Goal: Task Accomplishment & Management: Contribute content

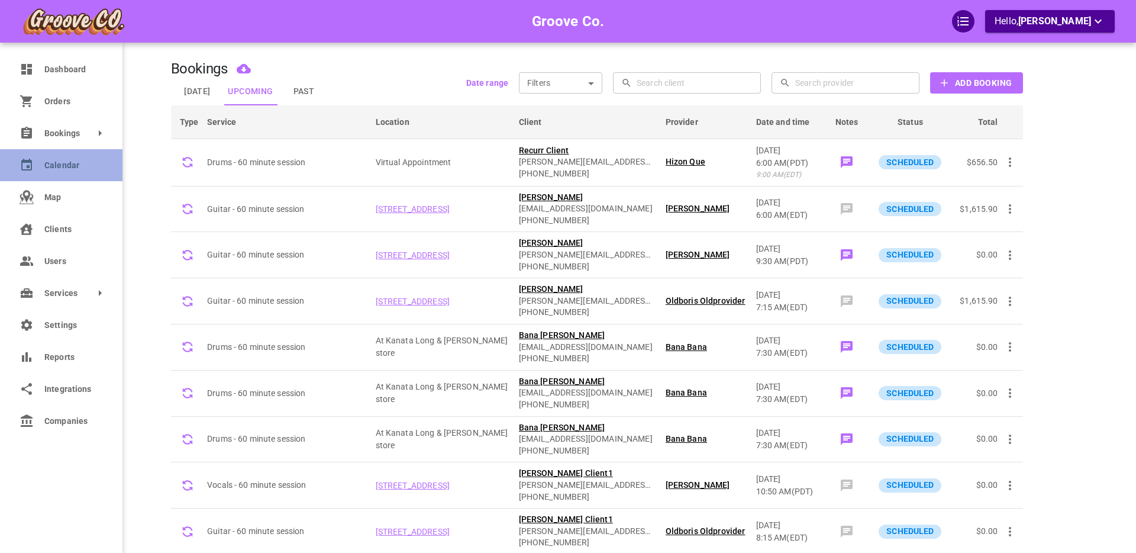
click at [65, 163] on span "Calendar" at bounding box center [72, 165] width 57 height 12
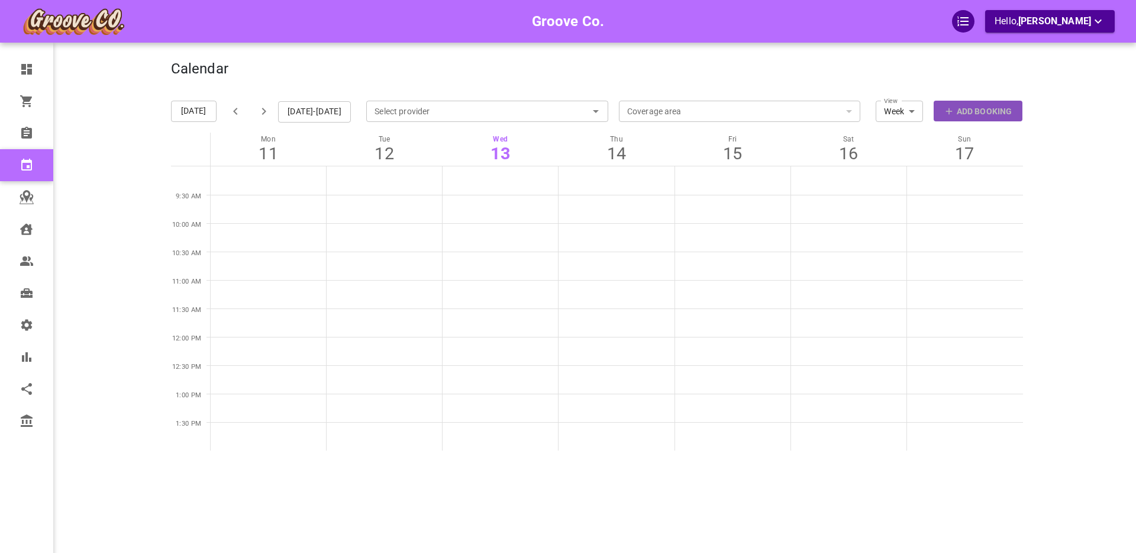
click at [979, 111] on p "Add Booking" at bounding box center [984, 111] width 55 height 12
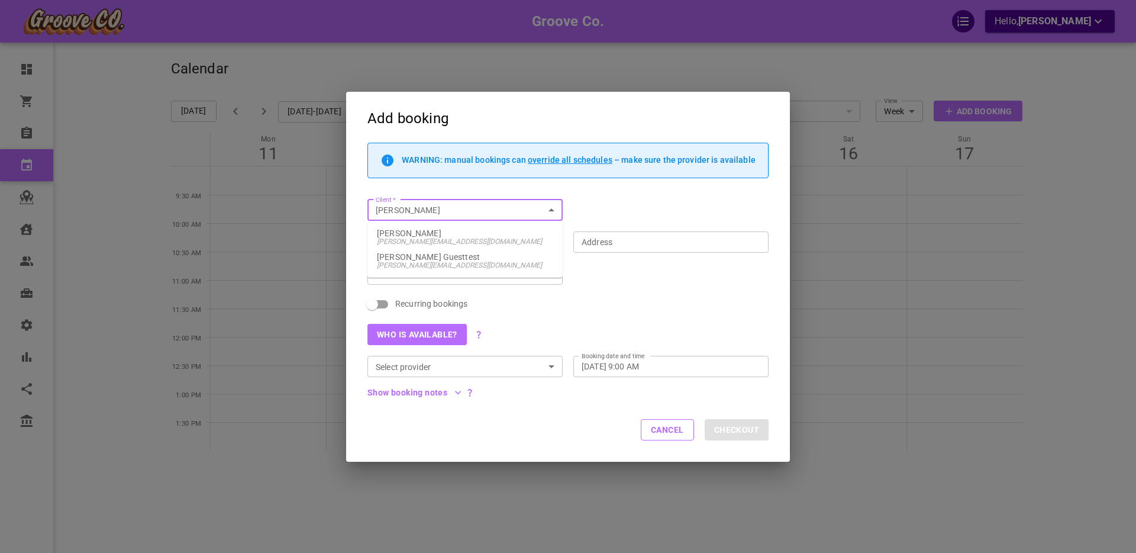
click at [444, 243] on span "boris+goodclient@gomarketbox.com" at bounding box center [465, 241] width 176 height 8
type input "Boris GoodClient"
type input "1440 W 16th Ave, Vancouver, BC V6J 2L6, Canada"
click at [612, 240] on input "[STREET_ADDRESS]" at bounding box center [664, 241] width 177 height 15
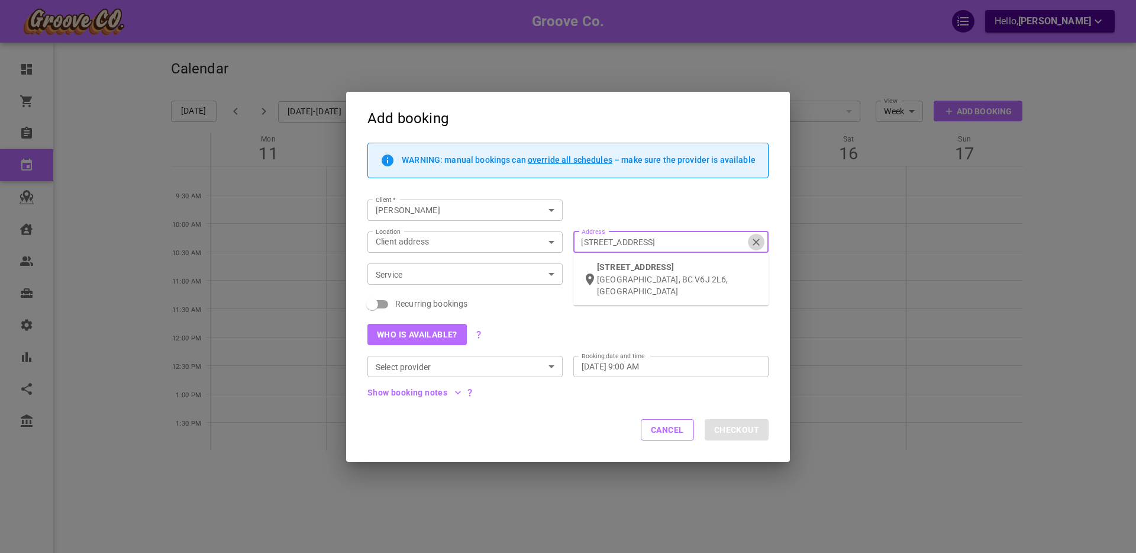
click at [757, 241] on icon "Clear" at bounding box center [756, 242] width 12 height 12
click at [753, 241] on input "[STREET_ADDRESS]" at bounding box center [664, 241] width 177 height 15
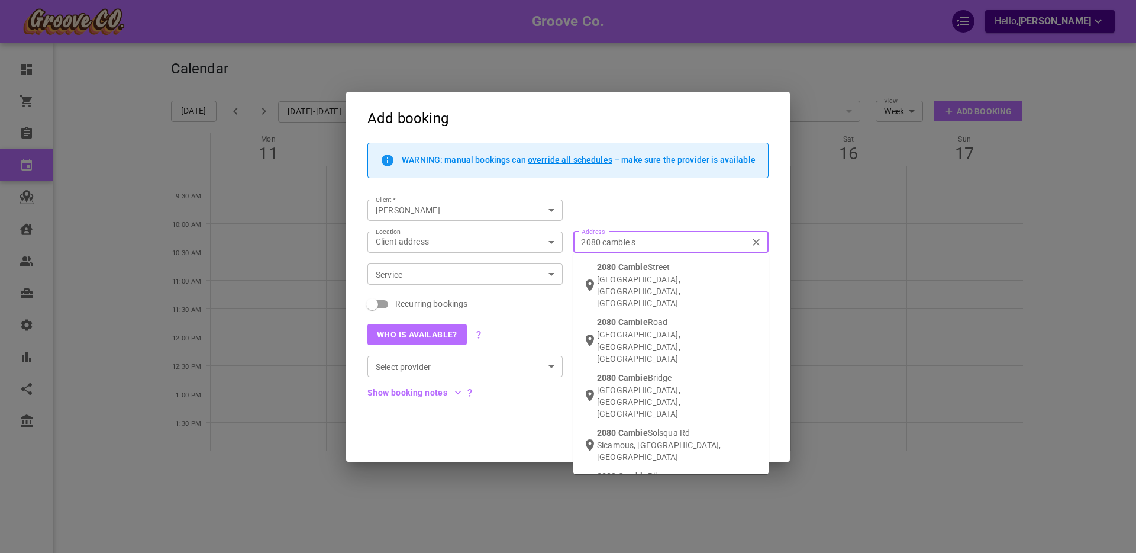
type input "[STREET_ADDRESS]"
click at [647, 272] on div "2080 Cambie St reet Vancouver, BC, Canada" at bounding box center [678, 285] width 162 height 48
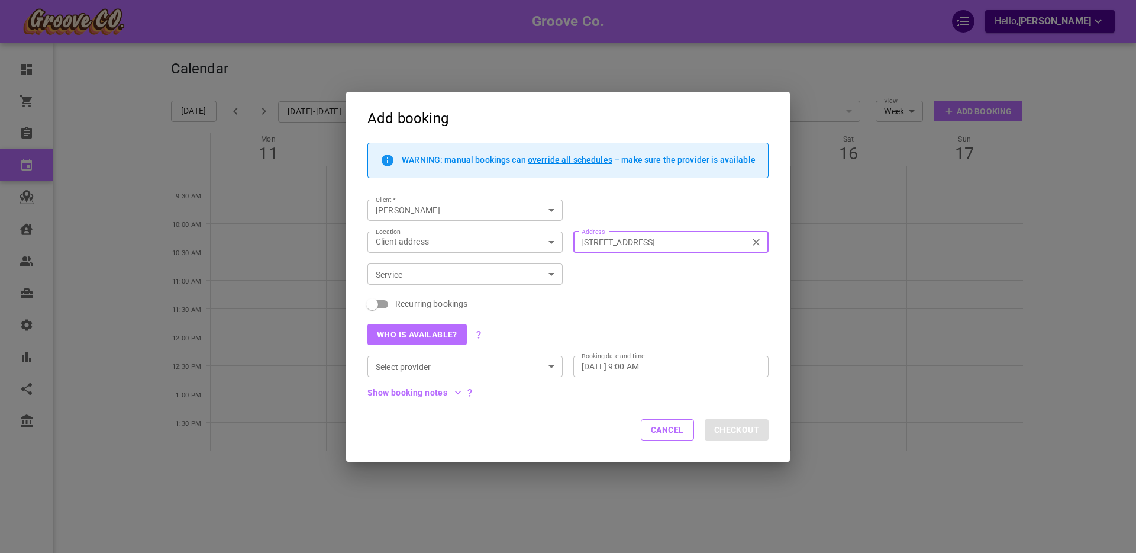
type input "[STREET_ADDRESS]"
click at [408, 276] on input "Service" at bounding box center [455, 274] width 169 height 15
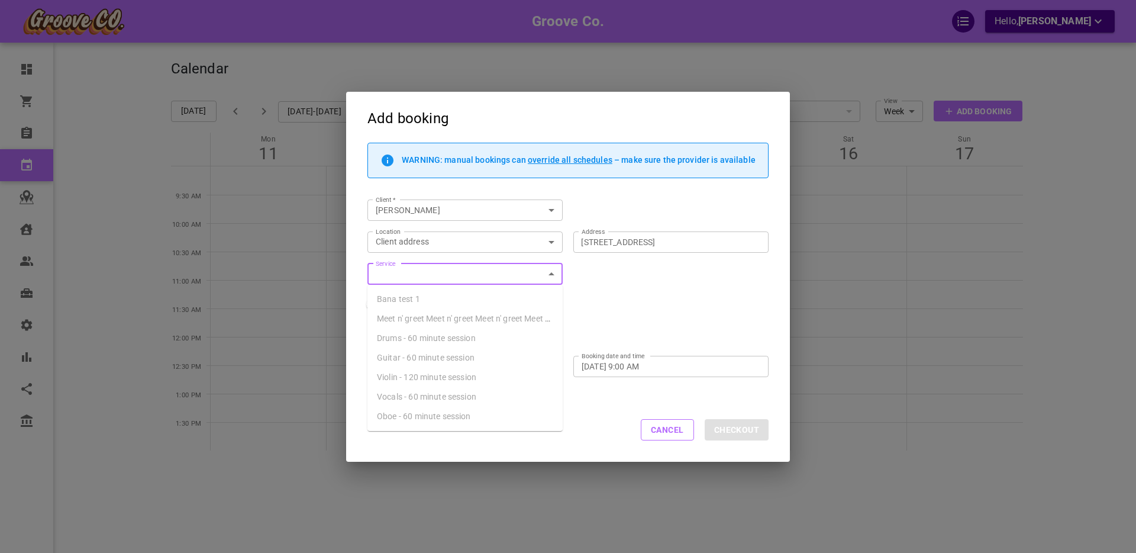
click at [405, 334] on span "Drums - 60 minute session" at bounding box center [426, 337] width 99 height 9
type input "Drums - 60 minute session"
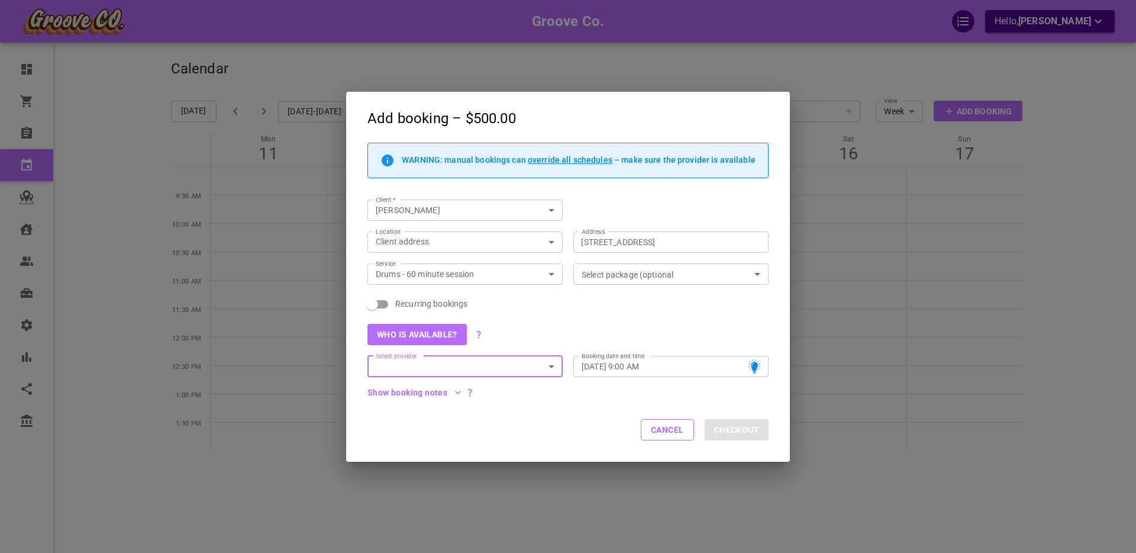
click at [424, 302] on span "Recurring bookings" at bounding box center [431, 304] width 72 height 12
click at [406, 302] on input "Recurring bookings" at bounding box center [371, 304] width 67 height 22
checkbox input "true"
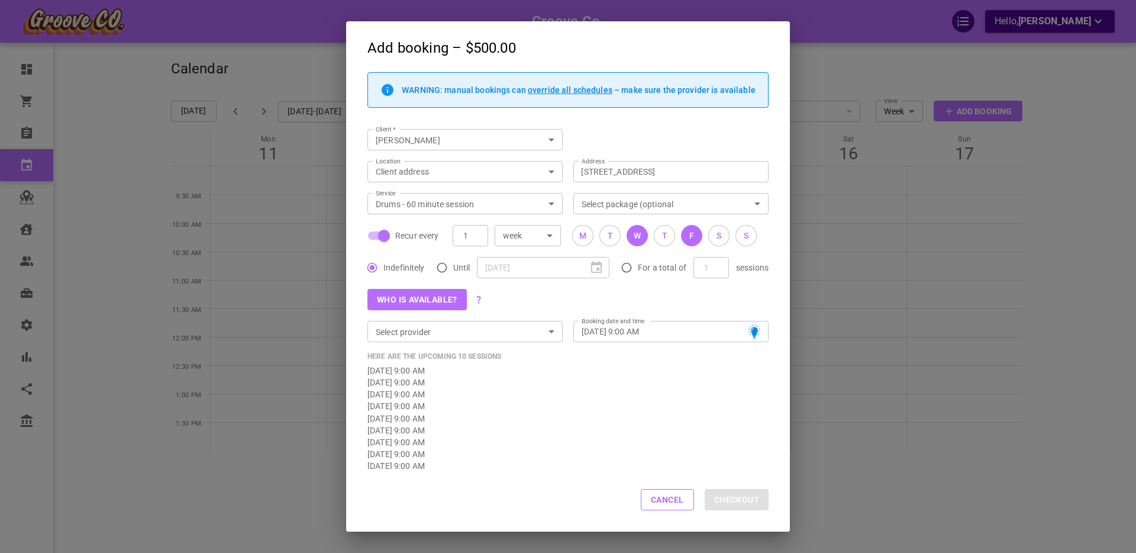
click at [693, 237] on div "F" at bounding box center [691, 236] width 5 height 12
click at [660, 235] on button "T" at bounding box center [664, 235] width 21 height 21
click at [609, 242] on button "T" at bounding box center [609, 235] width 21 height 21
click at [426, 299] on button "Who is available?" at bounding box center [416, 299] width 99 height 21
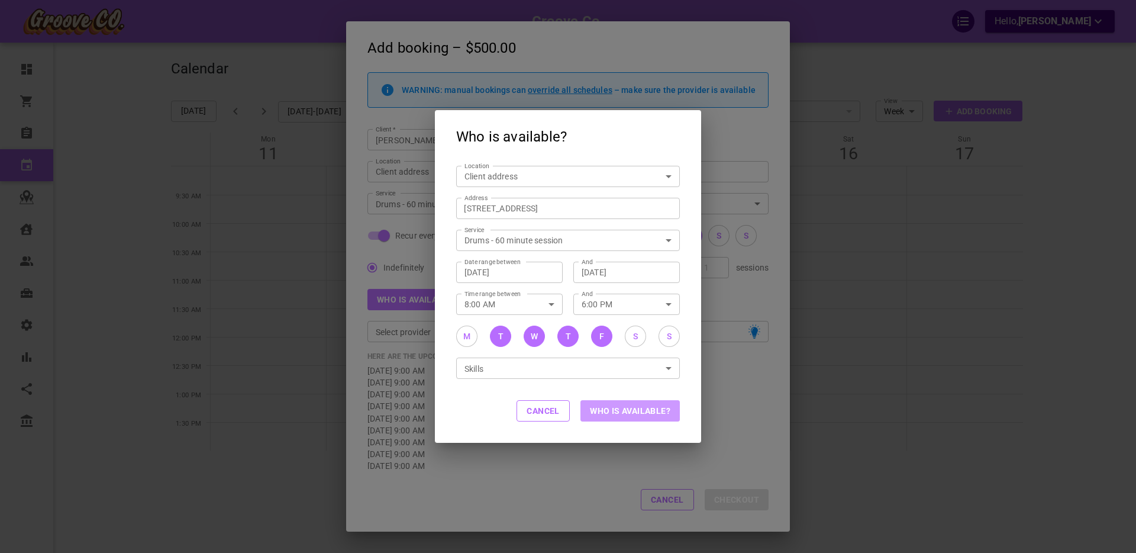
click at [622, 412] on button "Who is available?" at bounding box center [629, 410] width 99 height 21
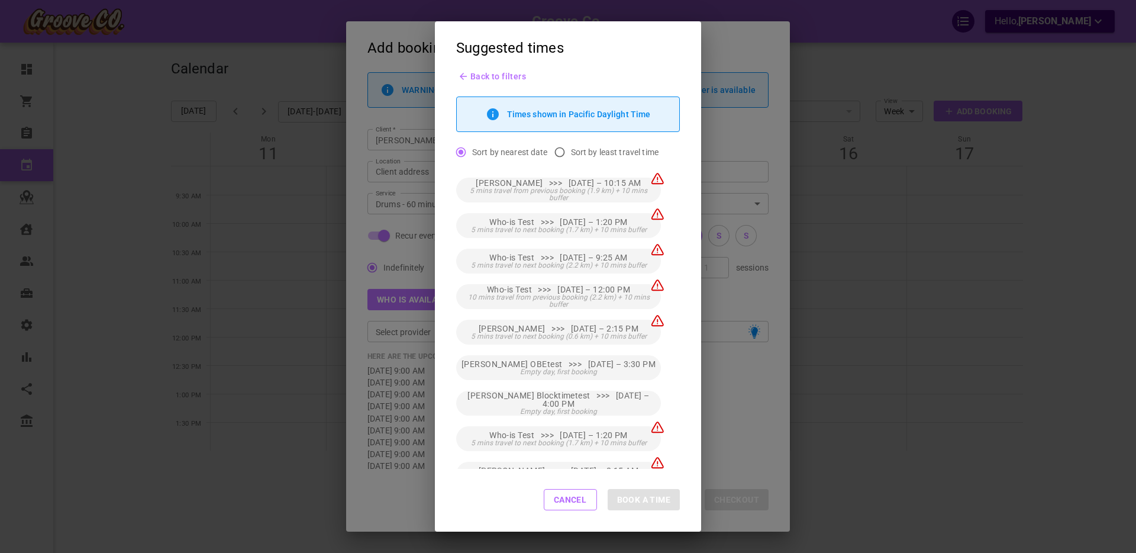
scroll to position [207, 0]
click at [563, 502] on button "Cancel" at bounding box center [570, 499] width 53 height 21
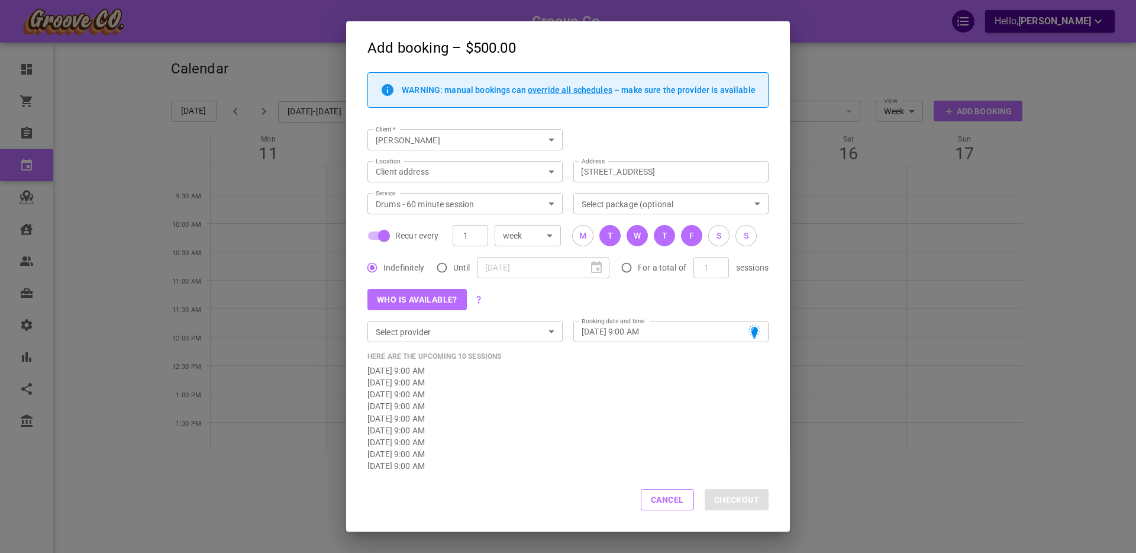
click at [616, 201] on input "Select package (optional" at bounding box center [661, 203] width 169 height 15
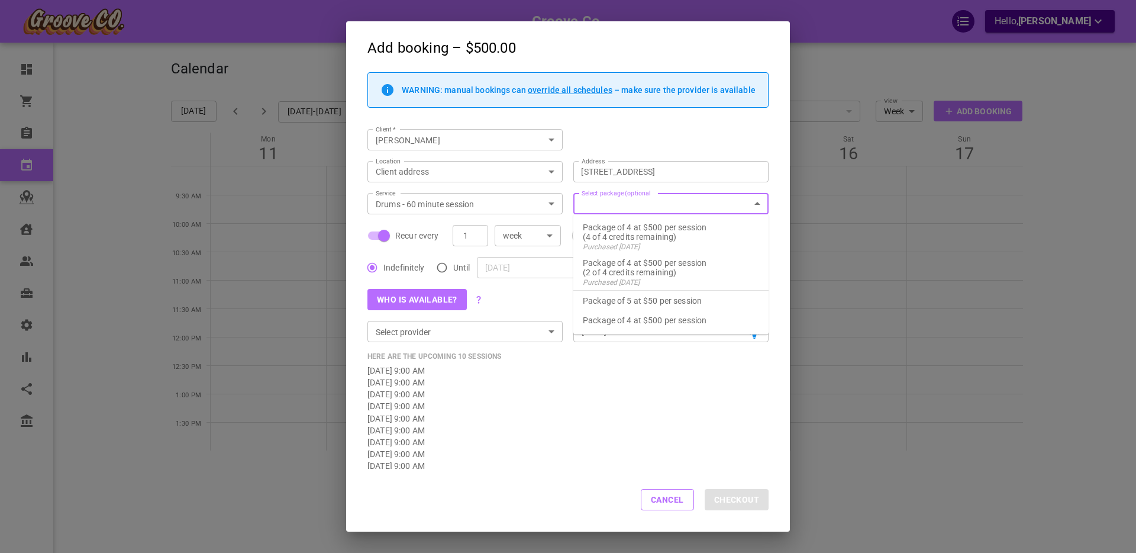
click at [635, 302] on p "Package of 5 at $50 per session" at bounding box center [671, 300] width 176 height 9
type input "Package of 5 at $50 per session"
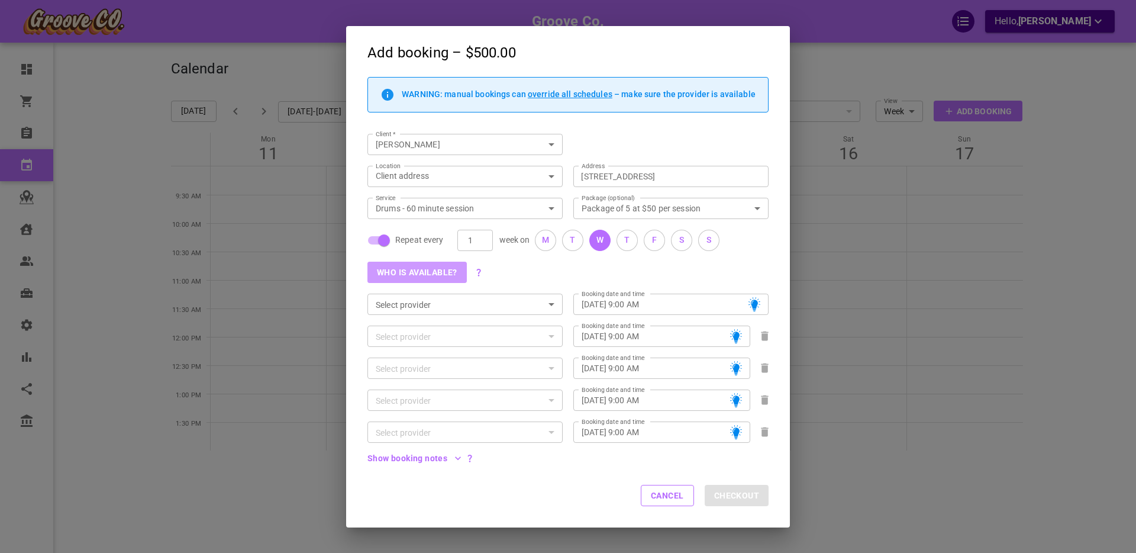
click at [416, 270] on button "Who is available?" at bounding box center [416, 271] width 99 height 21
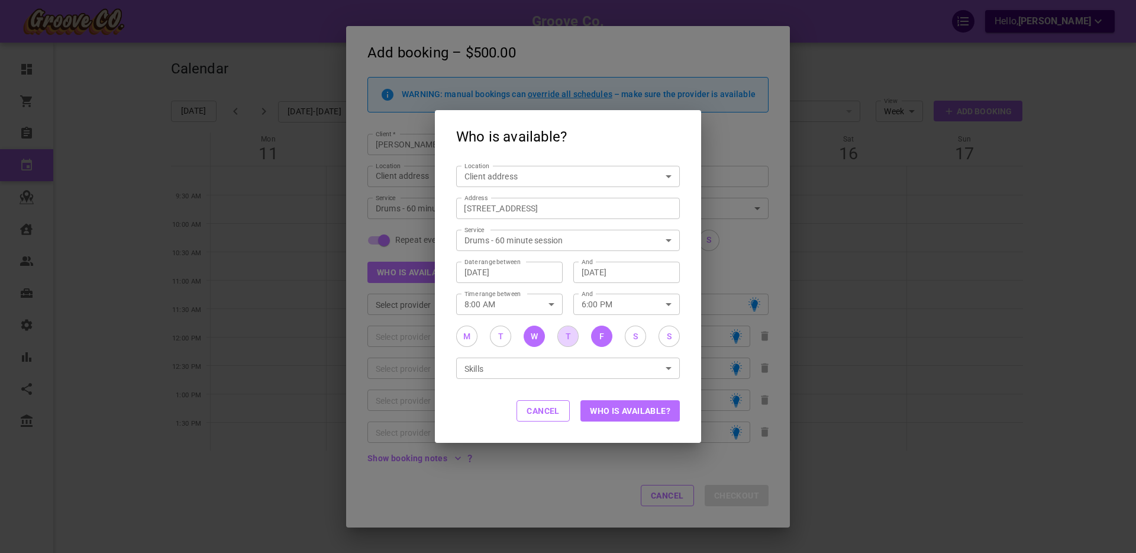
drag, startPoint x: 567, startPoint y: 337, endPoint x: 594, endPoint y: 337, distance: 27.2
click at [568, 337] on div "T" at bounding box center [568, 336] width 5 height 12
click at [597, 337] on button "F" at bounding box center [601, 335] width 21 height 21
click at [618, 413] on button "Who is available?" at bounding box center [629, 410] width 99 height 21
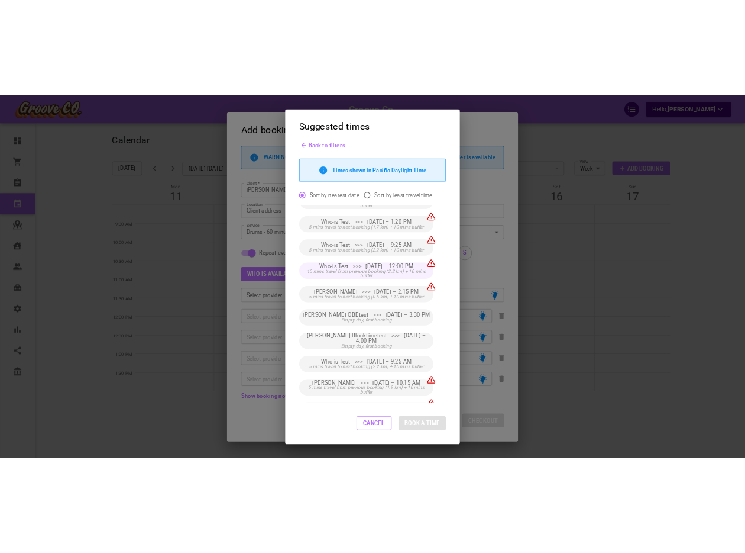
scroll to position [0, 0]
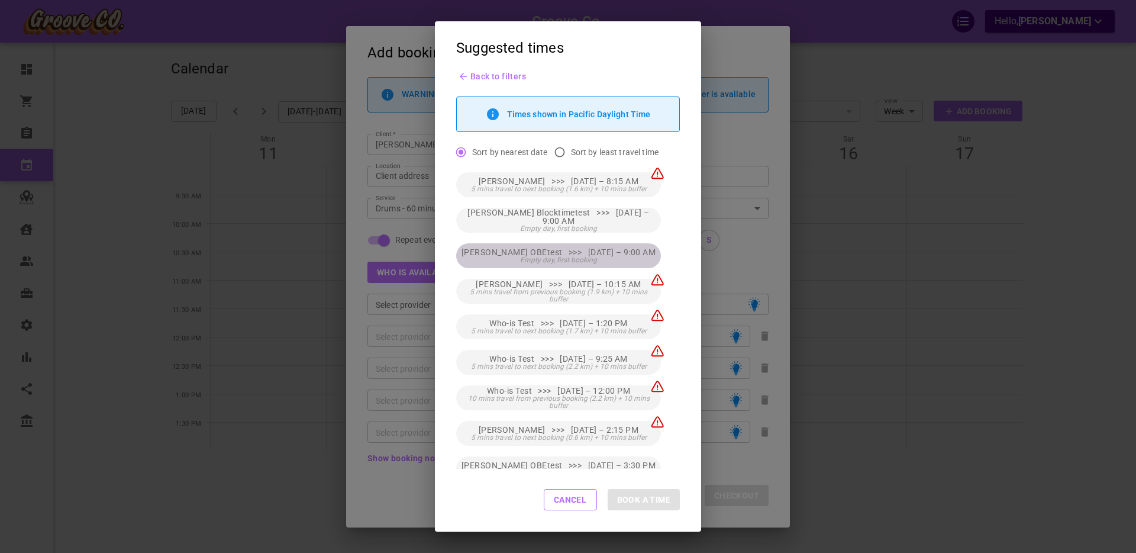
click at [571, 254] on span "[PERSON_NAME] OBEtest >>> [DATE] – 9:00 AM" at bounding box center [558, 252] width 194 height 8
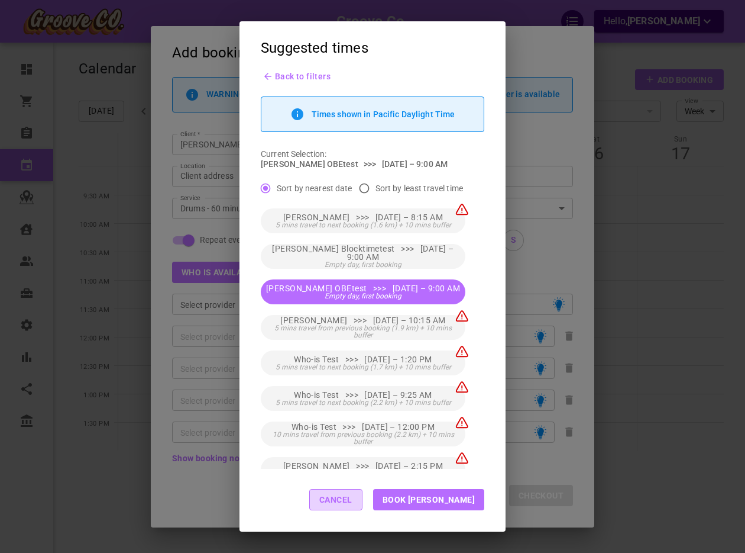
click at [363, 503] on button "Cancel" at bounding box center [335, 499] width 53 height 21
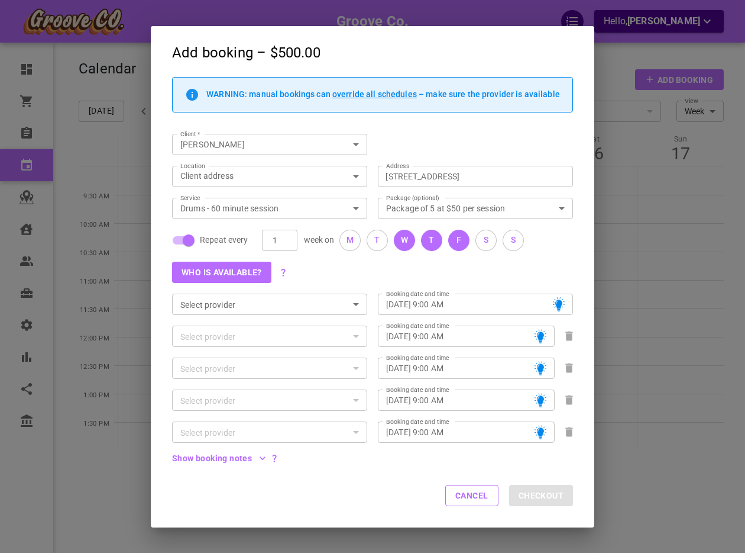
click at [546, 209] on icon "Clear" at bounding box center [547, 208] width 12 height 12
checkbox input "false"
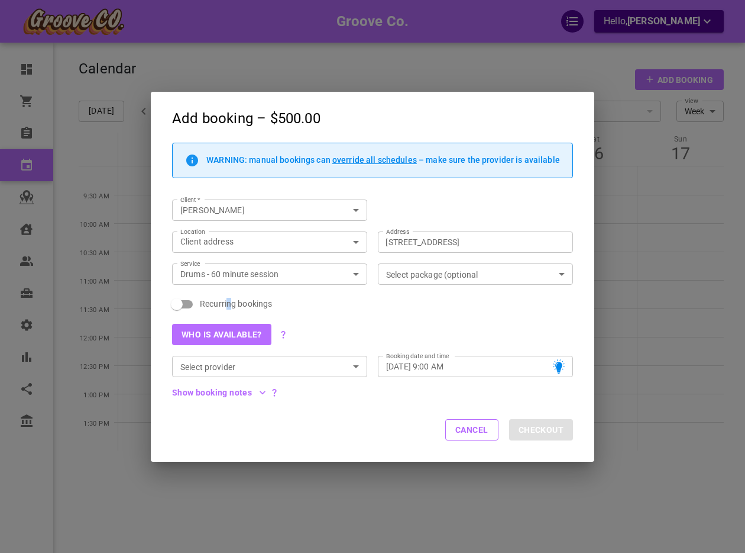
click at [228, 304] on span "Recurring bookings" at bounding box center [236, 304] width 72 height 12
click at [207, 302] on span "Recurring bookings" at bounding box center [236, 304] width 72 height 12
click at [207, 302] on input "Recurring bookings" at bounding box center [176, 304] width 67 height 22
checkbox input "true"
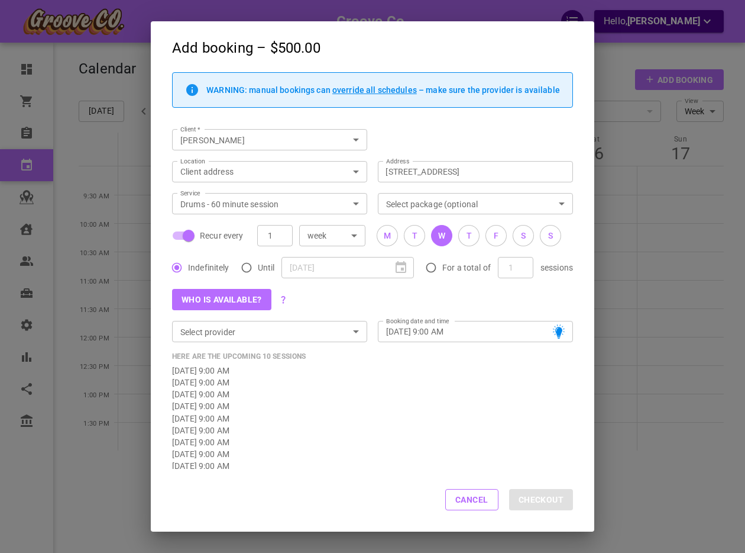
click at [355, 235] on body "Groove Co. Hello, Boris Sandford Dashboard Orders Bookings Calendar Map Clients…" at bounding box center [372, 312] width 745 height 625
click at [335, 269] on li "month" at bounding box center [332, 276] width 66 height 20
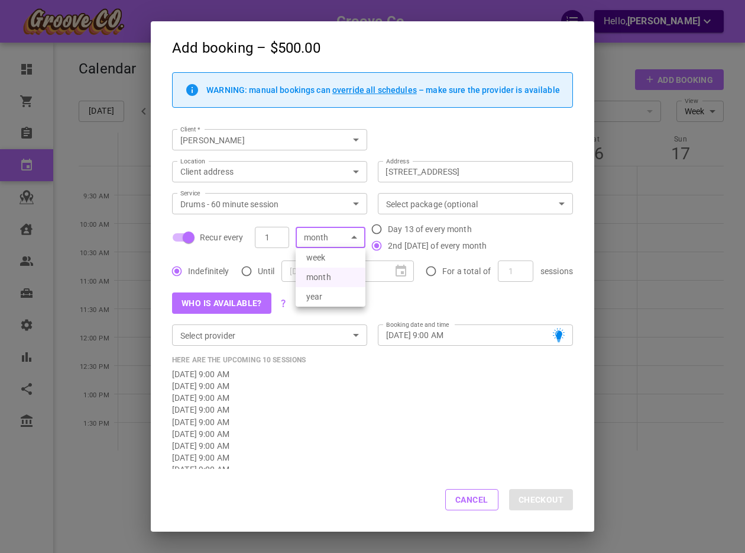
click at [354, 237] on body "Groove Co. Hello, Boris Sandford Dashboard Orders Bookings Calendar Map Clients…" at bounding box center [372, 312] width 745 height 625
click at [346, 254] on li "week" at bounding box center [331, 258] width 70 height 20
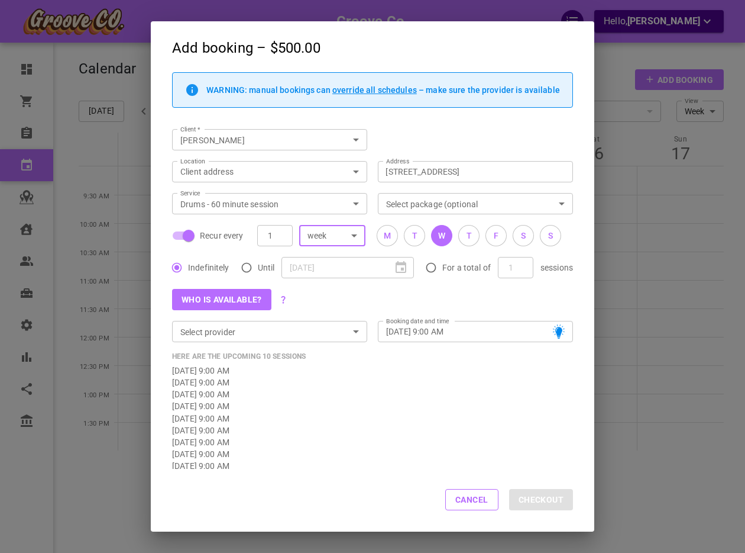
click at [357, 235] on div "week WEEKLY ​" at bounding box center [332, 235] width 66 height 21
click at [355, 235] on body "Groove Co. Hello, Boris Sandford Dashboard Orders Bookings Calendar Map Clients…" at bounding box center [372, 312] width 745 height 625
click at [339, 270] on li "month" at bounding box center [332, 276] width 66 height 20
type input "MONTHLY"
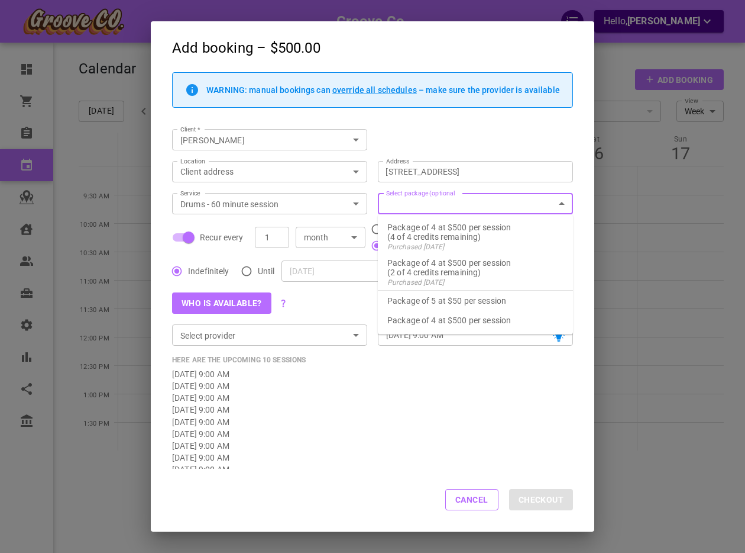
click at [444, 203] on input "Select package (optional" at bounding box center [466, 203] width 169 height 15
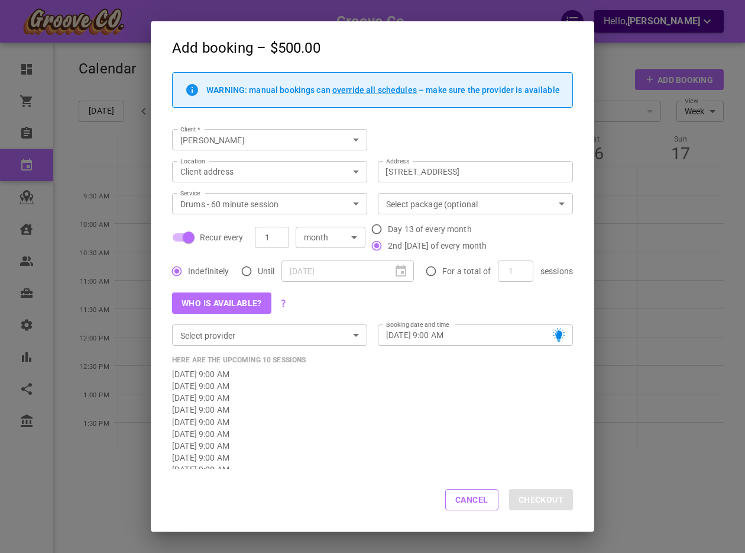
scroll to position [40, 0]
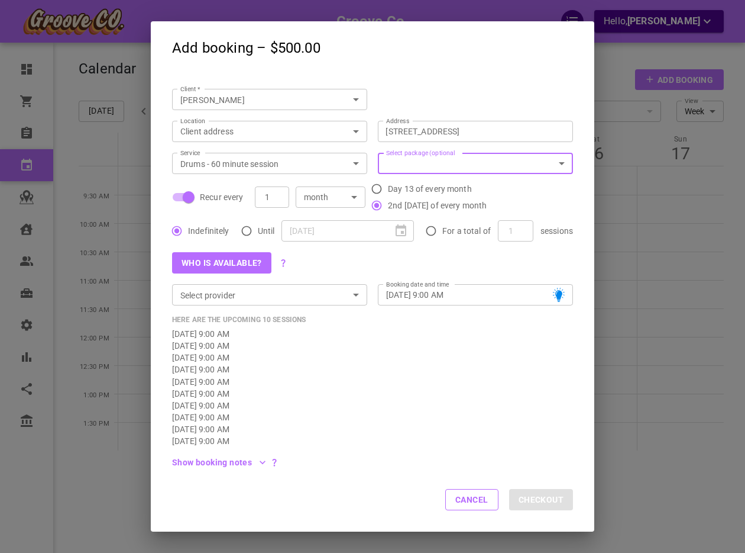
click at [304, 133] on body "Groove Co. Hello, Boris Sandford Dashboard Orders Bookings Calendar Map Clients…" at bounding box center [372, 312] width 745 height 625
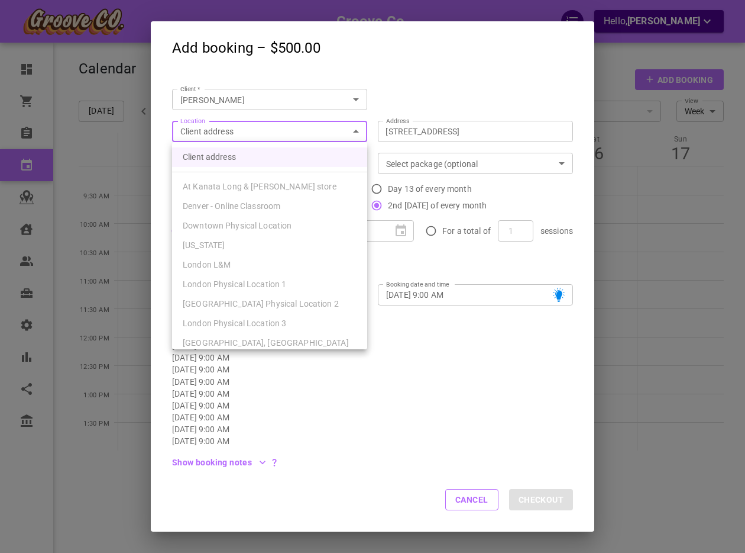
click at [464, 497] on div at bounding box center [372, 276] width 745 height 553
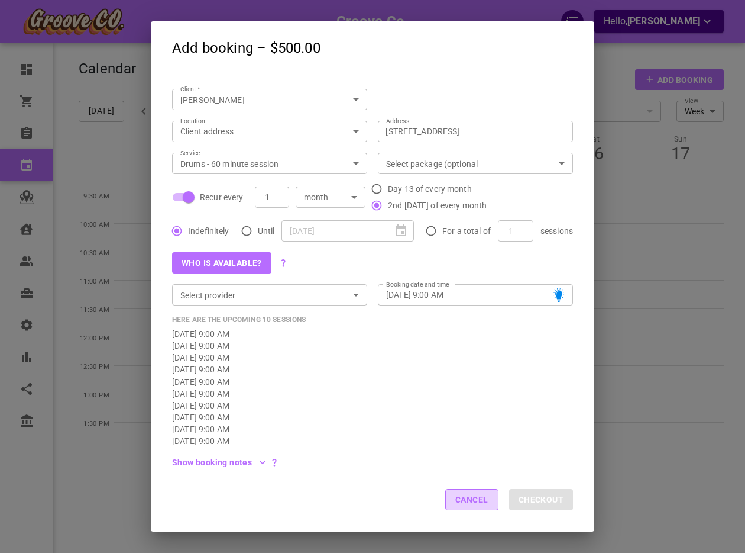
click at [469, 500] on button "Cancel" at bounding box center [471, 499] width 53 height 21
checkbox input "false"
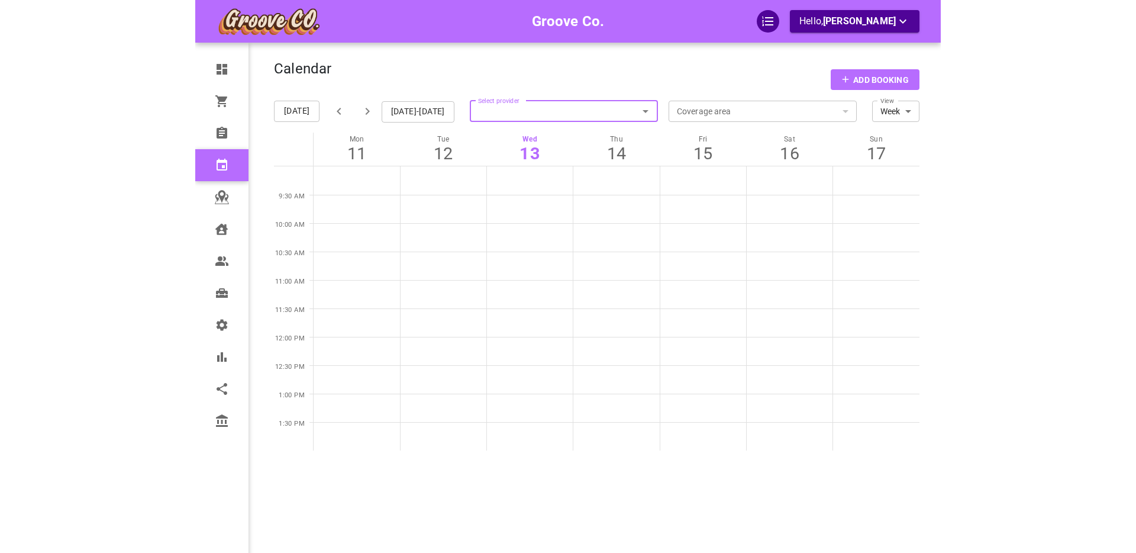
scroll to position [0, 0]
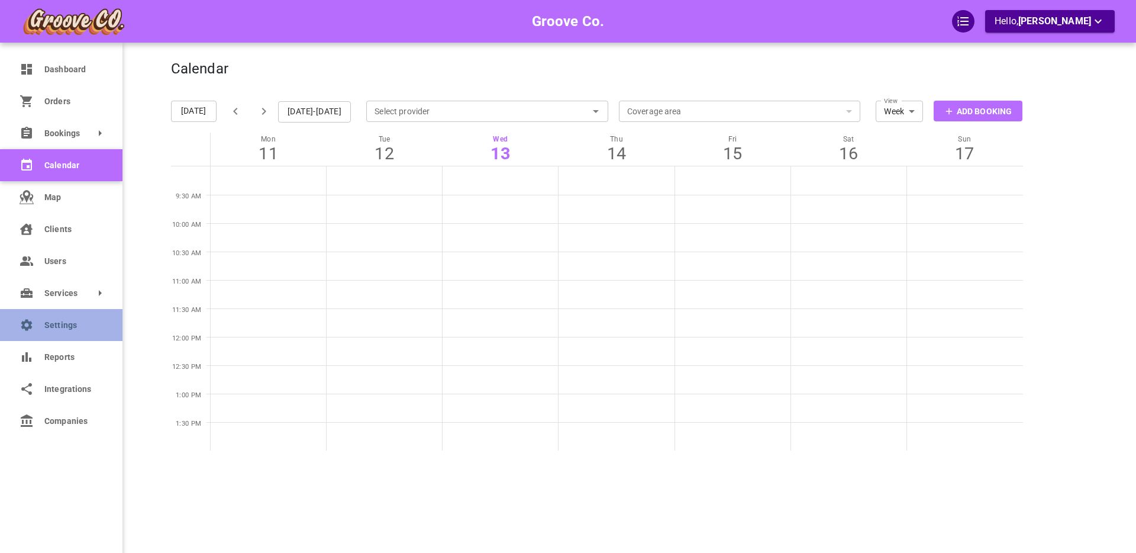
click at [51, 326] on span "Settings" at bounding box center [72, 325] width 57 height 12
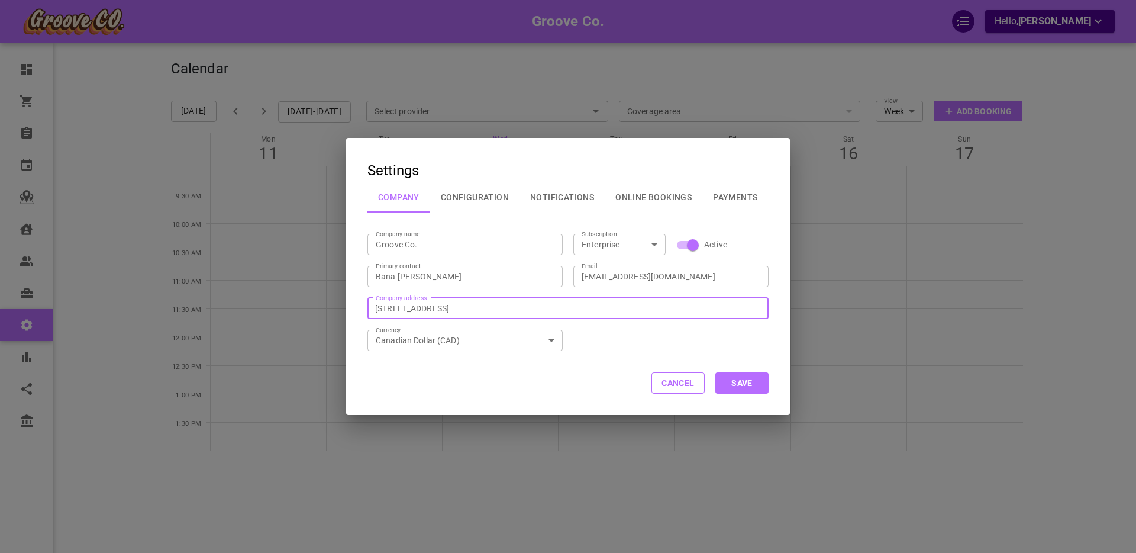
click at [434, 303] on input "286 Main St, Toronto, ON M4C 0B3, Canada" at bounding box center [570, 308] width 396 height 21
paste input "608 Falls Blvd, North Tonawanda, NY 14120, USA"
click at [432, 276] on div "608 Falls Blvd North Tonawanda, NY 14120, USA" at bounding box center [575, 277] width 368 height 24
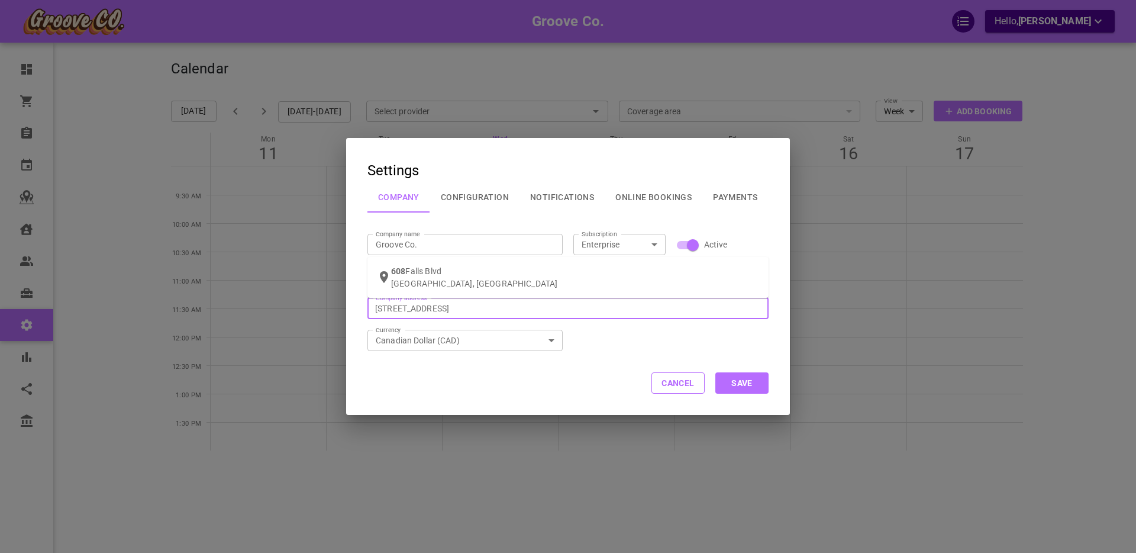
click at [432, 298] on input "608 Falls Blvd, North Tonawanda, NY 14120, USA" at bounding box center [570, 308] width 396 height 21
click at [550, 340] on icon "Open" at bounding box center [551, 340] width 6 height 3
type input "608 Falls Blvd, North Tonawanda, NY 14120, USA"
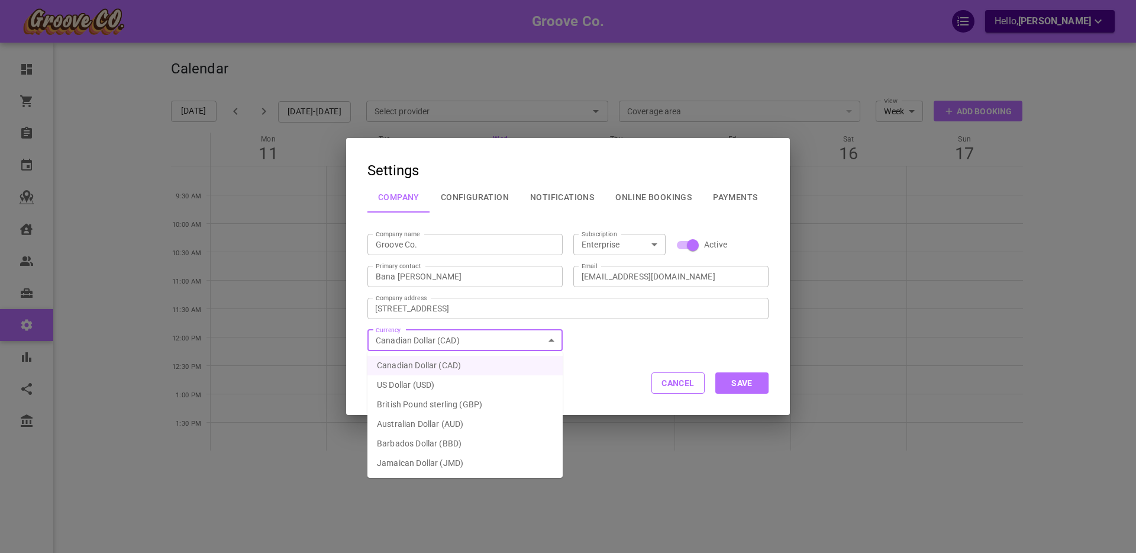
click at [509, 379] on li "US Dollar (USD)" at bounding box center [464, 385] width 195 height 20
type input "US Dollar (USD)"
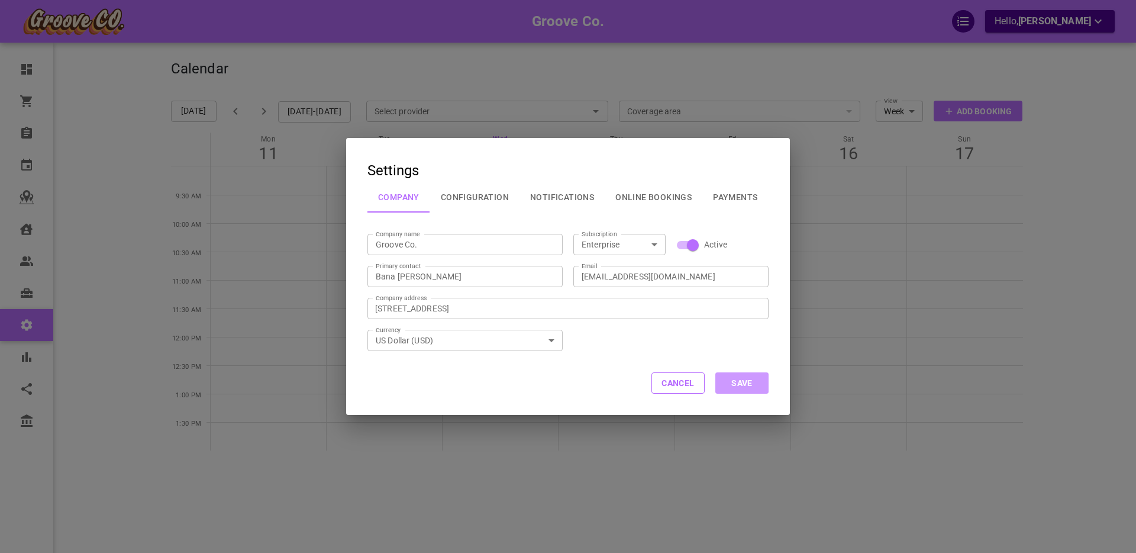
click at [748, 381] on button "Save" at bounding box center [741, 382] width 53 height 21
click at [674, 385] on button "Cancel" at bounding box center [677, 382] width 53 height 21
click at [671, 383] on button "Cancel" at bounding box center [677, 382] width 53 height 21
click at [676, 385] on button "Cancel" at bounding box center [677, 382] width 53 height 21
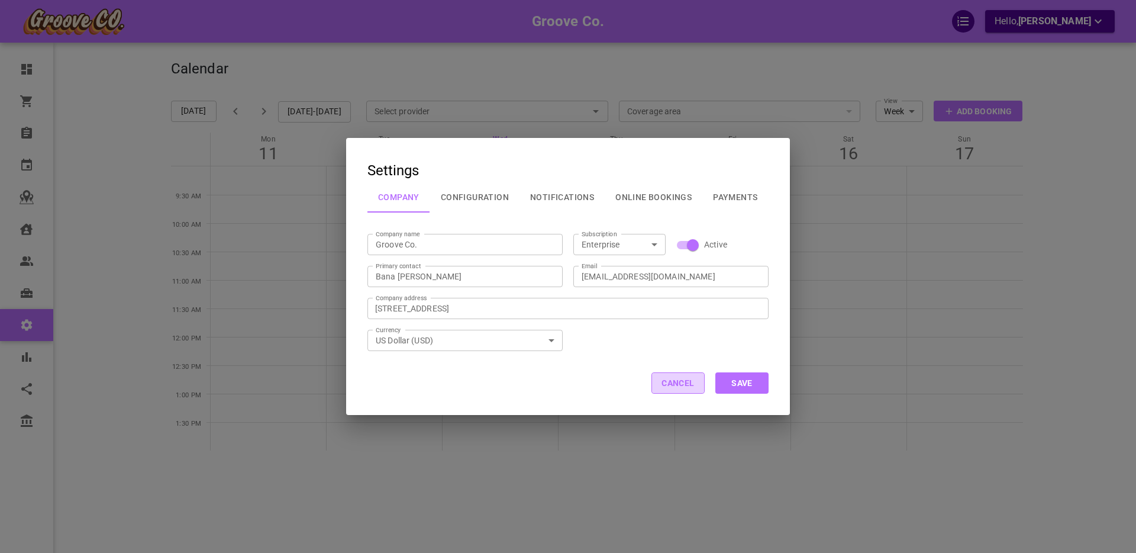
click at [676, 385] on button "Cancel" at bounding box center [677, 382] width 53 height 21
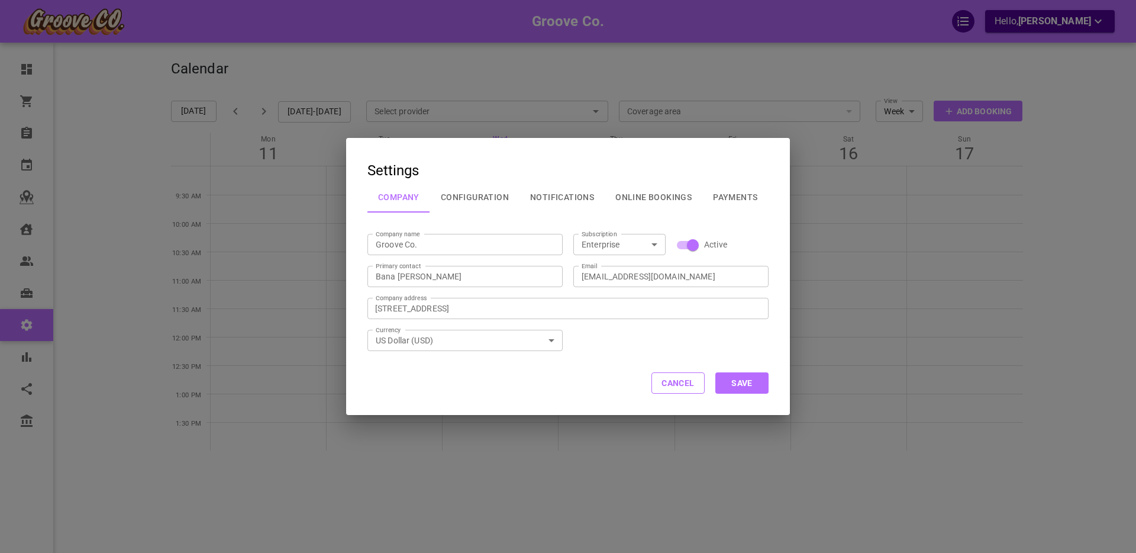
click at [648, 509] on div "Settings Company Configuration Notifications Online Bookings Payments Company n…" at bounding box center [568, 276] width 1136 height 553
click at [645, 502] on div "Settings Company Configuration Notifications Online Bookings Payments Company n…" at bounding box center [568, 276] width 1136 height 553
click at [643, 498] on div "Settings Company Configuration Notifications Online Bookings Payments Company n…" at bounding box center [568, 276] width 1136 height 553
drag, startPoint x: 644, startPoint y: 493, endPoint x: 642, endPoint y: 480, distance: 13.7
click at [644, 491] on div "Settings Company Configuration Notifications Online Bookings Payments Company n…" at bounding box center [568, 276] width 1136 height 553
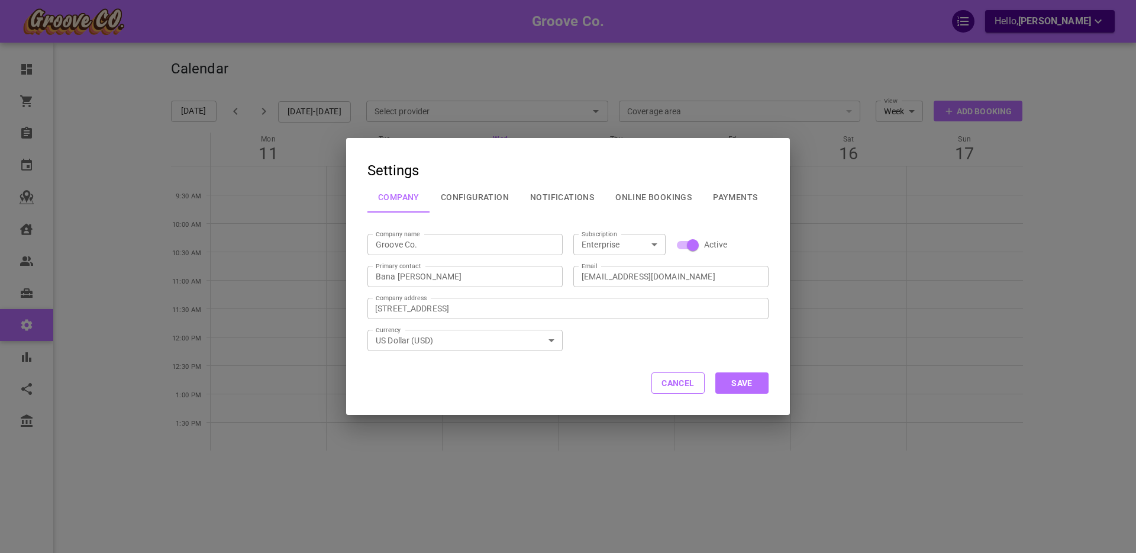
drag, startPoint x: 146, startPoint y: 192, endPoint x: 124, endPoint y: 183, distance: 23.3
click at [144, 191] on div "Settings Company Configuration Notifications Online Bookings Payments Company n…" at bounding box center [568, 276] width 1136 height 553
click at [112, 144] on div "Settings Company Configuration Notifications Online Bookings Payments Company n…" at bounding box center [568, 276] width 1136 height 553
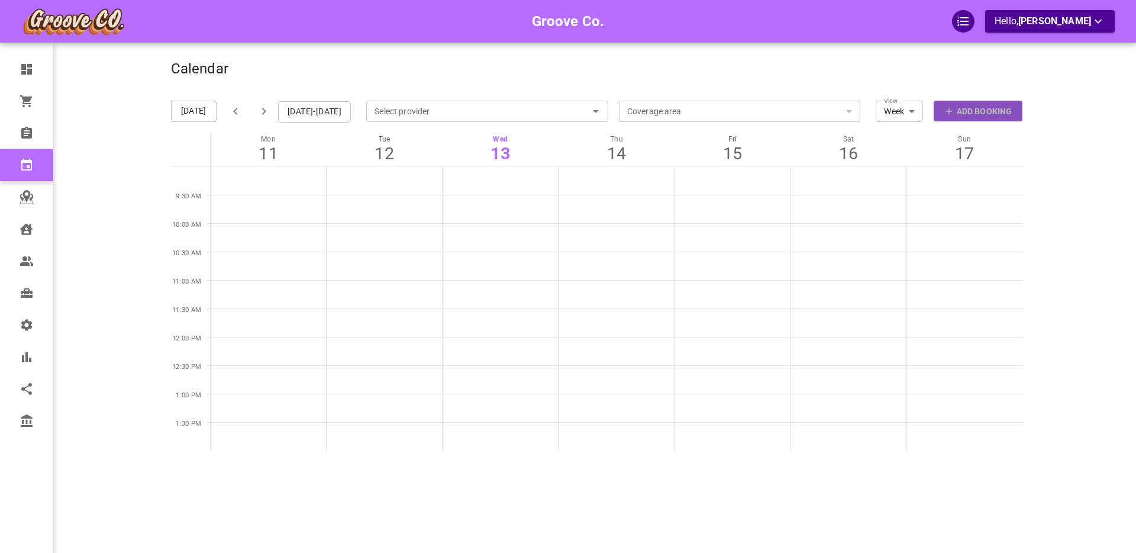
click at [988, 103] on button "Add Booking" at bounding box center [977, 111] width 89 height 21
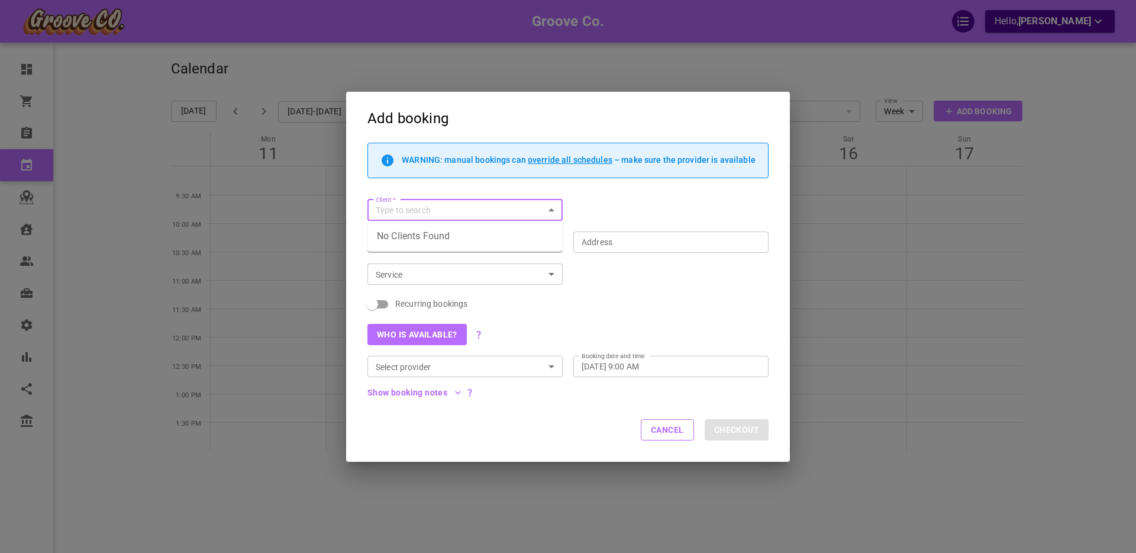
click at [428, 205] on input "Client   *" at bounding box center [455, 210] width 169 height 15
click at [429, 231] on p "Boris GoodClient" at bounding box center [465, 233] width 176 height 8
type input "Boris GoodClient"
type input "1440 W 16th Ave, Vancouver, BC V6J 2L6, Canada"
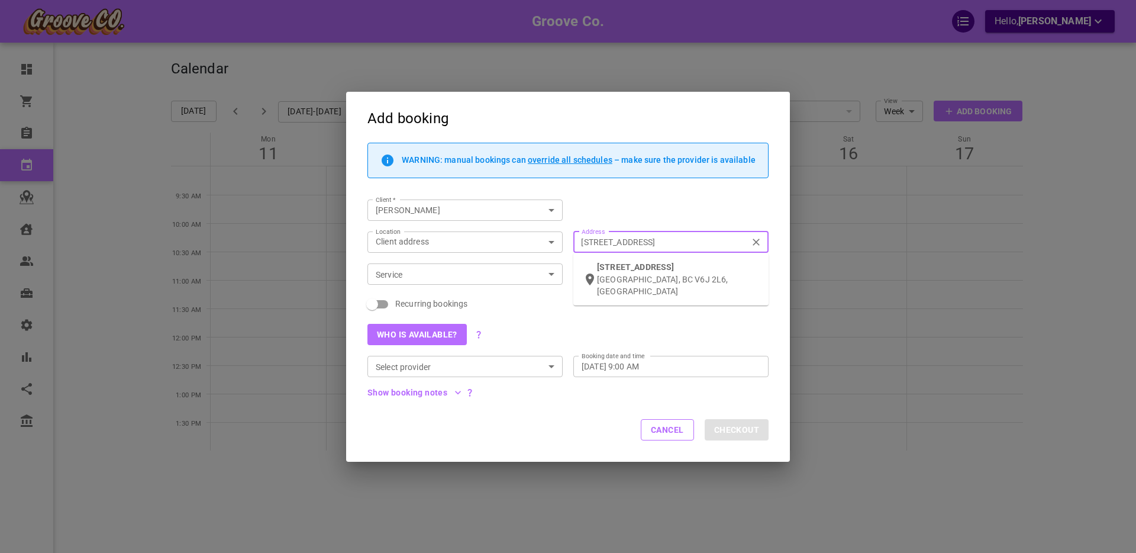
click at [626, 243] on input "1440 W 16th Ave, Vancouver, BC V6J 2L6, Canada" at bounding box center [664, 241] width 177 height 15
click at [755, 240] on icon "Clear" at bounding box center [755, 241] width 7 height 7
click at [753, 240] on input "1440 W 16th Ave, Vancouver, BC V6J 2L6, Canada" at bounding box center [664, 241] width 177 height 15
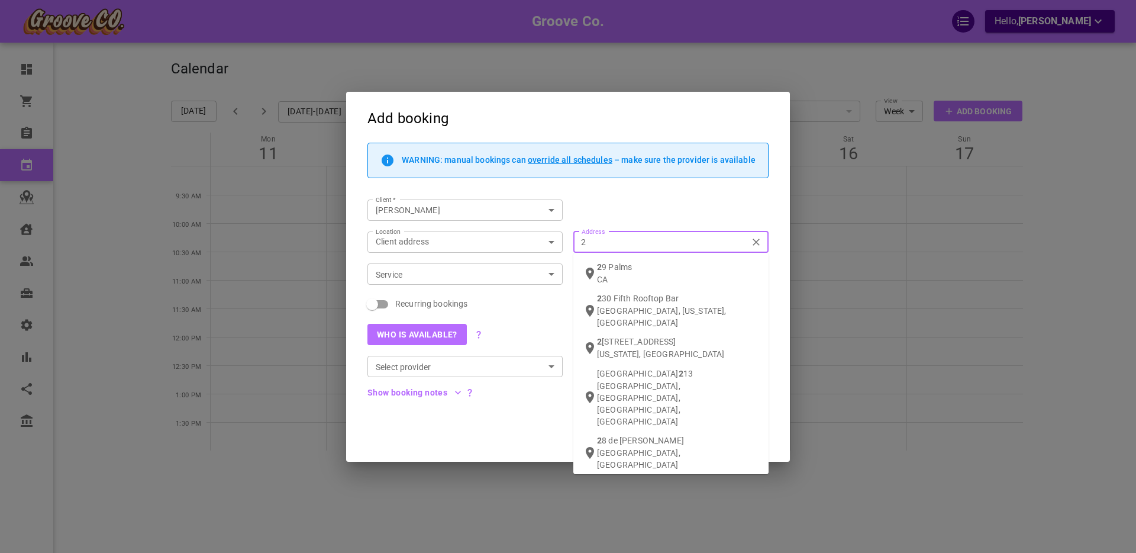
type input "20"
type input "8"
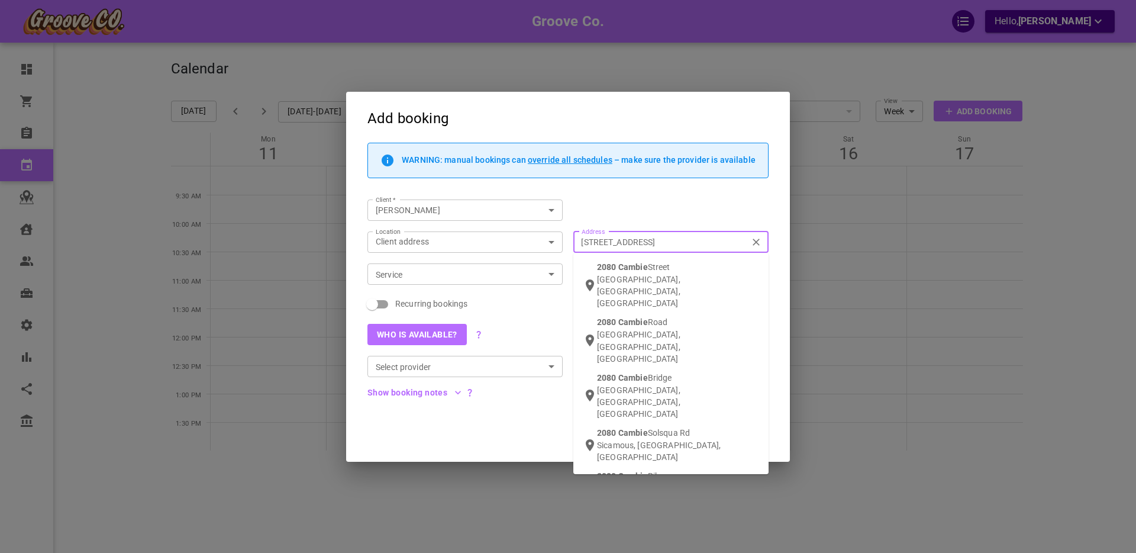
type input "2080 cambie st"
click at [647, 267] on span "2080 Cambie St" at bounding box center [635, 266] width 77 height 9
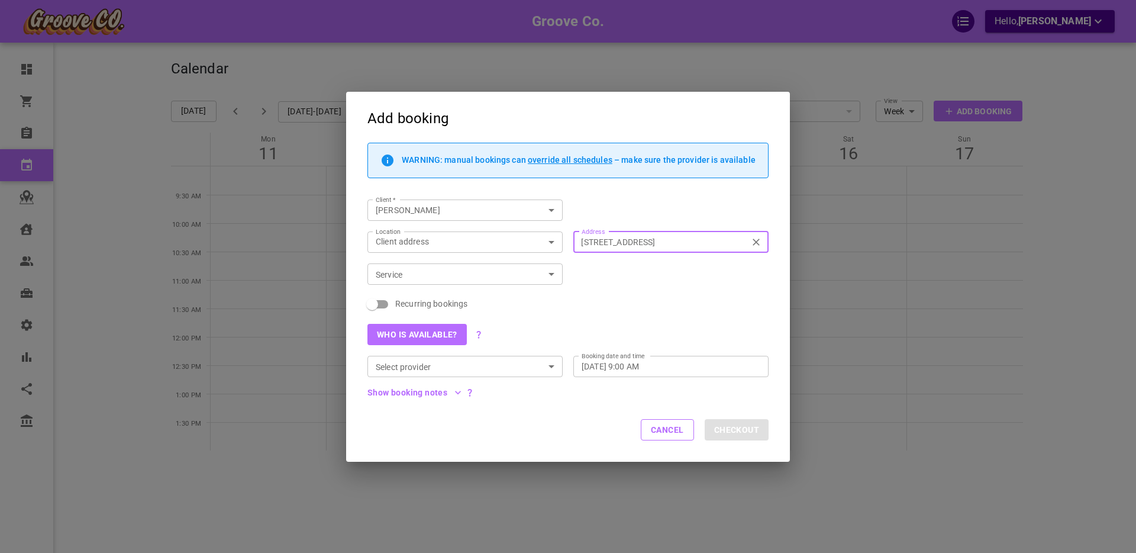
type input "2080 Cambie St., Vancouver, BC V5Z 4T1, Canada"
click at [425, 273] on input "Service" at bounding box center [455, 274] width 169 height 15
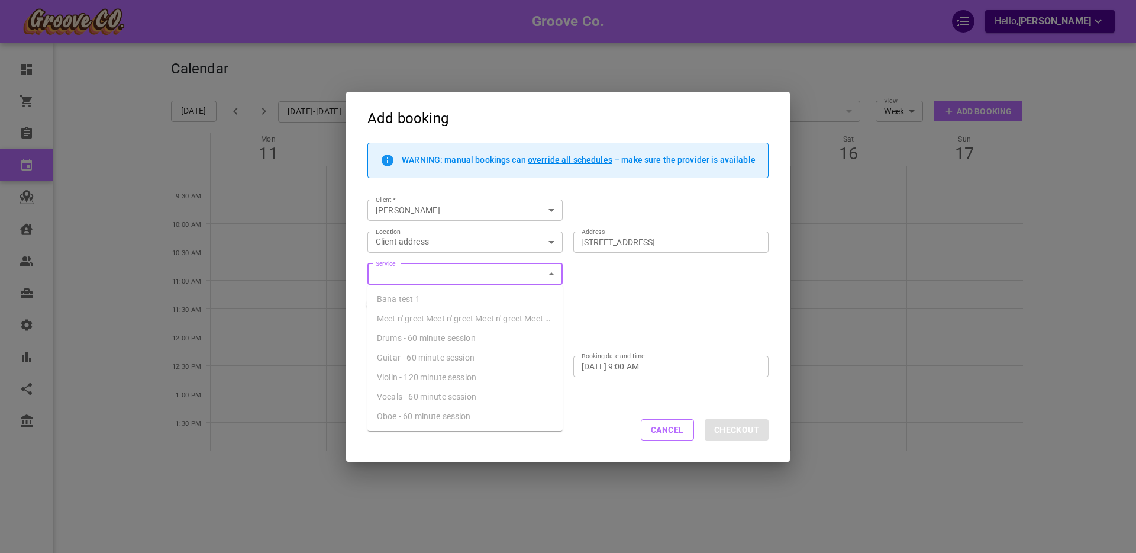
click at [405, 354] on span "Guitar - 60 minute session" at bounding box center [426, 357] width 98 height 9
type input "Guitar - 60 minute session"
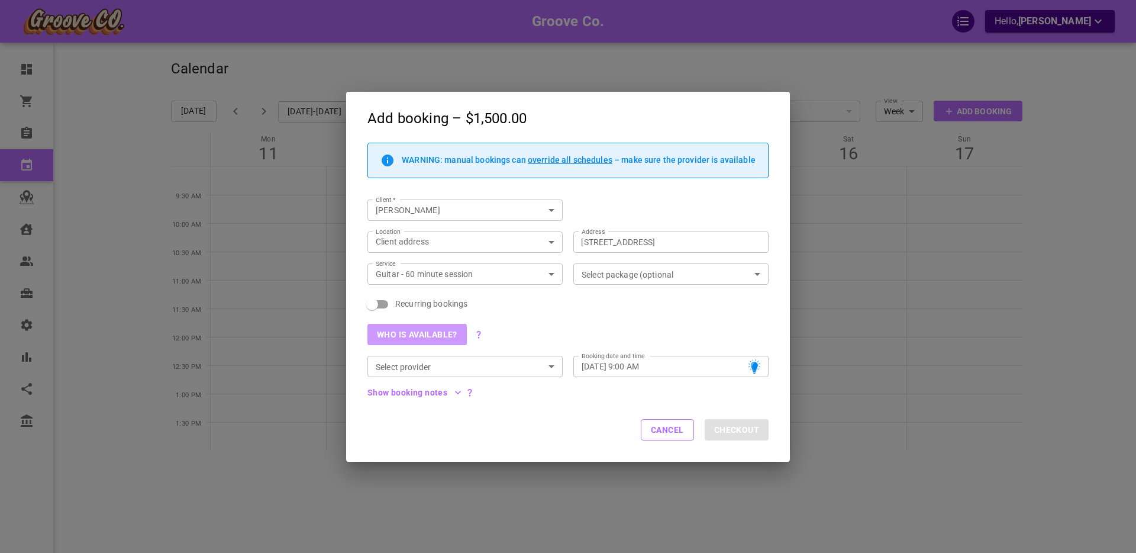
click at [415, 329] on button "Who is available?" at bounding box center [416, 334] width 99 height 21
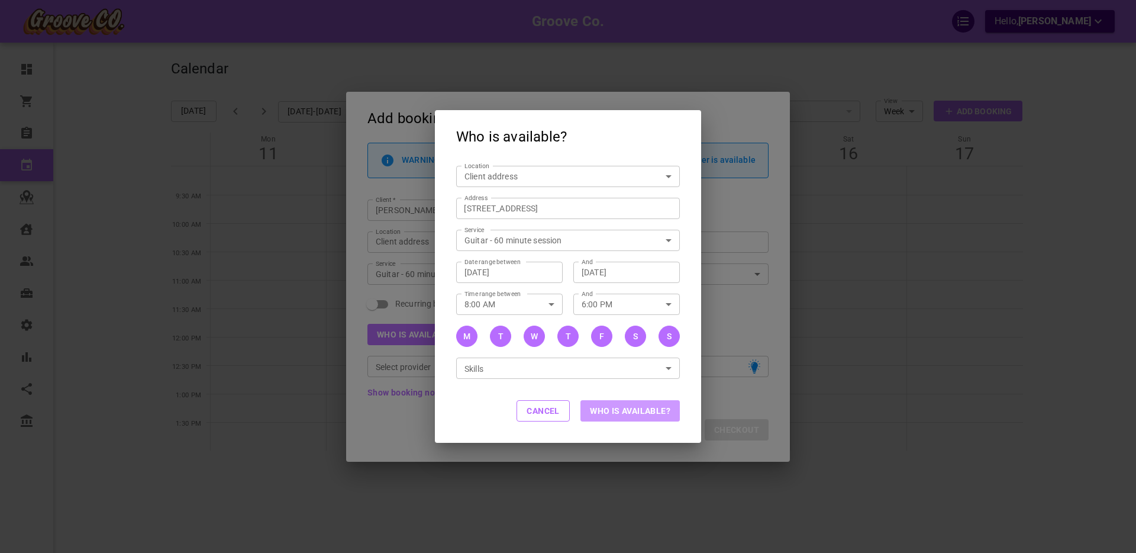
click at [630, 408] on button "Who is available?" at bounding box center [629, 410] width 99 height 21
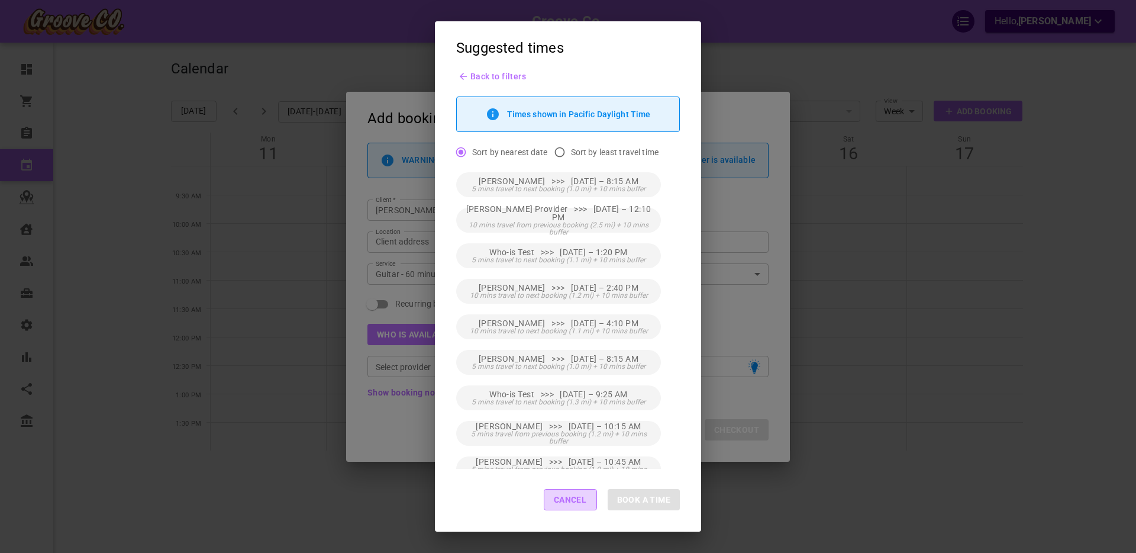
click at [571, 501] on button "Cancel" at bounding box center [570, 499] width 53 height 21
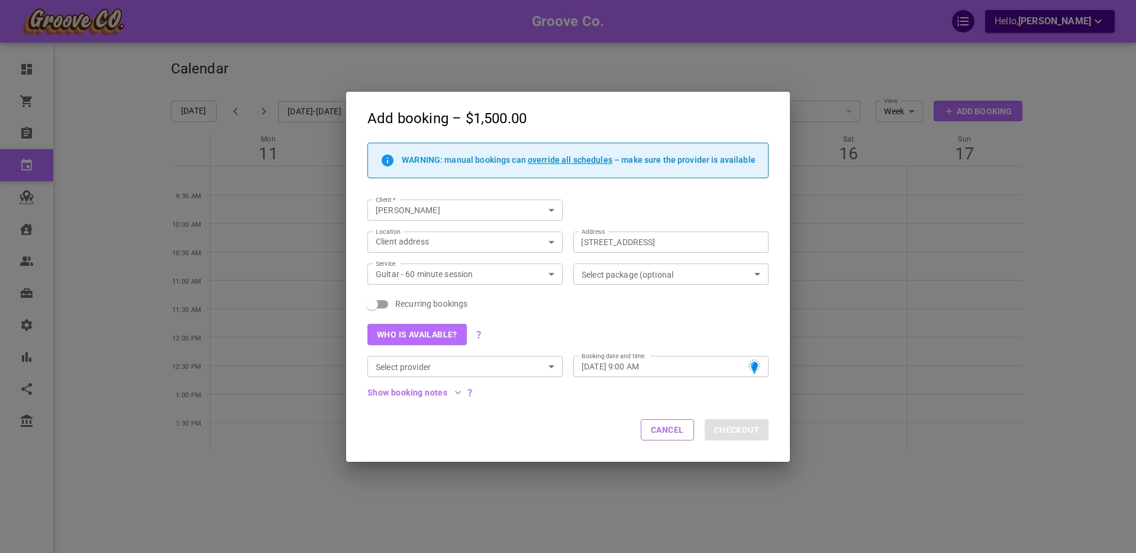
click at [636, 270] on div "Select package (optional Select package (optional" at bounding box center [670, 273] width 195 height 21
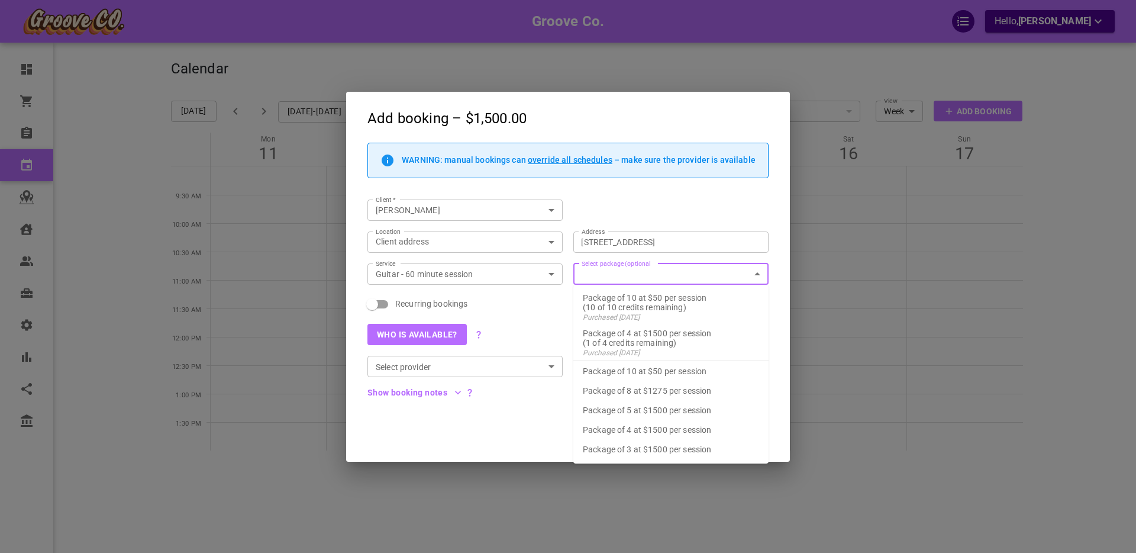
click at [667, 367] on p "Package of 10 at $50 per session" at bounding box center [671, 370] width 176 height 9
checkbox input "true"
type input "Package of 10 at $50 per session"
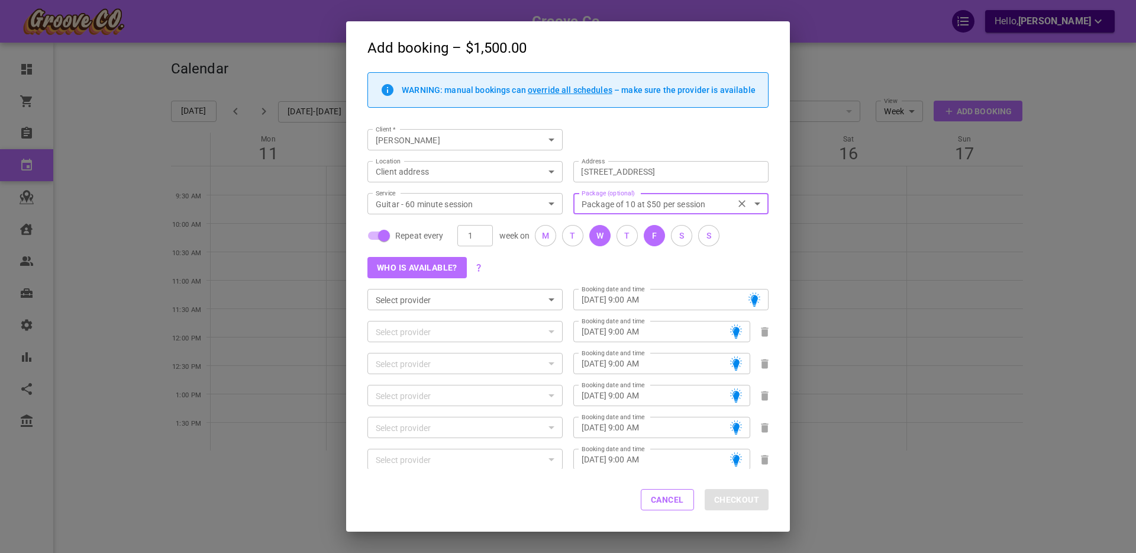
click at [628, 236] on div "T" at bounding box center [626, 236] width 5 height 12
type input "Thu, Aug 14, 2025 – 9:00 AM"
type input "Wed, Aug 20, 2025 – 9:00 AM"
type input "Thu, Aug 21, 2025 – 9:00 AM"
type input "Wed, Aug 27, 2025 – 9:00 AM"
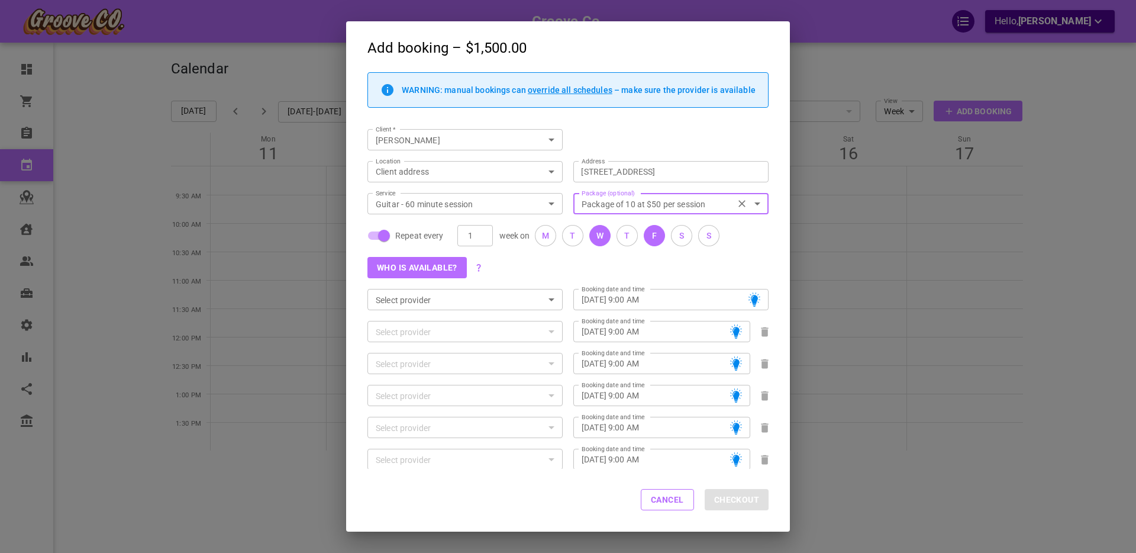
type input "Thu, Aug 28, 2025 – 9:00 AM"
type input "Wed, Sep 03, 2025 – 9:00 AM"
type input "Thu, Sep 04, 2025 – 9:00 AM"
type input "Wed, Sep 10, 2025 – 9:00 AM"
type input "Thu, Sep 11, 2025 – 9:00 AM"
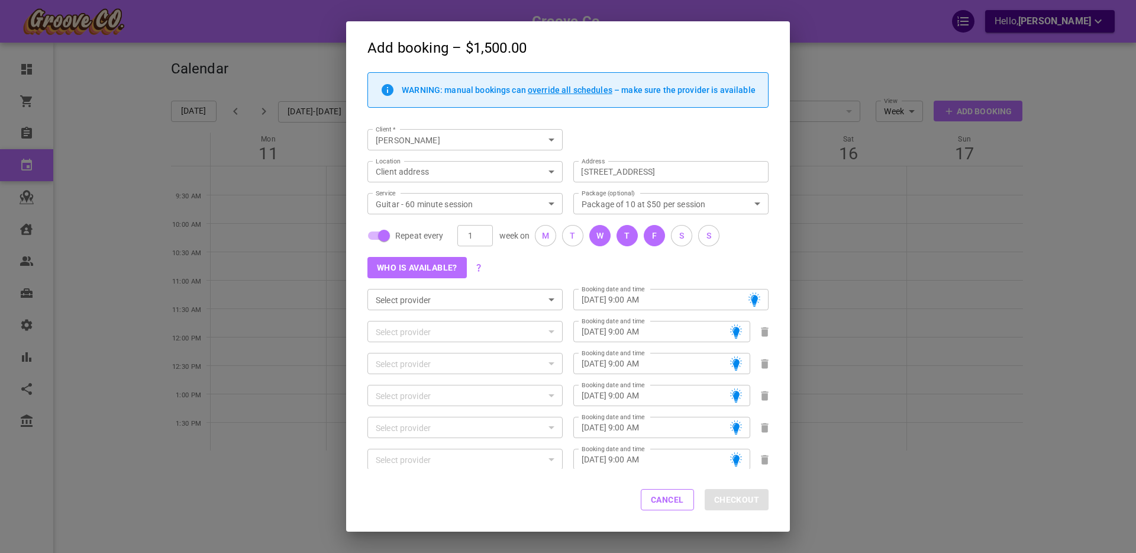
click at [652, 234] on div "F" at bounding box center [654, 236] width 5 height 12
type input "Fri, Aug 15, 2025 – 9:00 AM"
type input "Wed, Aug 20, 2025 – 9:00 AM"
type input "Thu, Aug 21, 2025 – 9:00 AM"
type input "Fri, Aug 22, 2025 – 9:00 AM"
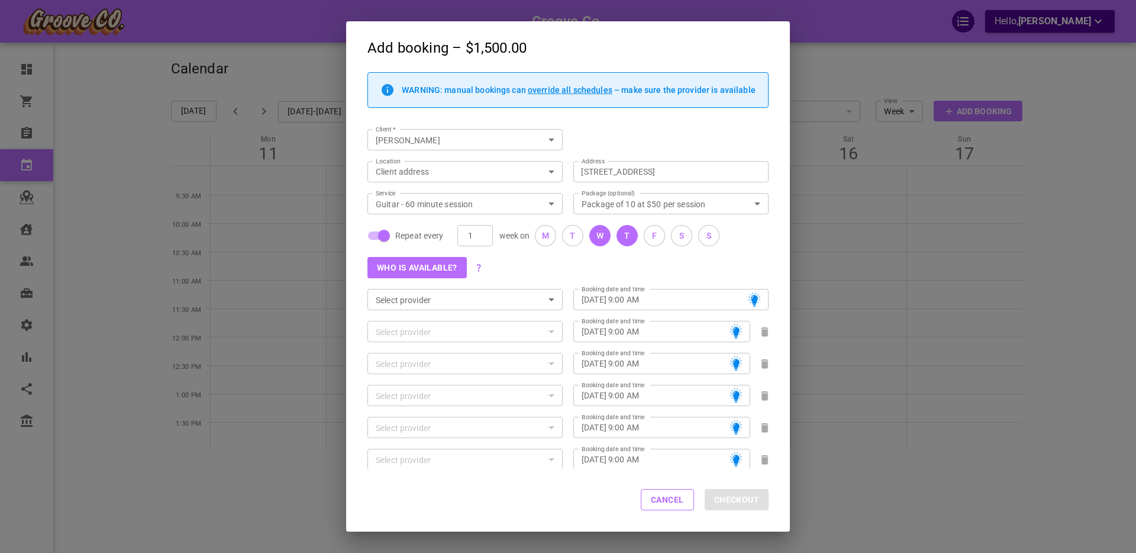
type input "Wed, Aug 27, 2025 – 9:00 AM"
type input "Thu, Aug 28, 2025 – 9:00 AM"
type input "Fri, Aug 29, 2025 – 9:00 AM"
type input "Wed, Sep 03, 2025 – 9:00 AM"
click at [422, 267] on button "Who is available?" at bounding box center [416, 267] width 99 height 21
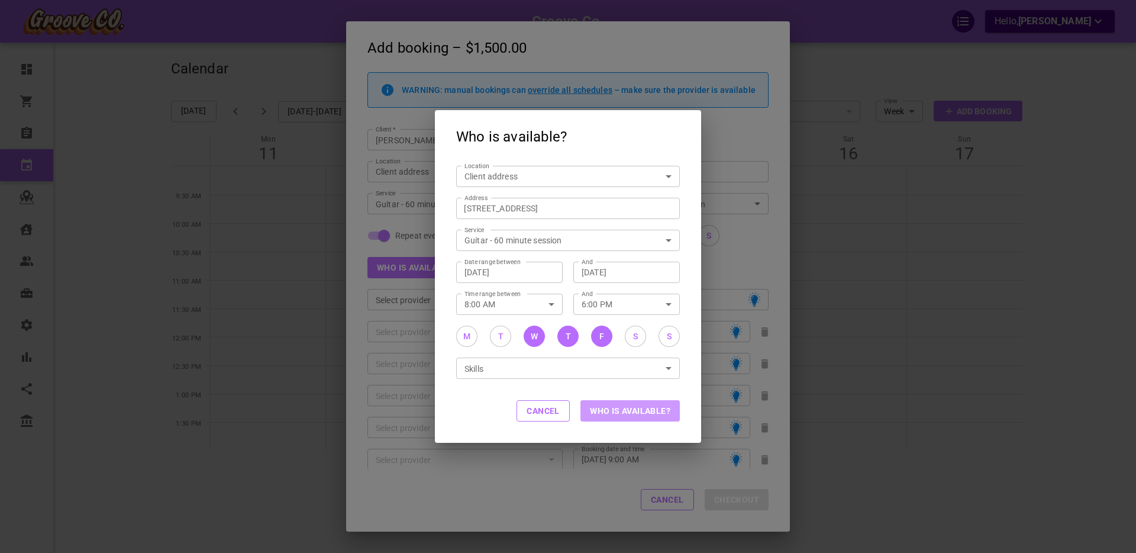
click at [637, 415] on button "Who is available?" at bounding box center [629, 410] width 99 height 21
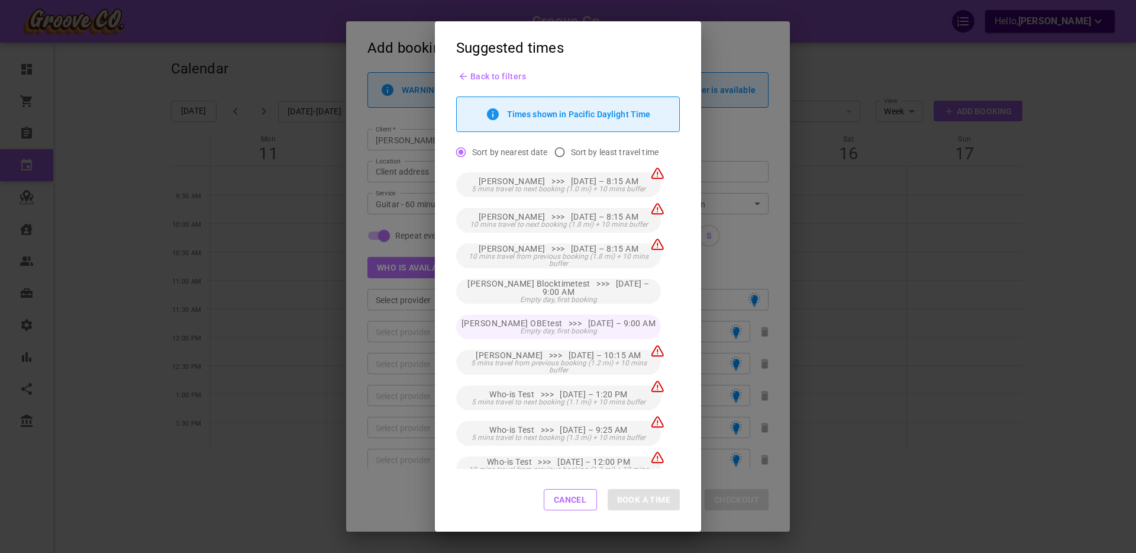
click at [566, 331] on span "Empty day, first booking" at bounding box center [558, 330] width 77 height 7
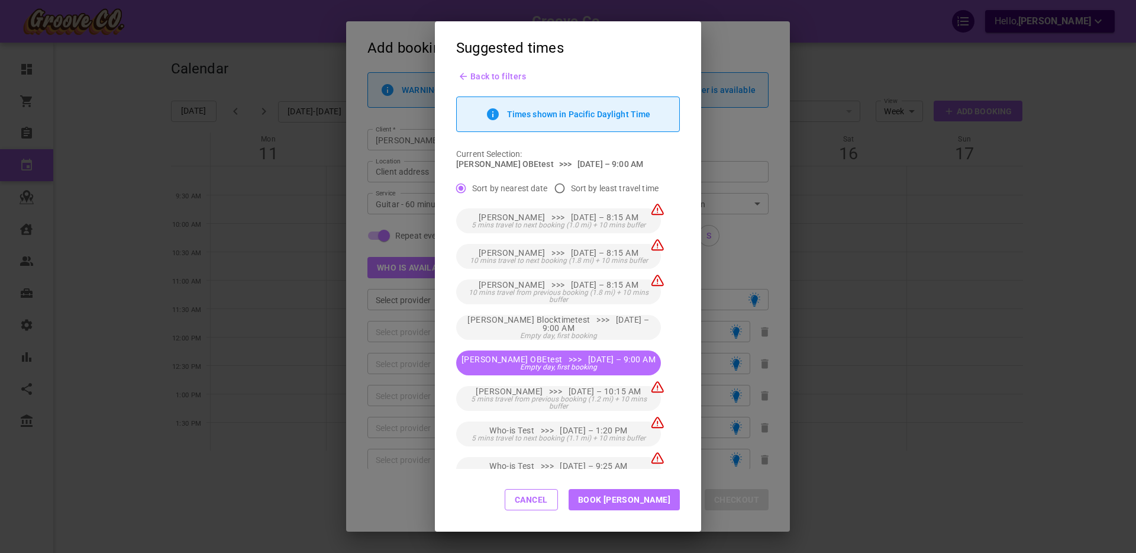
click at [558, 500] on button "Cancel" at bounding box center [531, 499] width 53 height 21
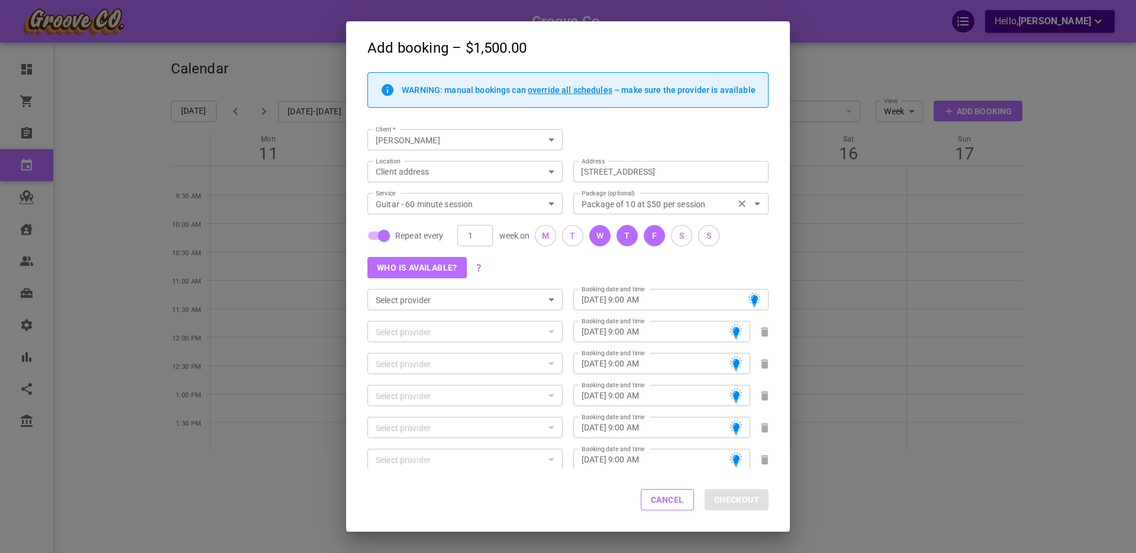
click at [739, 202] on icon "Clear" at bounding box center [741, 203] width 7 height 7
checkbox input "false"
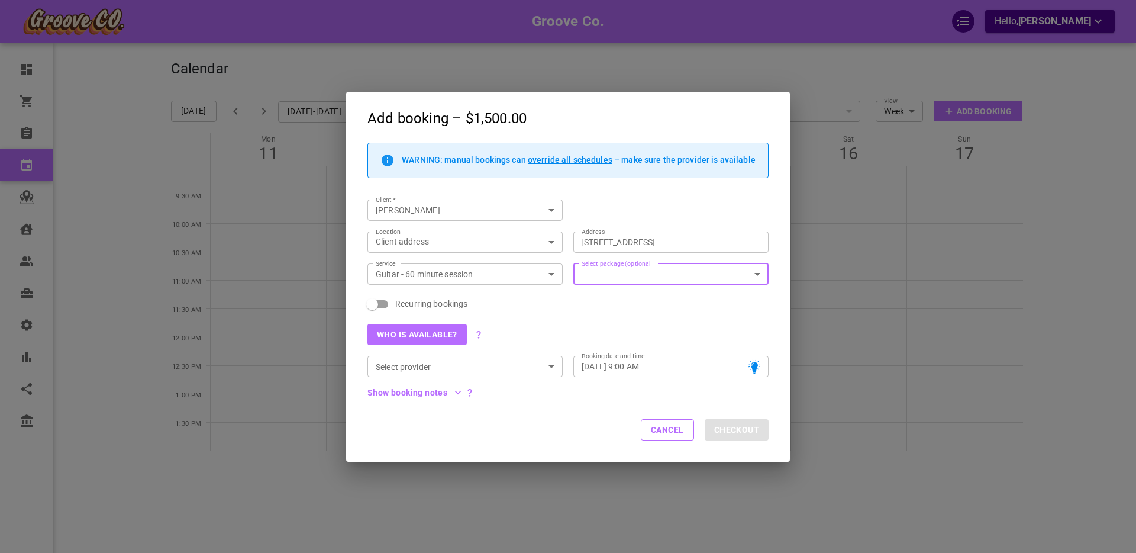
click at [435, 366] on input "Select provider" at bounding box center [455, 366] width 169 height 15
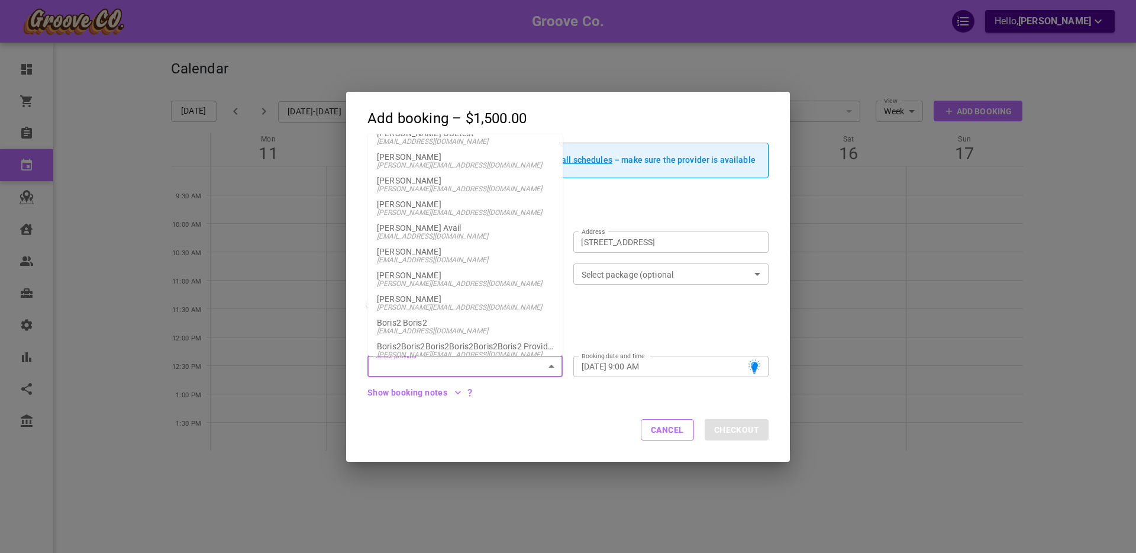
scroll to position [811, 0]
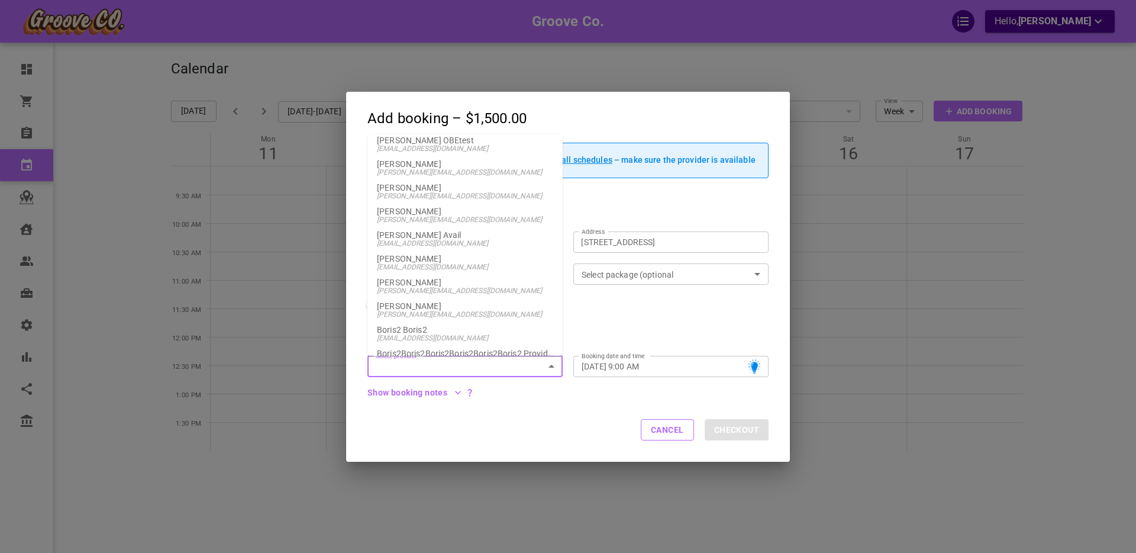
click at [419, 306] on p "Boris Vancouver" at bounding box center [465, 306] width 176 height 8
type input "Boris Vancouver"
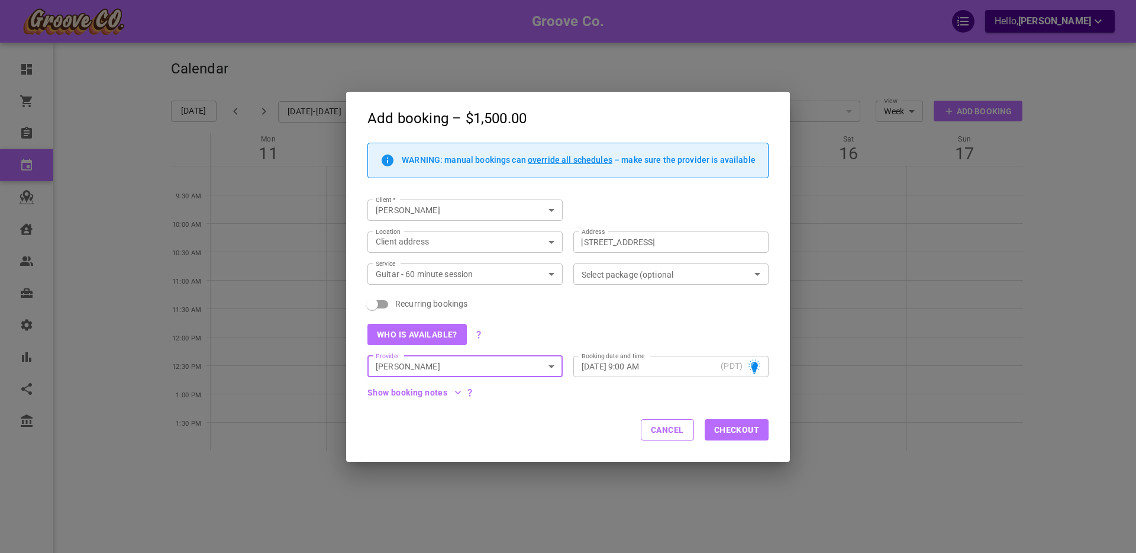
click at [567, 397] on div "Show booking notes" at bounding box center [563, 387] width 412 height 21
drag, startPoint x: 518, startPoint y: 342, endPoint x: 518, endPoint y: 373, distance: 31.4
click at [519, 343] on div "Who is available?" at bounding box center [563, 329] width 412 height 32
click at [626, 274] on input "Select package (optional" at bounding box center [661, 274] width 169 height 15
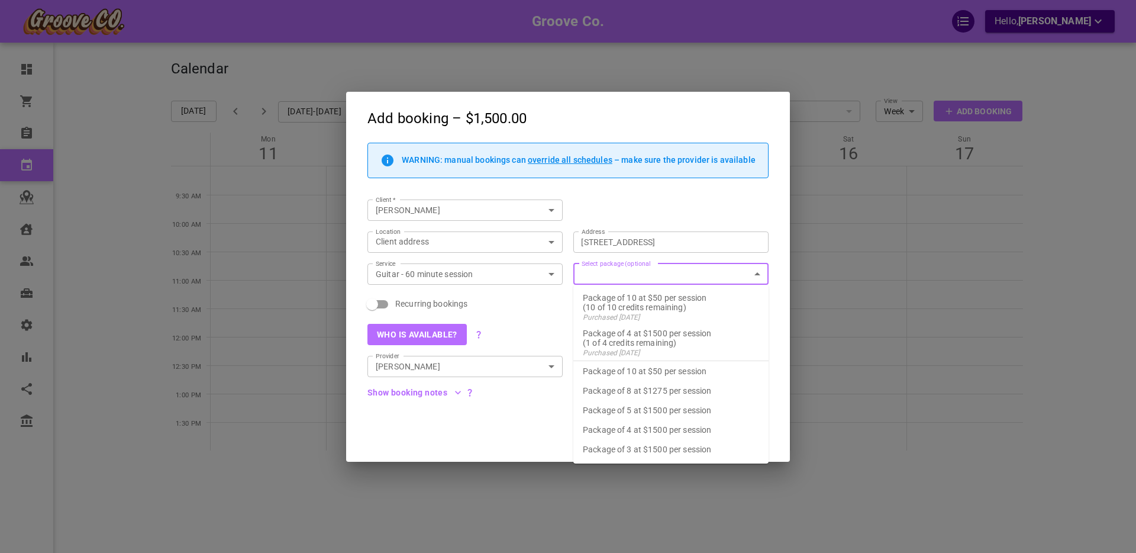
click at [620, 409] on p "Package of 5 at $1500 per session" at bounding box center [671, 409] width 176 height 9
checkbox input "true"
type input "Package of 5 at $1500 per session"
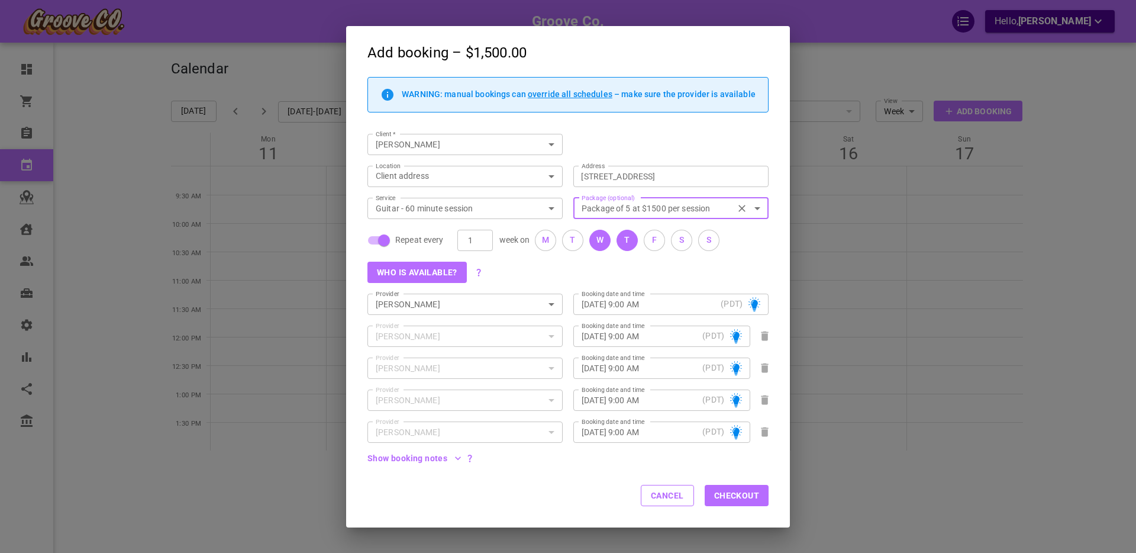
click at [621, 240] on button "T" at bounding box center [626, 240] width 21 height 21
type input "Thu, Aug 14, 2025 – 9:00 AM"
type input "Wed, Aug 20, 2025 – 9:00 AM"
type input "Thu, Aug 21, 2025 – 9:00 AM"
type input "Wed, Aug 27, 2025 – 9:00 AM"
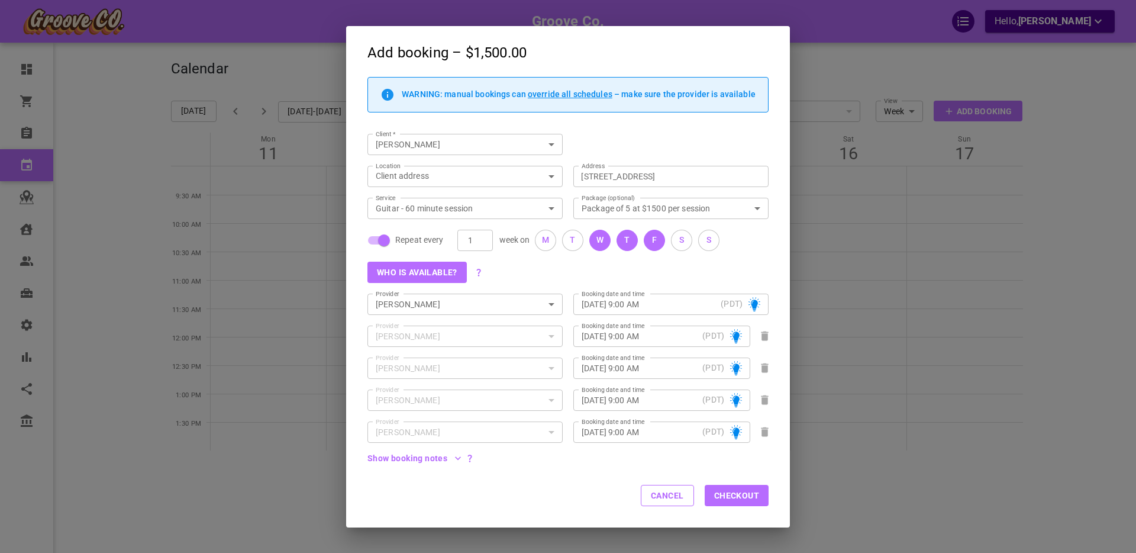
drag, startPoint x: 655, startPoint y: 243, endPoint x: 545, endPoint y: 270, distance: 113.3
click at [655, 243] on div "F" at bounding box center [654, 240] width 5 height 12
type input "Fri, Aug 15, 2025 – 9:00 AM"
type input "Wed, Aug 20, 2025 – 9:00 AM"
type input "Thu, Aug 21, 2025 – 9:00 AM"
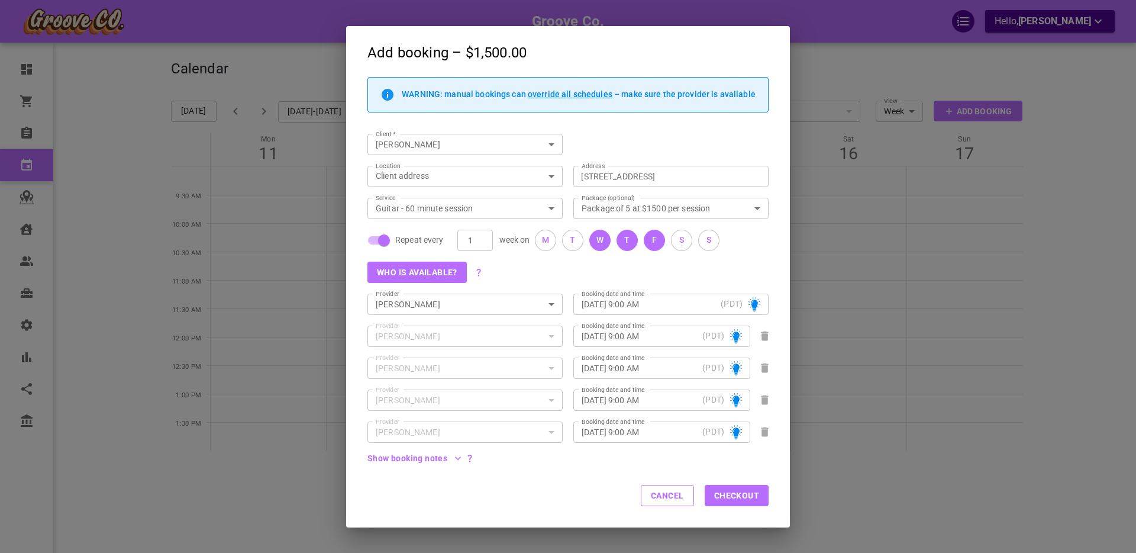
click at [438, 270] on button "Who is available?" at bounding box center [416, 271] width 99 height 21
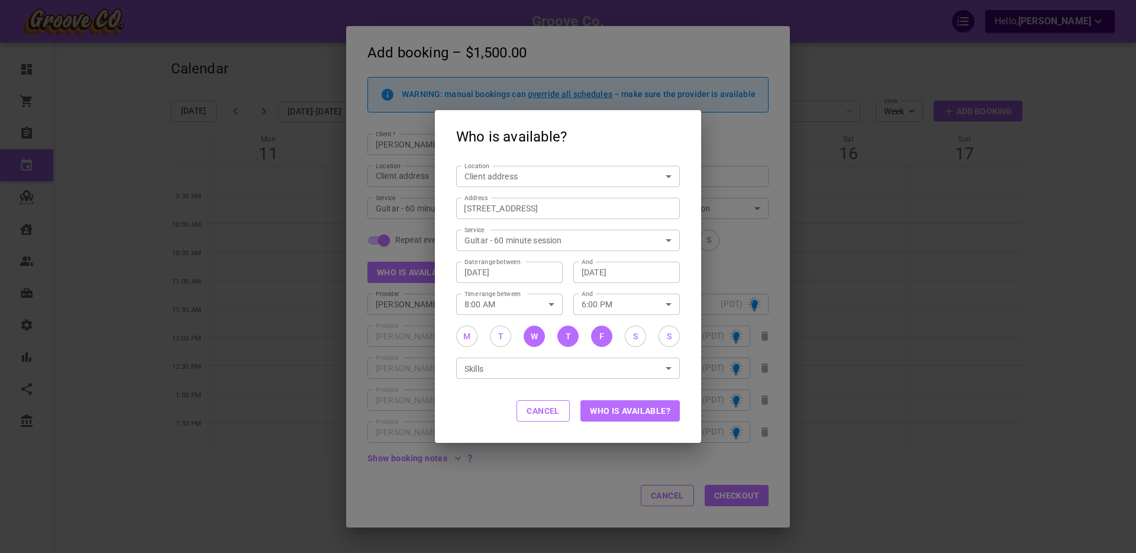
click at [607, 412] on button "Who is available?" at bounding box center [629, 410] width 99 height 21
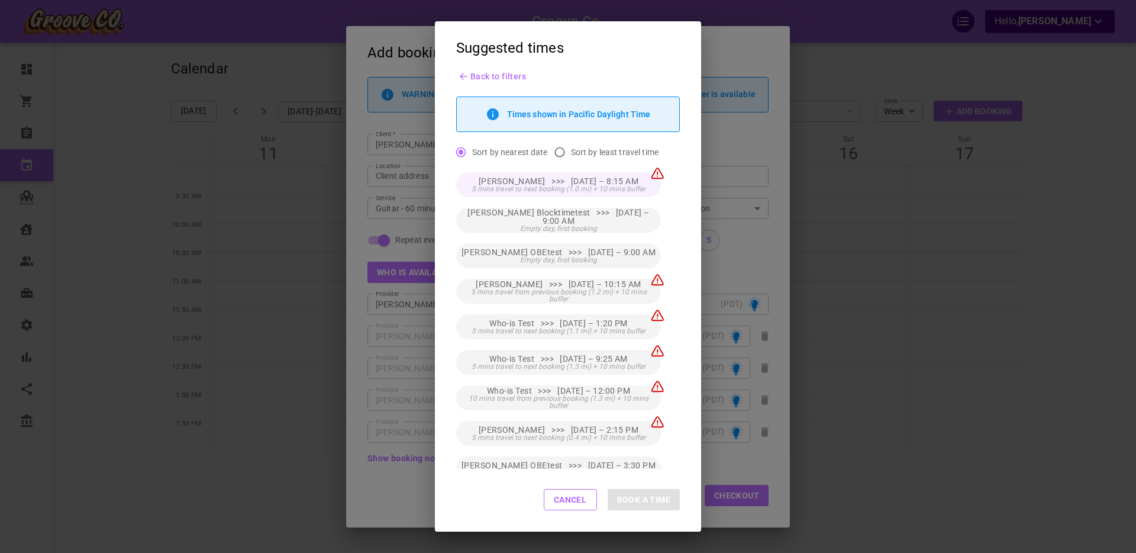
drag, startPoint x: 674, startPoint y: 176, endPoint x: 662, endPoint y: 176, distance: 12.4
click at [674, 176] on div "Boris Provider >>> Wed, Aug 13 – 8:15 AM 5 mins travel to next booking (1.0 mi)…" at bounding box center [568, 317] width 224 height 301
click at [566, 500] on button "Cancel" at bounding box center [570, 499] width 53 height 21
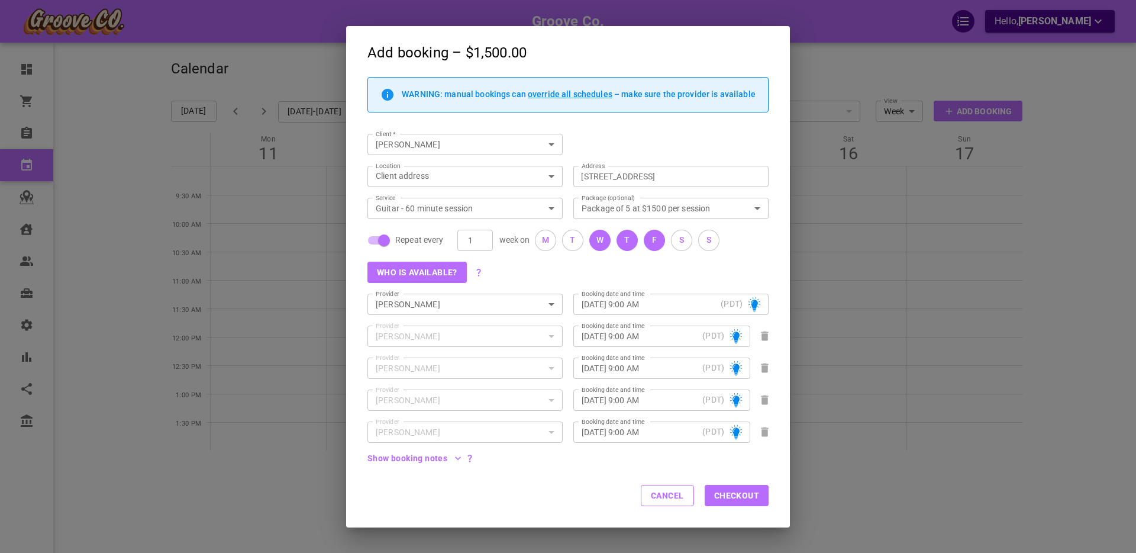
drag, startPoint x: 651, startPoint y: 496, endPoint x: 942, endPoint y: 188, distance: 423.9
click at [651, 496] on button "Cancel" at bounding box center [667, 494] width 53 height 21
checkbox input "false"
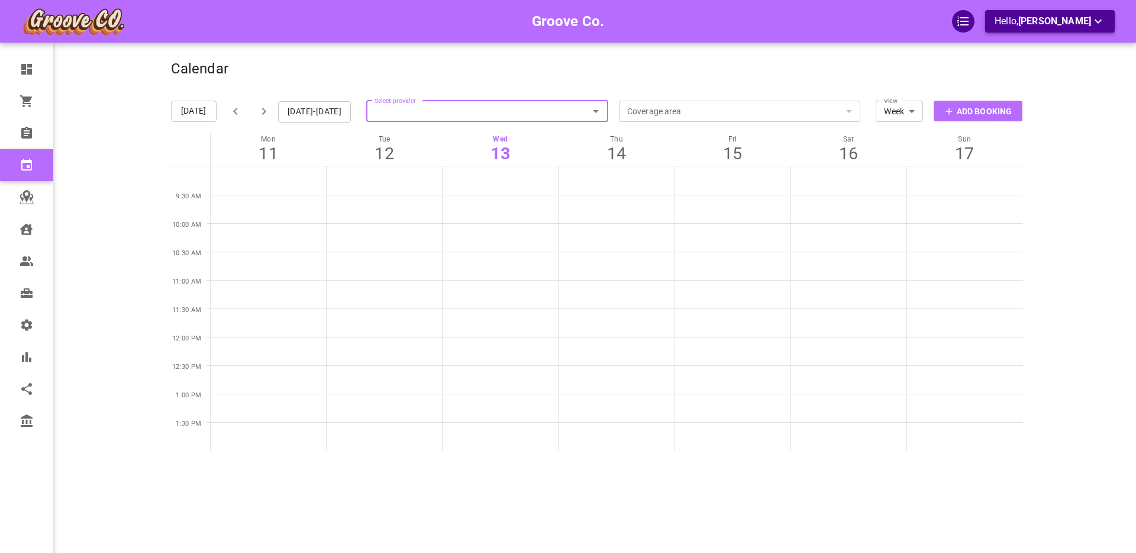
click at [1049, 24] on span "[PERSON_NAME]" at bounding box center [1054, 20] width 73 height 11
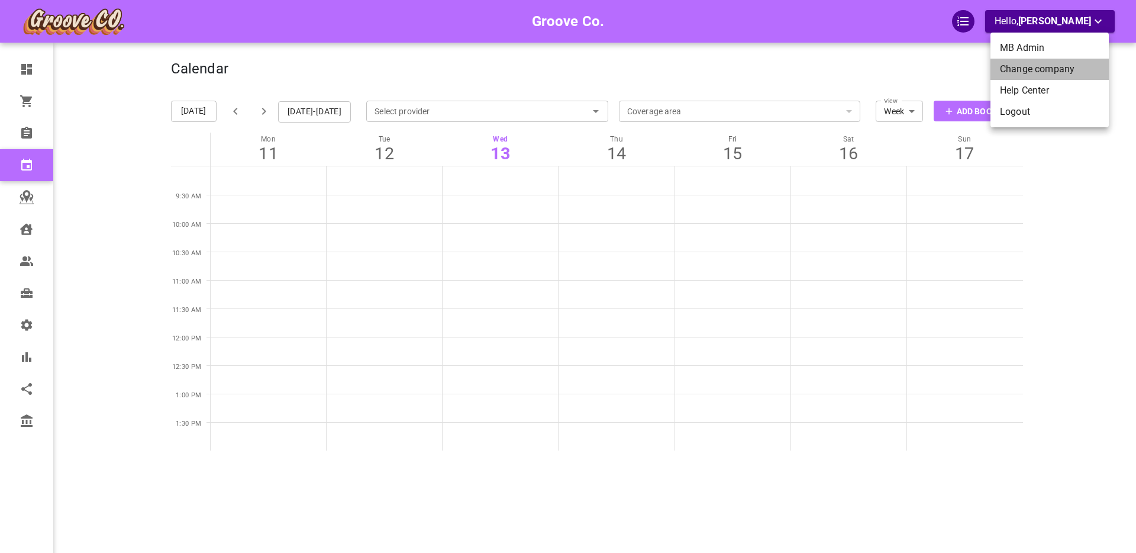
click at [1015, 67] on li "Change company" at bounding box center [1049, 69] width 118 height 21
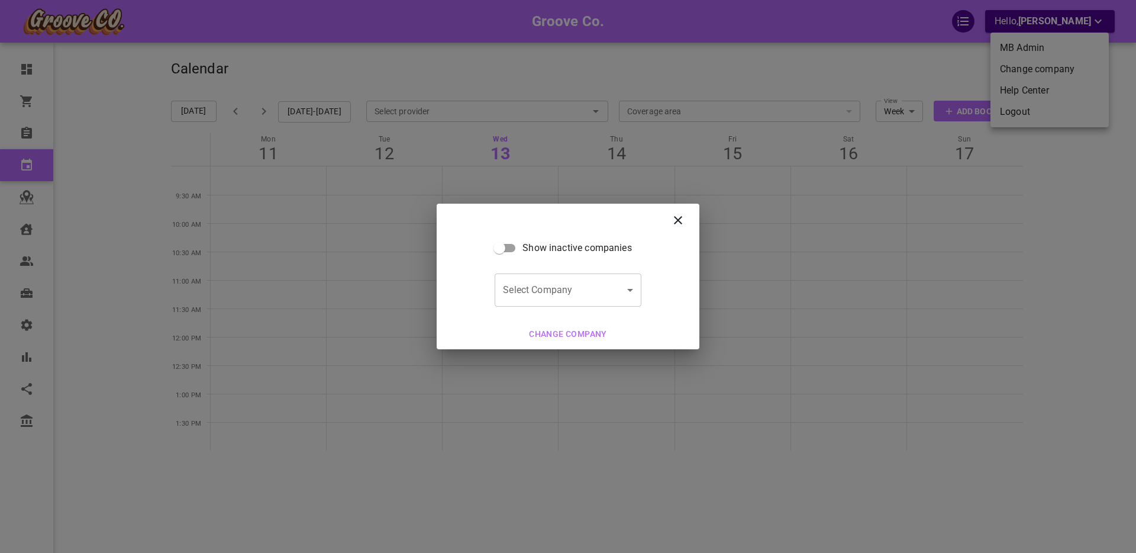
click at [550, 280] on body "Groove Co. Hello, Boris Sandford Dashboard Orders Bookings Calendar Map Clients…" at bounding box center [568, 312] width 1136 height 625
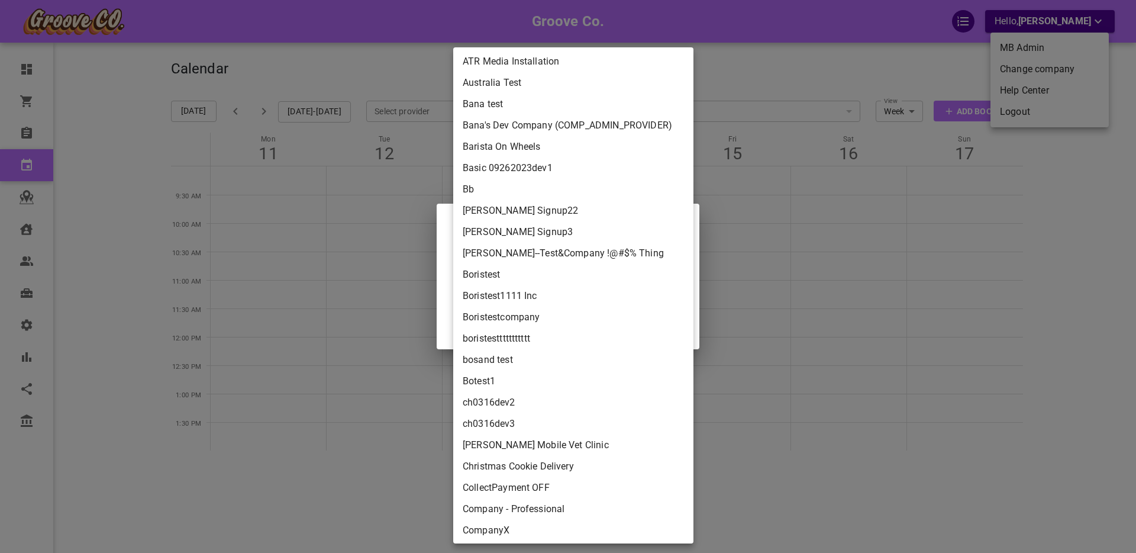
scroll to position [1364, 0]
click at [506, 83] on li "Australia Test" at bounding box center [573, 83] width 240 height 21
type input "047acaa0-e48d-4593-9206-5af50b21e379"
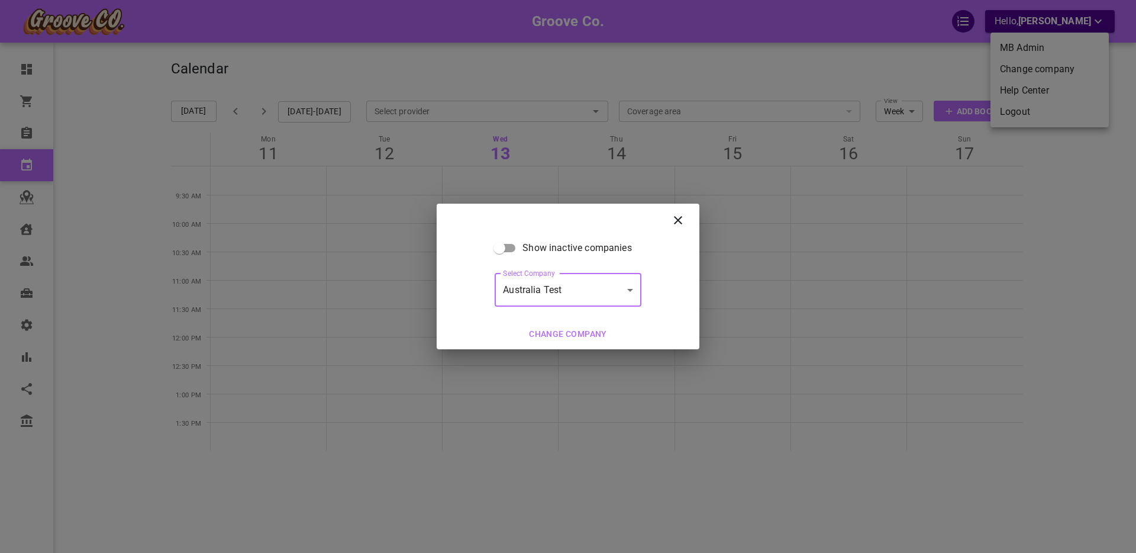
click at [554, 338] on button "Change company" at bounding box center [568, 334] width 88 height 22
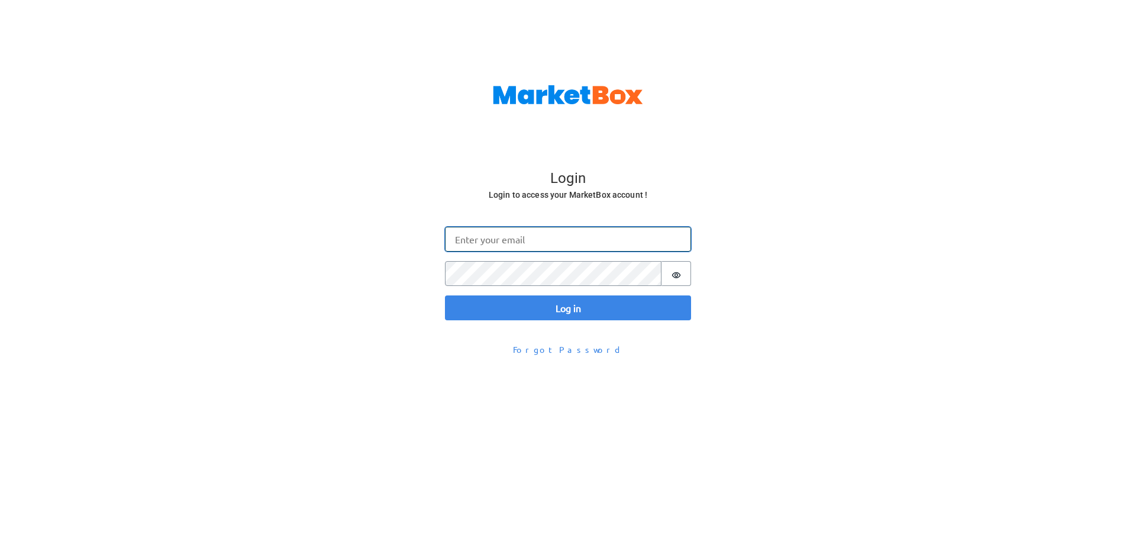
click at [493, 240] on input "Email" at bounding box center [568, 239] width 246 height 25
type input "[PERSON_NAME][EMAIL_ADDRESS][DOMAIN_NAME]"
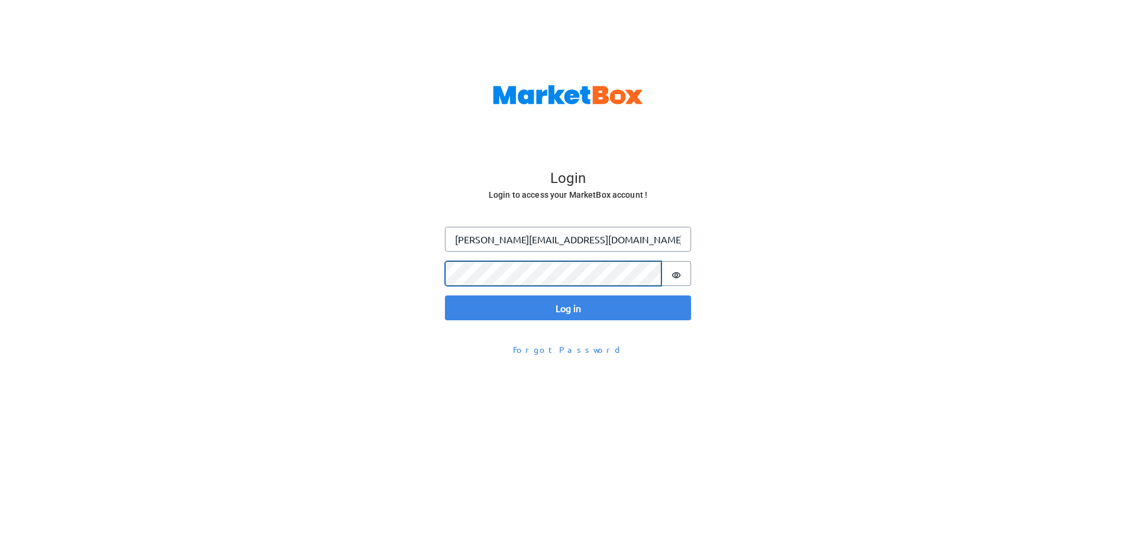
click at [445, 295] on button "Log in" at bounding box center [568, 307] width 246 height 25
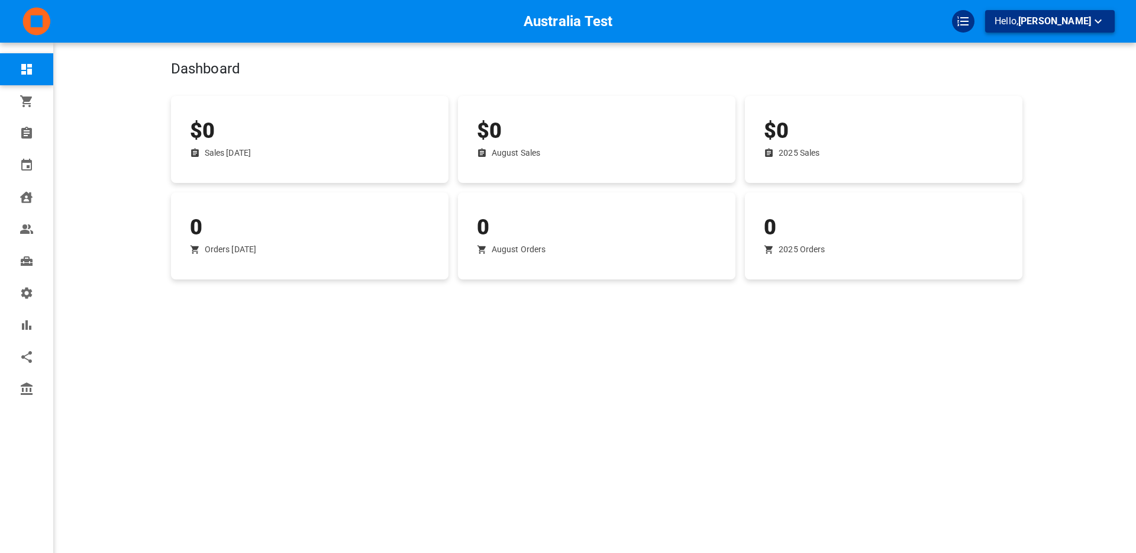
click at [1054, 28] on p "Hello, [PERSON_NAME]" at bounding box center [1049, 21] width 111 height 15
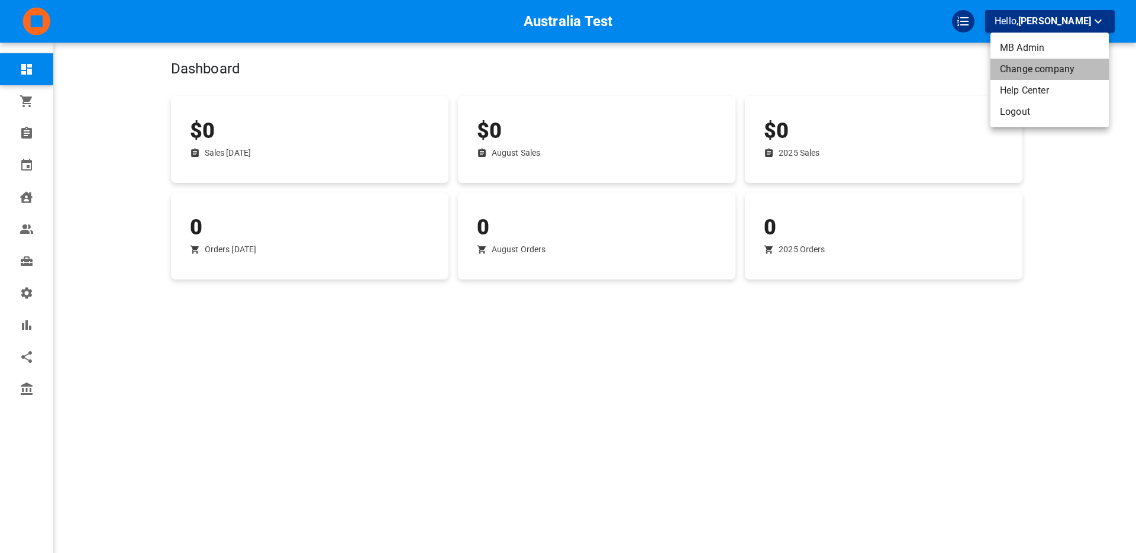
click at [1035, 69] on li "Change company" at bounding box center [1049, 69] width 118 height 21
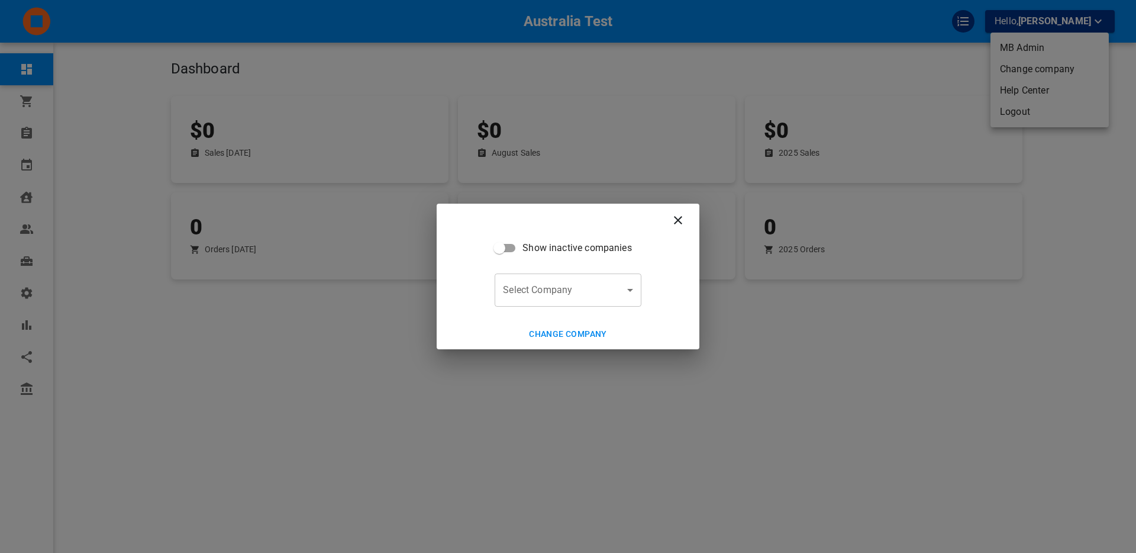
click at [587, 300] on body "Australia Test Hello, Boris Sandford Dashboard Orders Bookings Calendar Clients…" at bounding box center [568, 312] width 1136 height 625
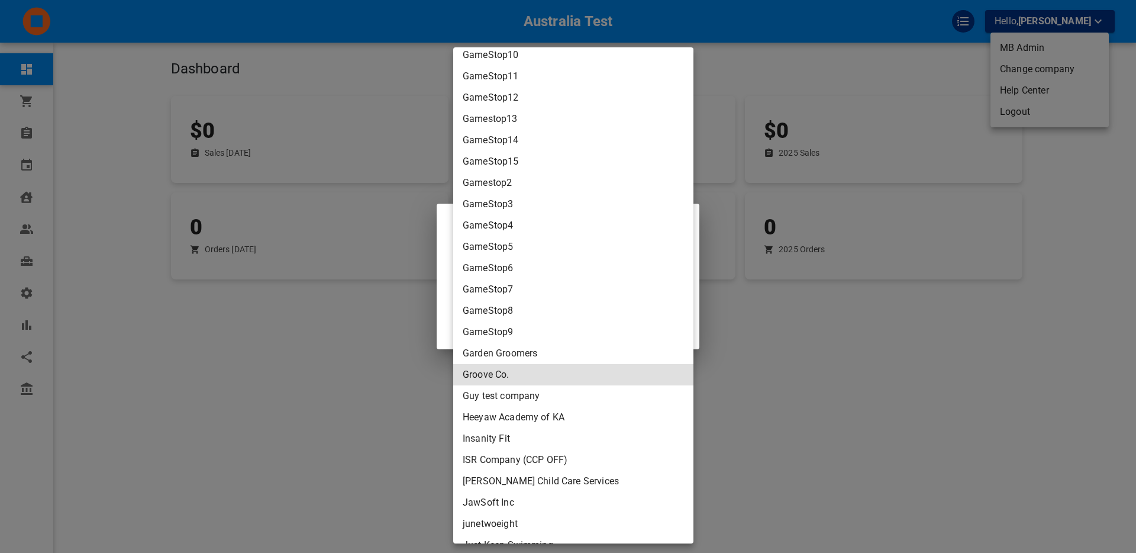
scroll to position [2489, 0]
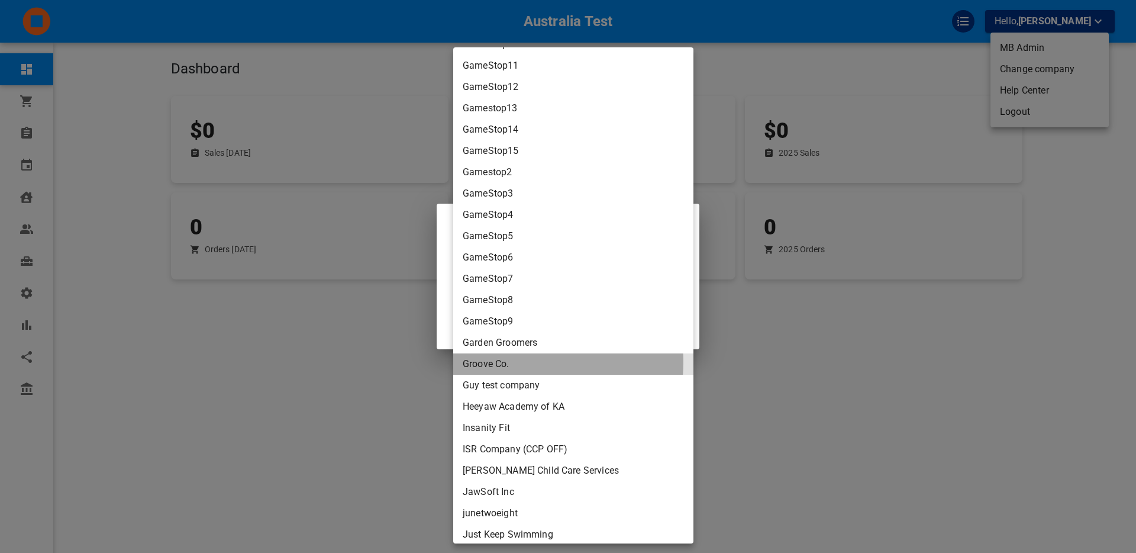
click at [506, 361] on li "Groove Co." at bounding box center [573, 363] width 240 height 21
type input "87d5b146-e678-4578-b351-1b697815ed61"
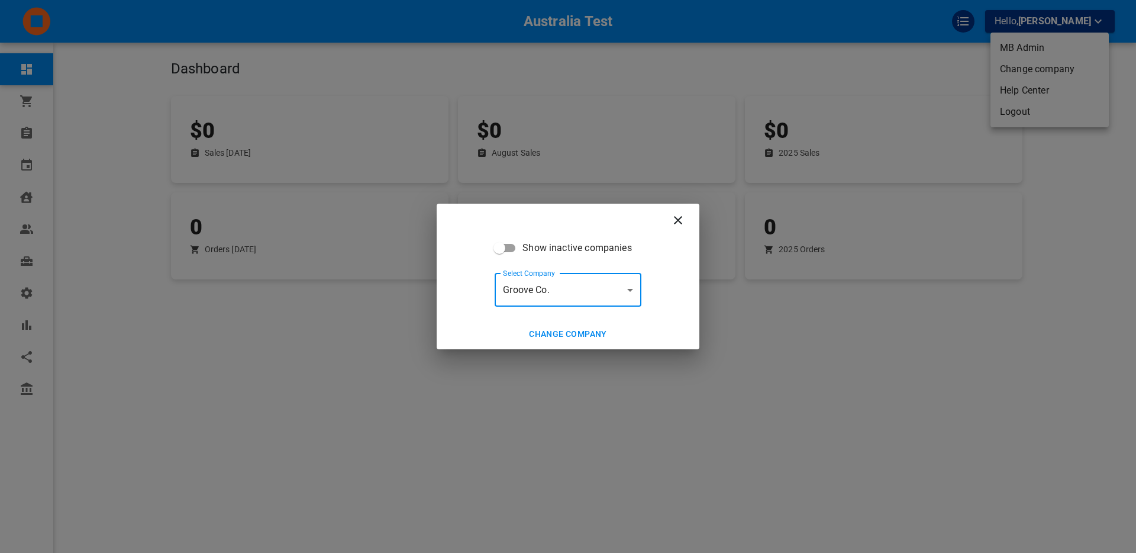
click at [549, 338] on button "Change company" at bounding box center [568, 334] width 88 height 22
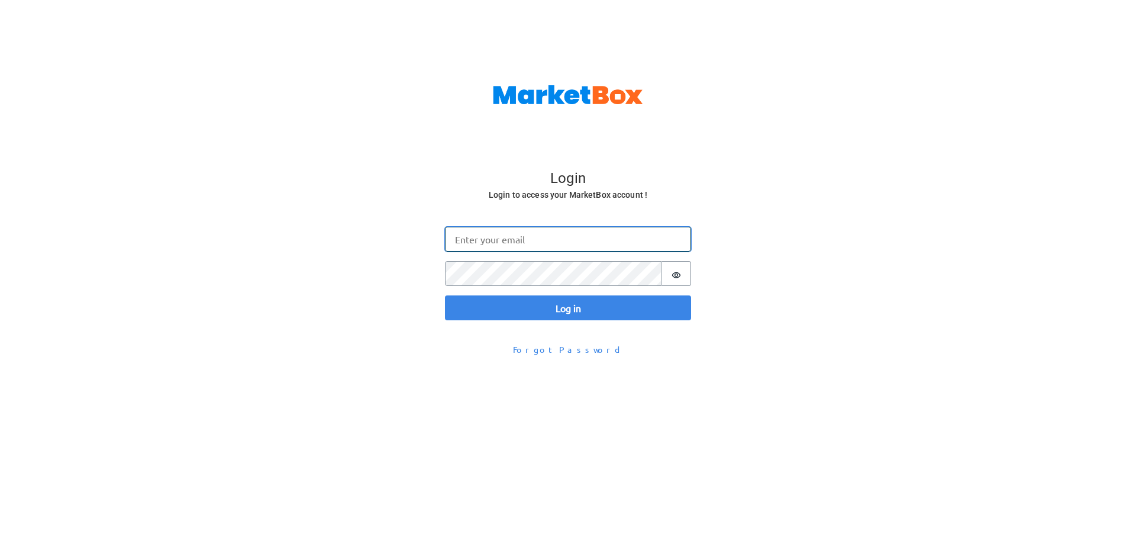
click at [476, 240] on input "Email" at bounding box center [568, 239] width 246 height 25
click at [476, 239] on input "Email" at bounding box center [568, 239] width 246 height 25
type input "[PERSON_NAME][EMAIL_ADDRESS][DOMAIN_NAME]"
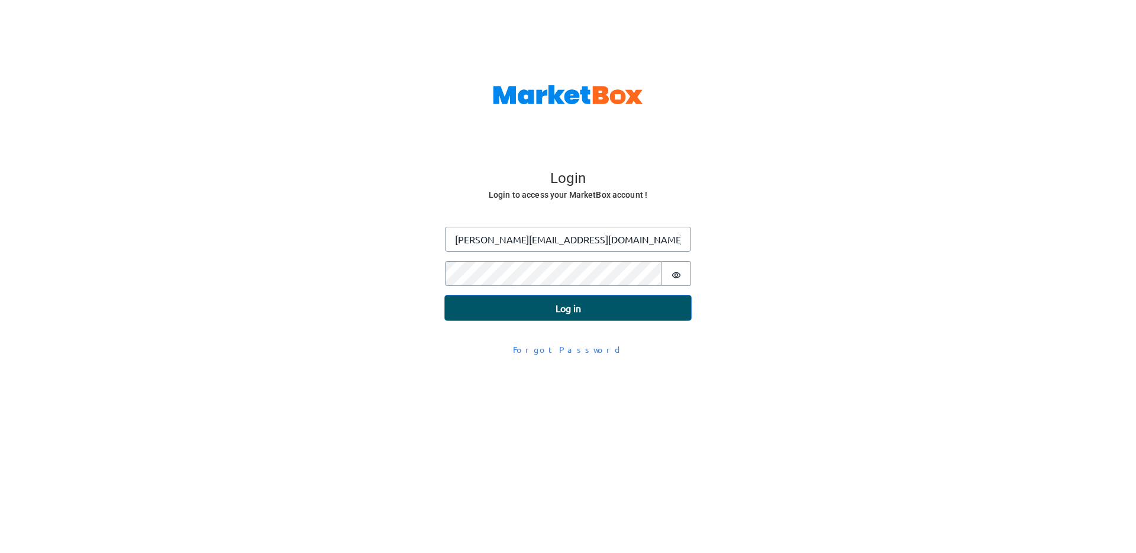
click at [506, 312] on button "Log in" at bounding box center [568, 307] width 246 height 25
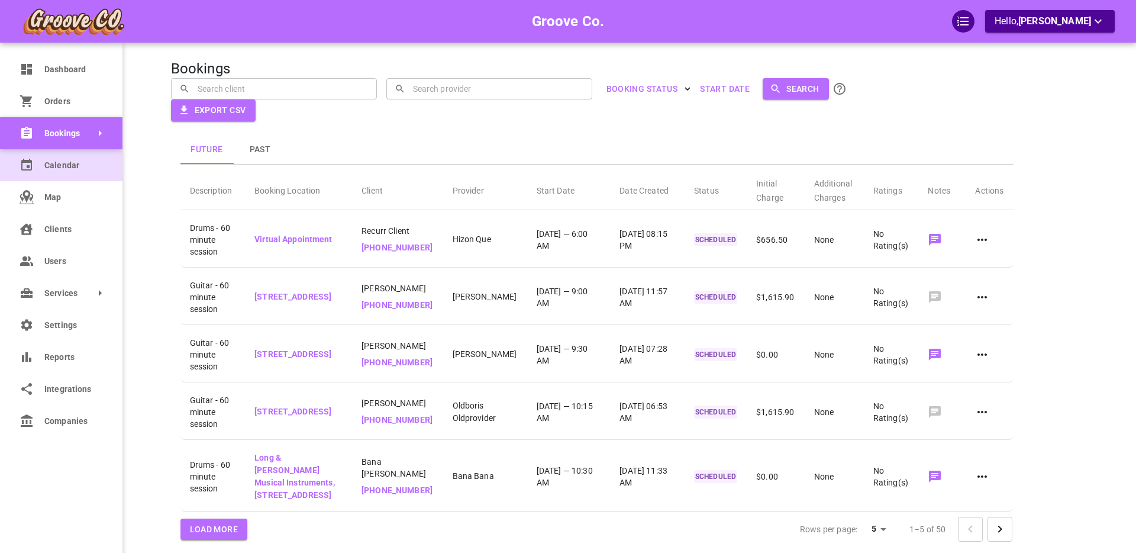
click at [53, 166] on span "Calendar" at bounding box center [72, 165] width 57 height 12
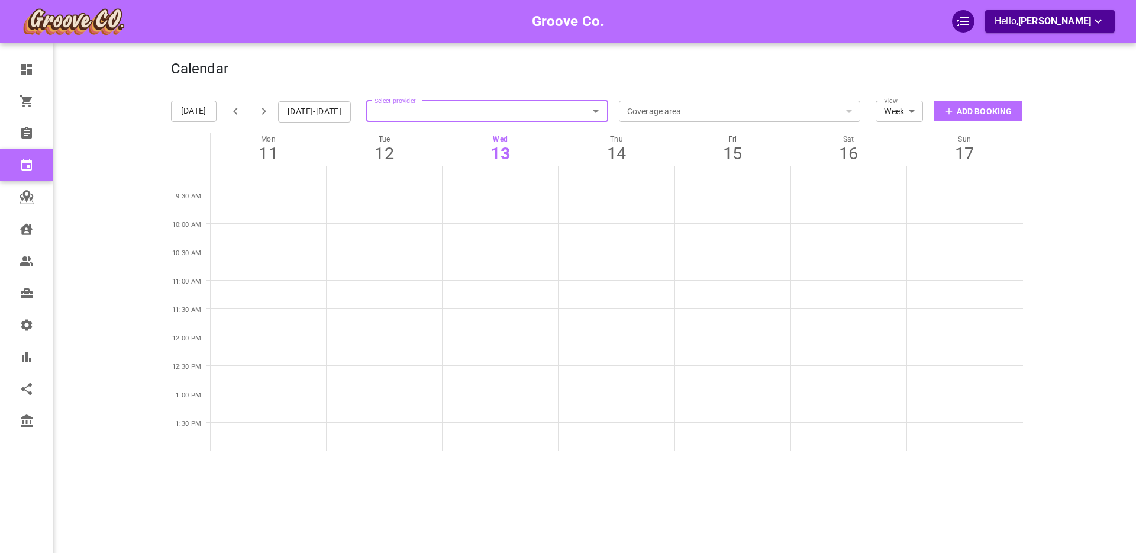
click at [966, 111] on p "Add Booking" at bounding box center [984, 111] width 55 height 12
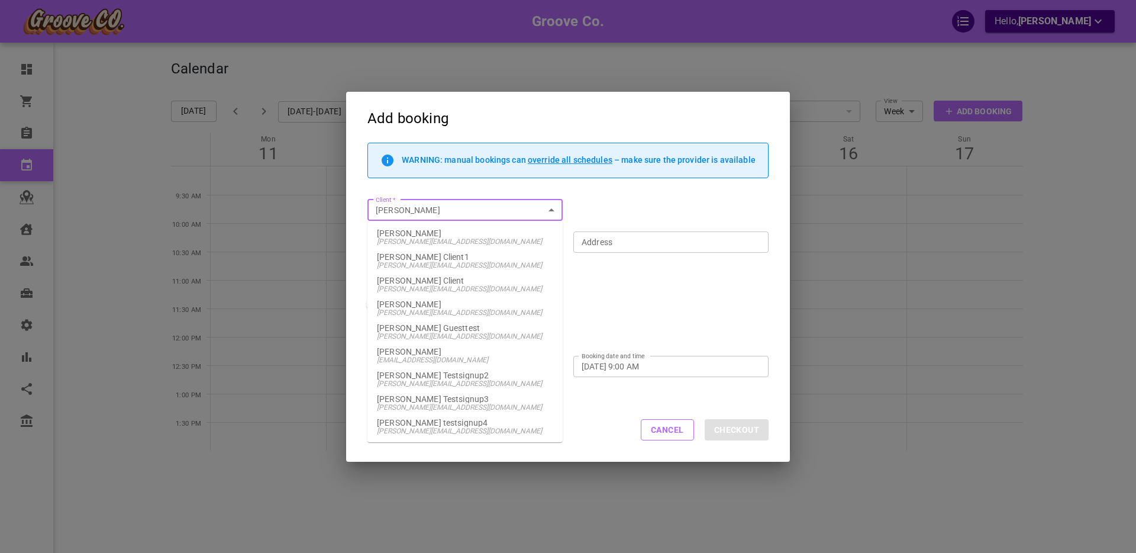
click at [429, 308] on span "[PERSON_NAME][EMAIL_ADDRESS][DOMAIN_NAME]" at bounding box center [465, 312] width 176 height 8
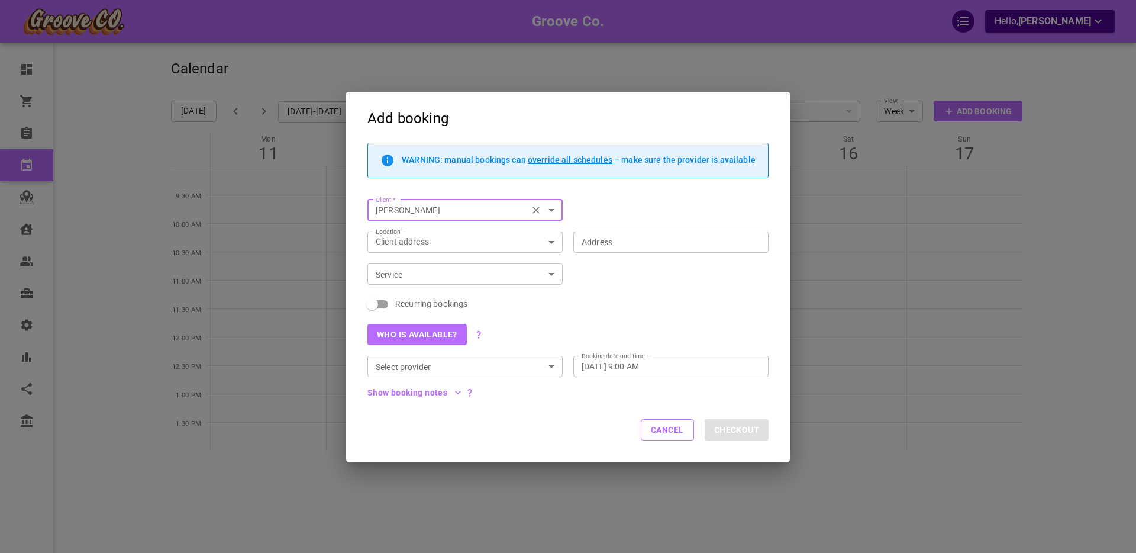
type input "[PERSON_NAME]"
type input "[STREET_ADDRESS]"
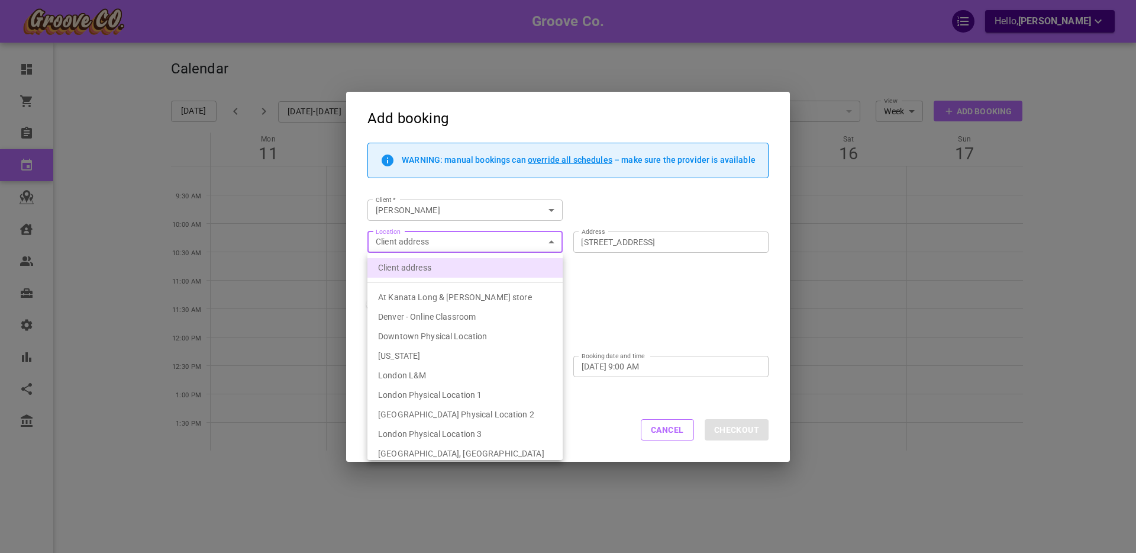
click at [476, 235] on body "Groove Co. Hello, Boris Sandford Dashboard Orders Bookings Calendar Map Clients…" at bounding box center [568, 312] width 1136 height 625
drag, startPoint x: 606, startPoint y: 202, endPoint x: 609, endPoint y: 208, distance: 6.6
click at [606, 203] on div at bounding box center [568, 276] width 1136 height 553
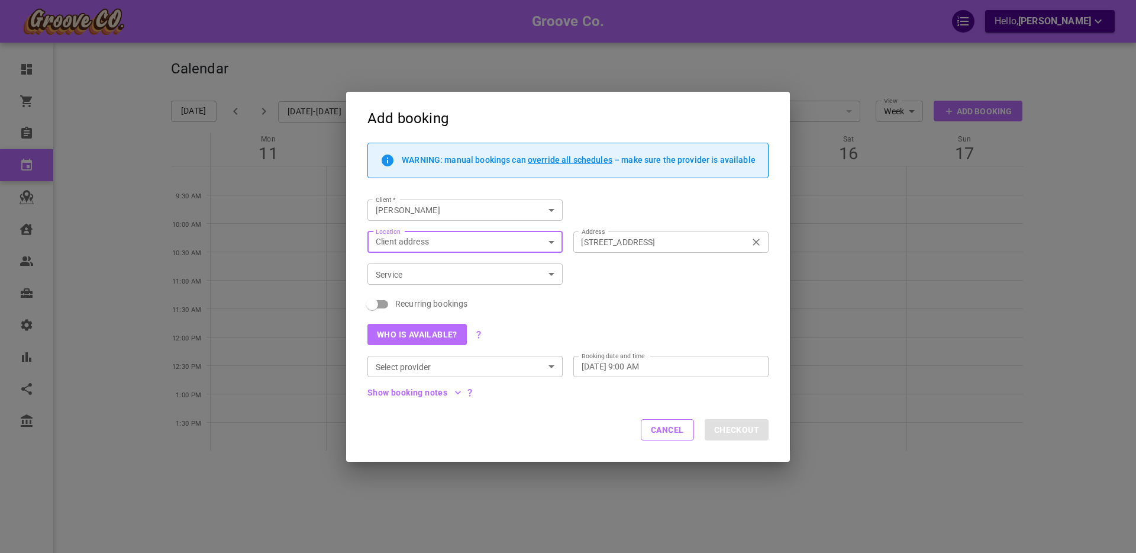
click at [757, 240] on icon "Clear" at bounding box center [756, 242] width 12 height 12
click at [753, 240] on input "[STREET_ADDRESS]" at bounding box center [664, 241] width 177 height 15
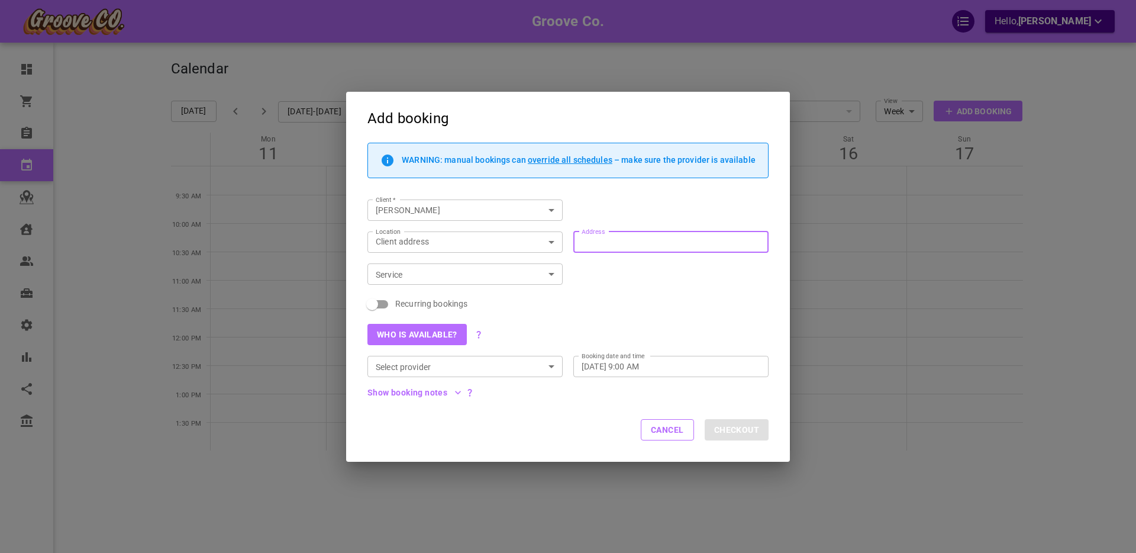
click at [666, 243] on input "Address Address" at bounding box center [664, 241] width 177 height 15
type input "[STREET_ADDRESS]"
type input "1440 W 16th Ave, Vancouver, BC V6J 2L6, Canada20"
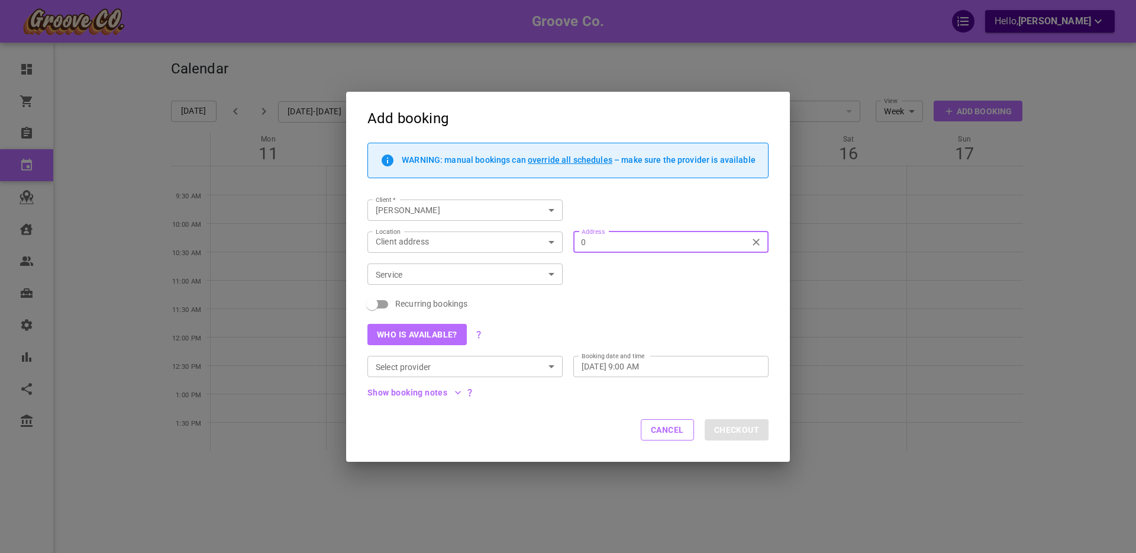
type input "[STREET_ADDRESS]"
type input "0"
type input "[STREET_ADDRESS]"
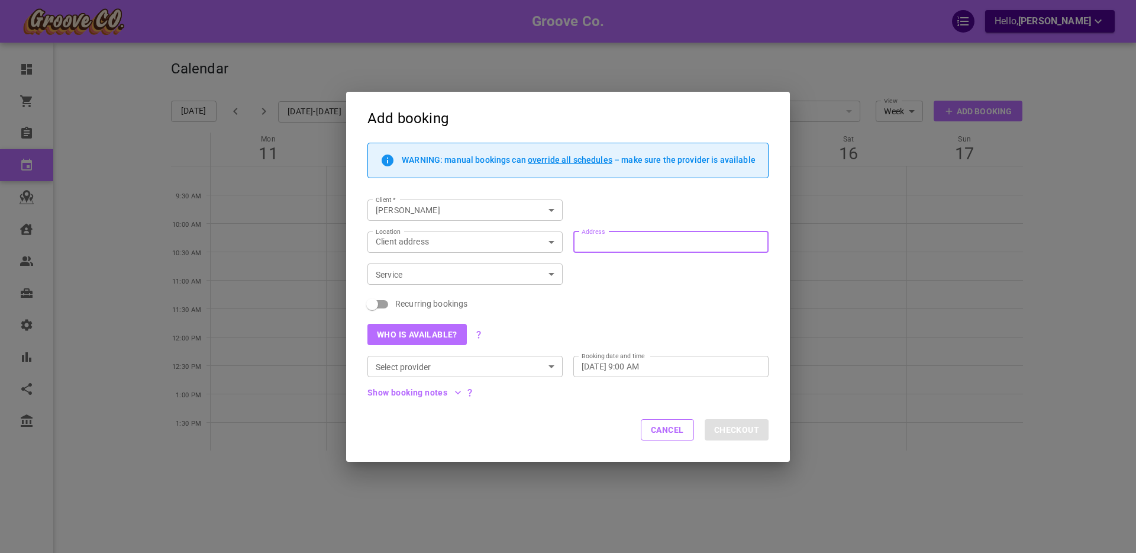
type input "[STREET_ADDRESS]"
click at [753, 239] on icon "Clear" at bounding box center [755, 241] width 7 height 7
click at [753, 239] on input "[STREET_ADDRESS]" at bounding box center [664, 241] width 177 height 15
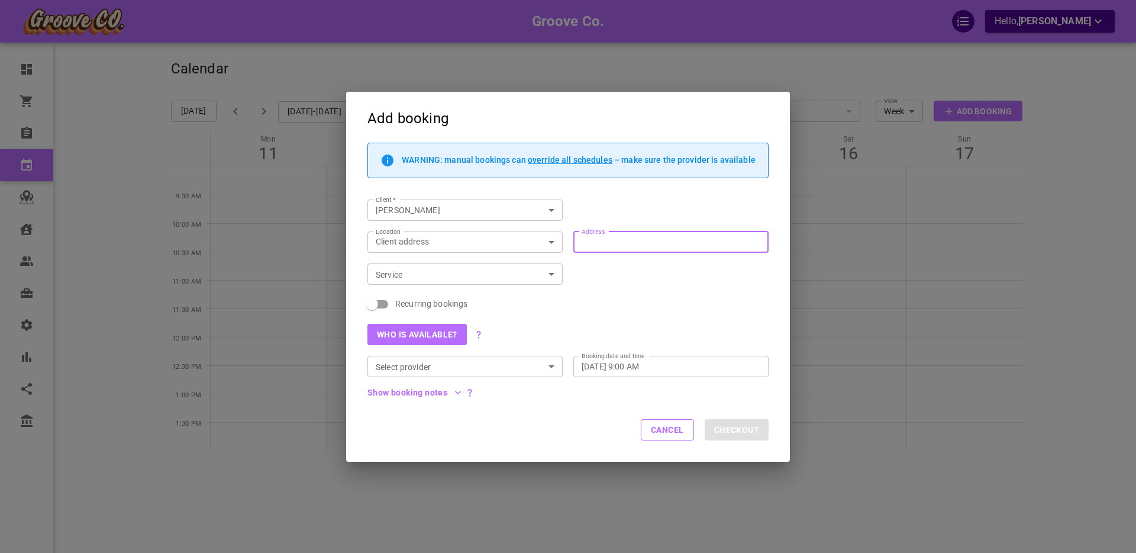
click at [653, 241] on input "Address Address" at bounding box center [664, 241] width 177 height 15
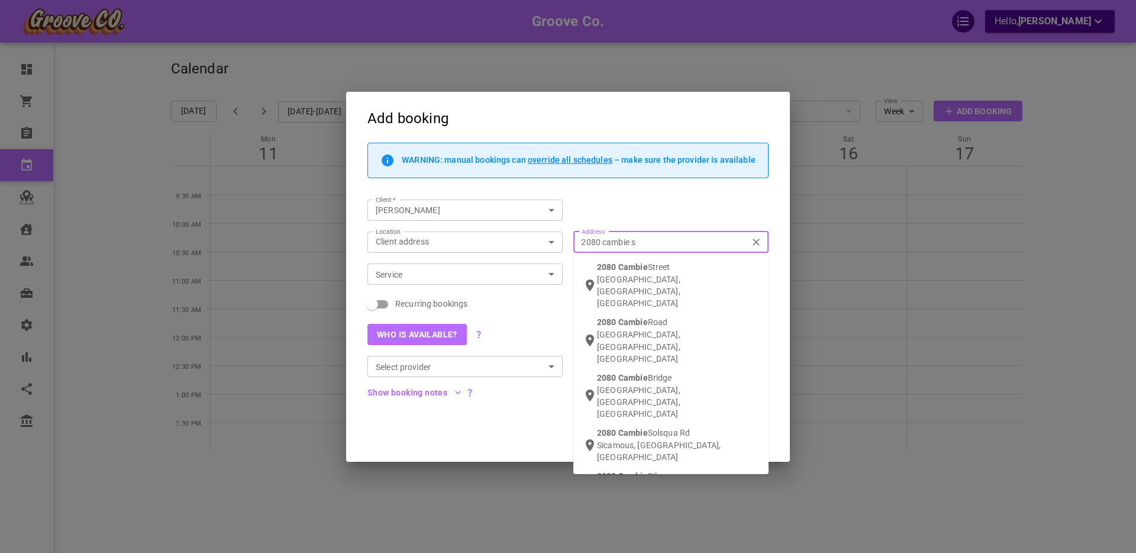
type input "[STREET_ADDRESS]"
click at [639, 265] on span "[STREET_ADDRESS]" at bounding box center [635, 266] width 77 height 9
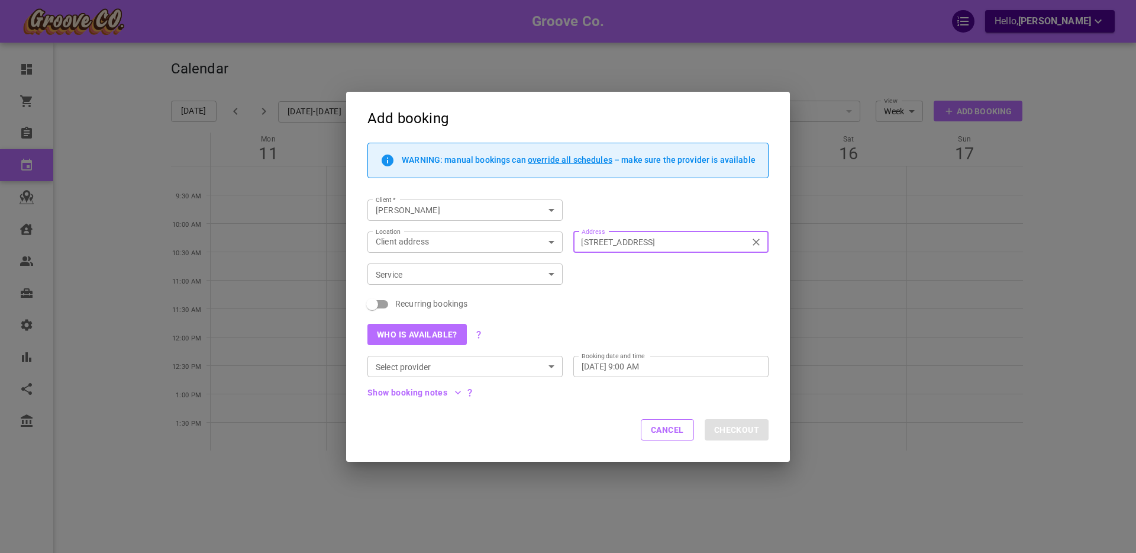
type input "[STREET_ADDRESS]"
click at [433, 274] on input "Service" at bounding box center [455, 274] width 169 height 15
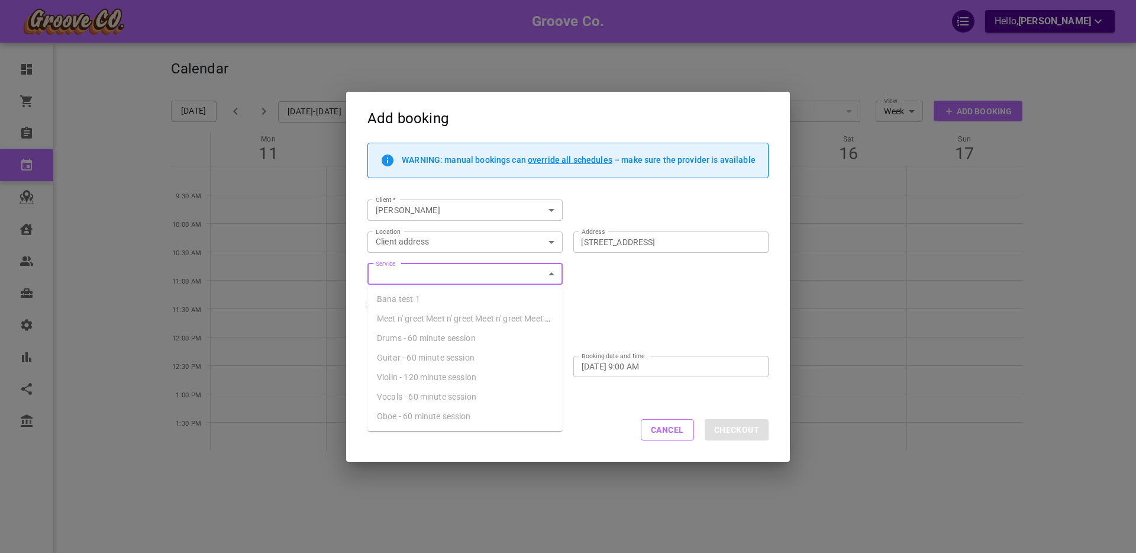
click at [421, 337] on span "Drums - 60 minute session" at bounding box center [426, 337] width 99 height 9
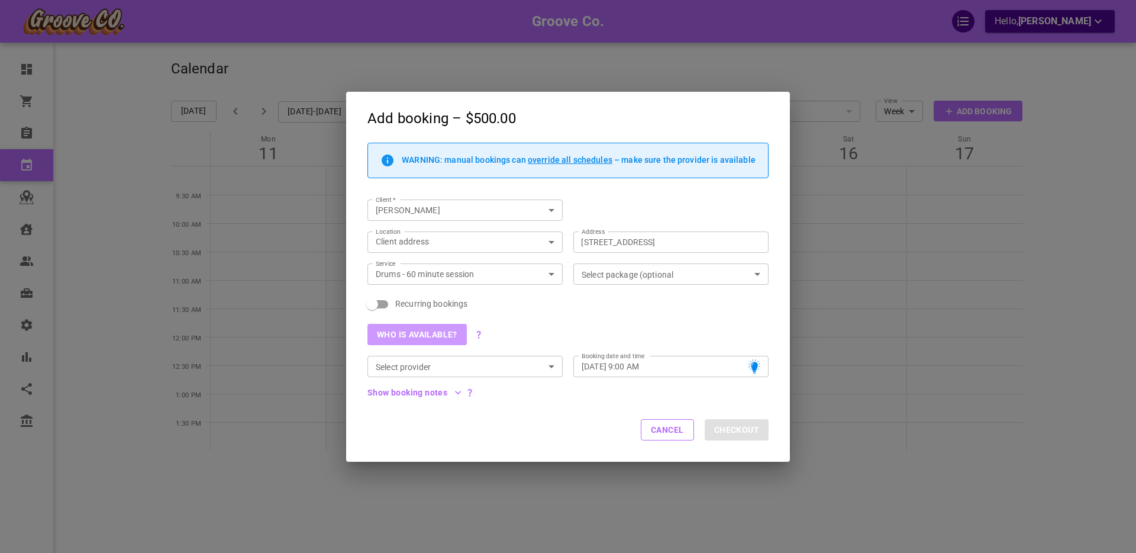
click at [429, 334] on button "Who is available?" at bounding box center [416, 334] width 99 height 21
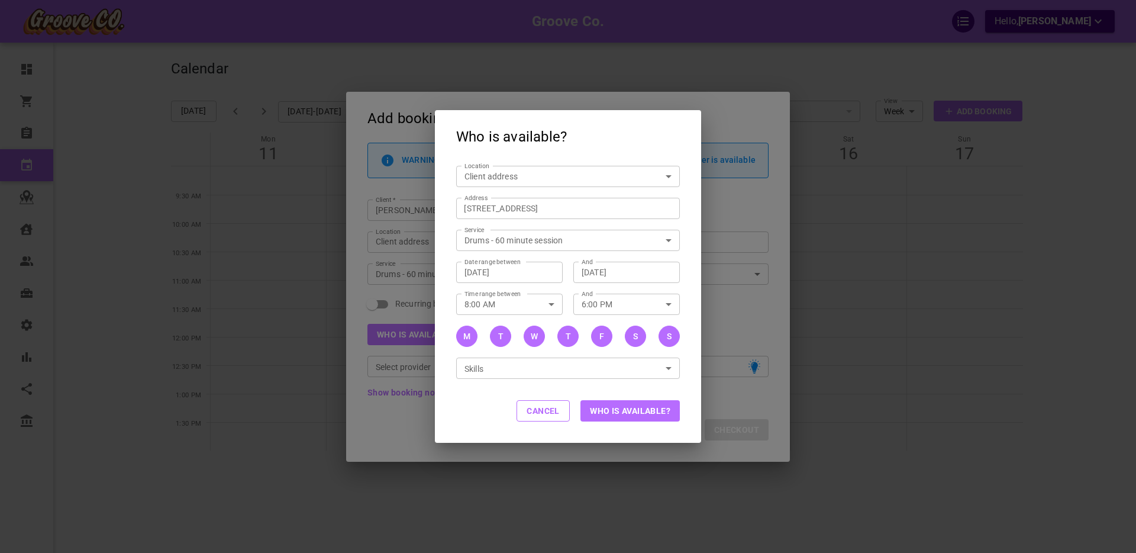
click at [487, 271] on input "[DATE]" at bounding box center [509, 272] width 90 height 12
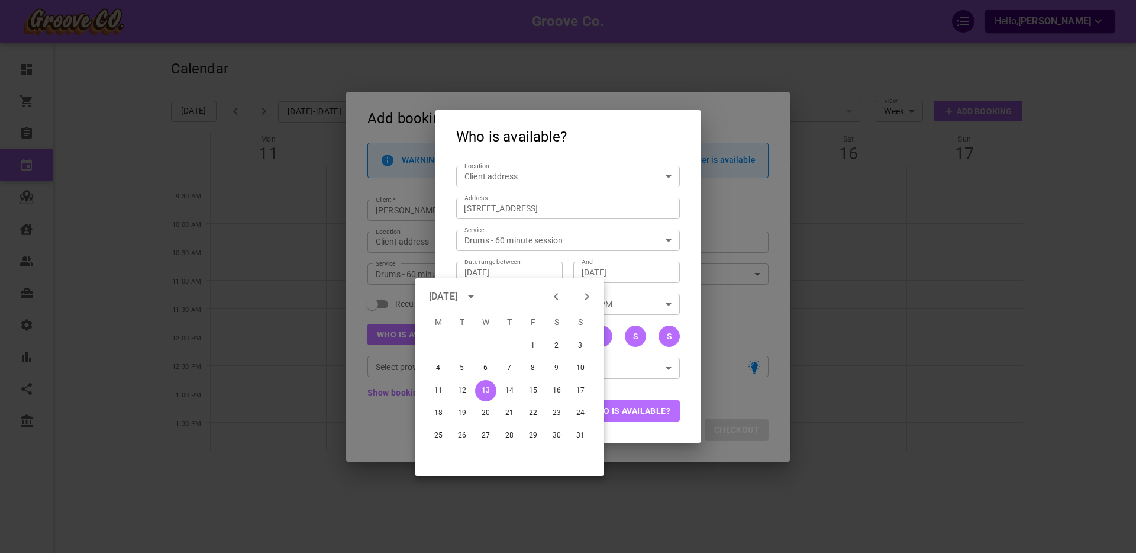
click at [396, 225] on div "Who is available? Location Client address customerLocation Location Address 208…" at bounding box center [568, 276] width 1136 height 553
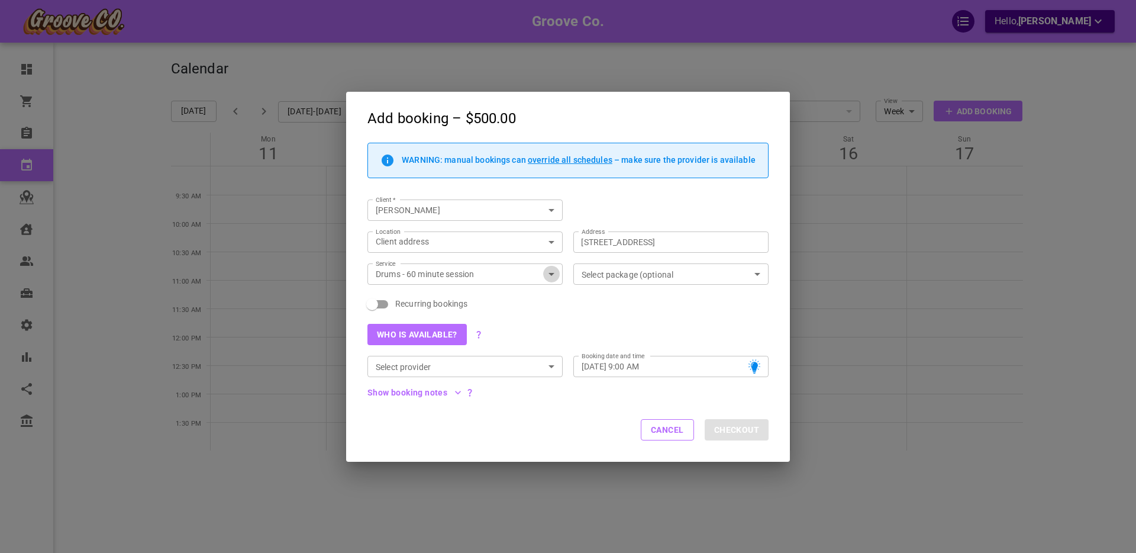
click at [550, 273] on icon "Open" at bounding box center [551, 274] width 14 height 14
type input "Drums - 60 minute session"
click at [430, 309] on span "Recurring bookings" at bounding box center [431, 304] width 72 height 12
click at [406, 309] on input "Recurring bookings" at bounding box center [371, 304] width 67 height 22
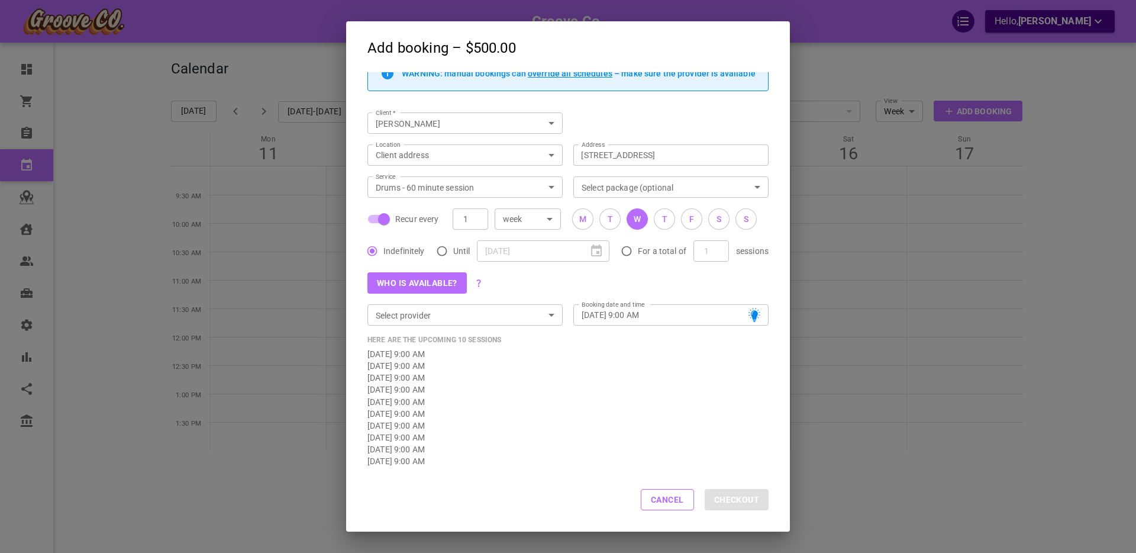
scroll to position [18, 0]
click at [387, 215] on input "Recur every" at bounding box center [383, 217] width 67 height 22
checkbox input "false"
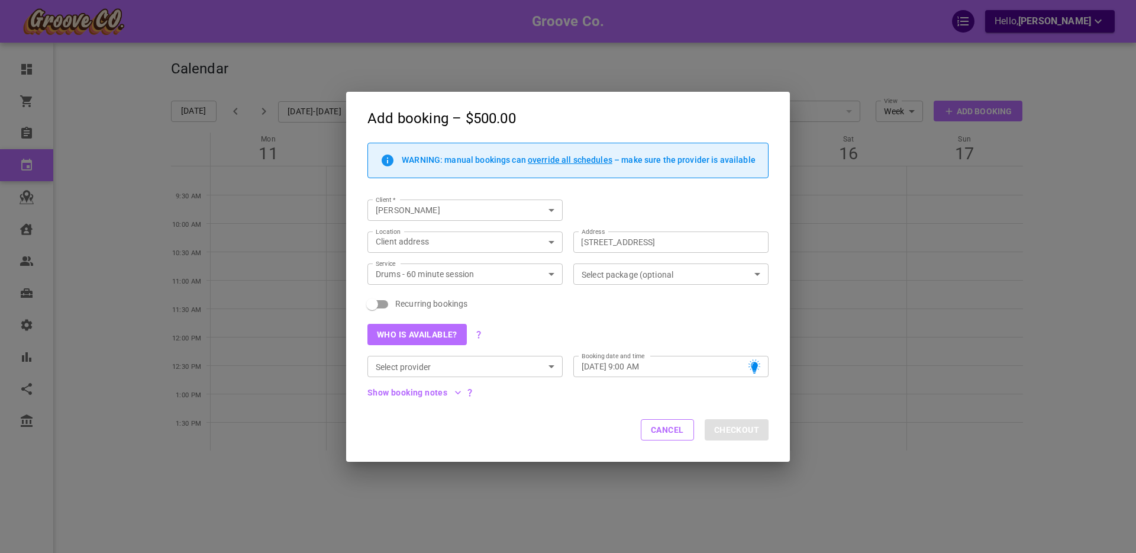
scroll to position [0, 0]
click at [406, 368] on input "Select provider" at bounding box center [455, 366] width 169 height 15
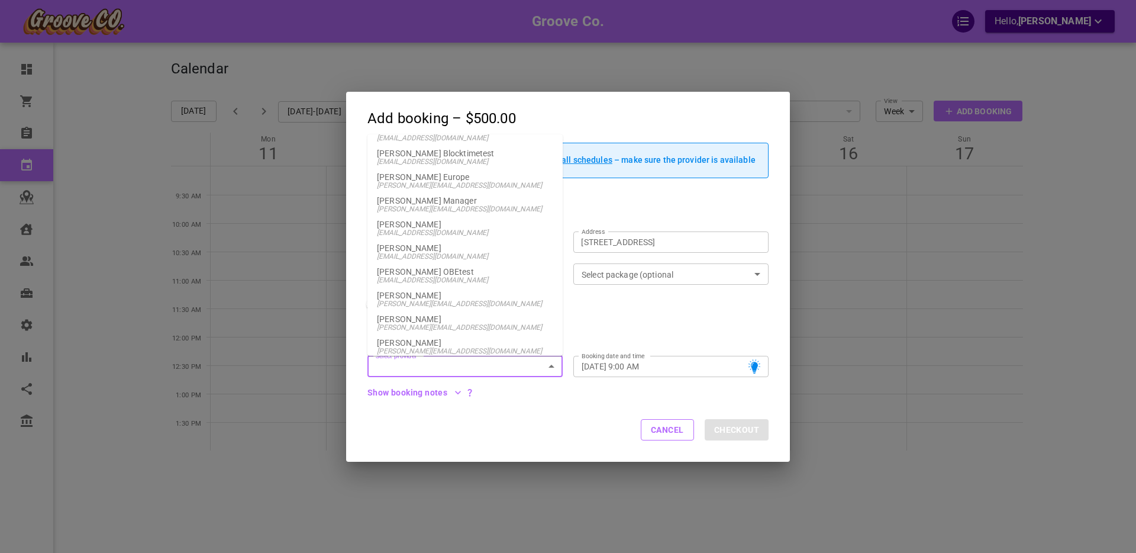
scroll to position [679, 0]
click at [415, 299] on p "[PERSON_NAME]" at bounding box center [465, 296] width 176 height 8
type input "[PERSON_NAME]"
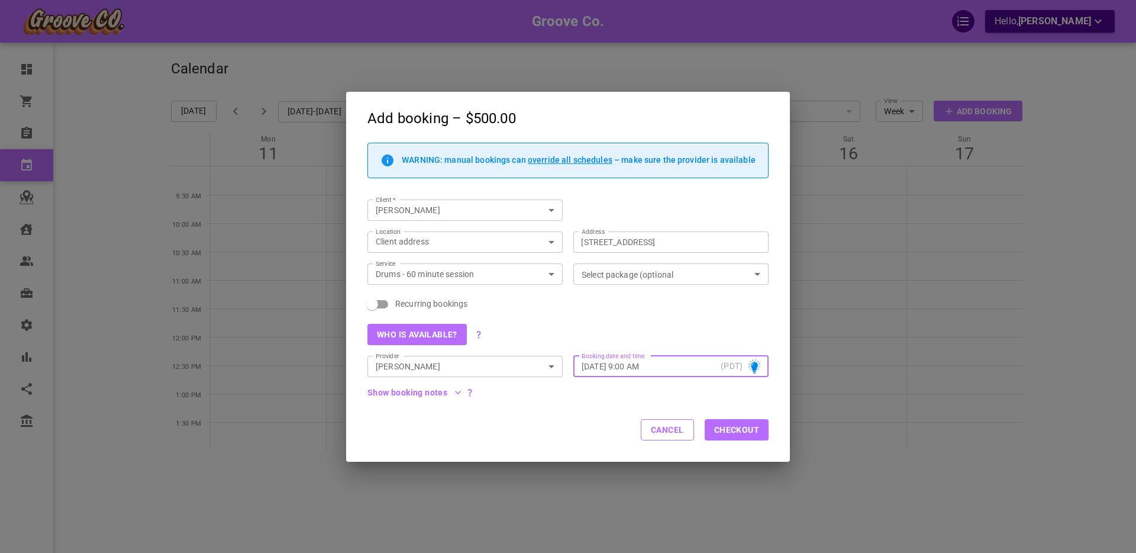
click at [651, 363] on input "Wed, Aug 13, 2025 – 9:00 AM" at bounding box center [648, 366] width 134 height 12
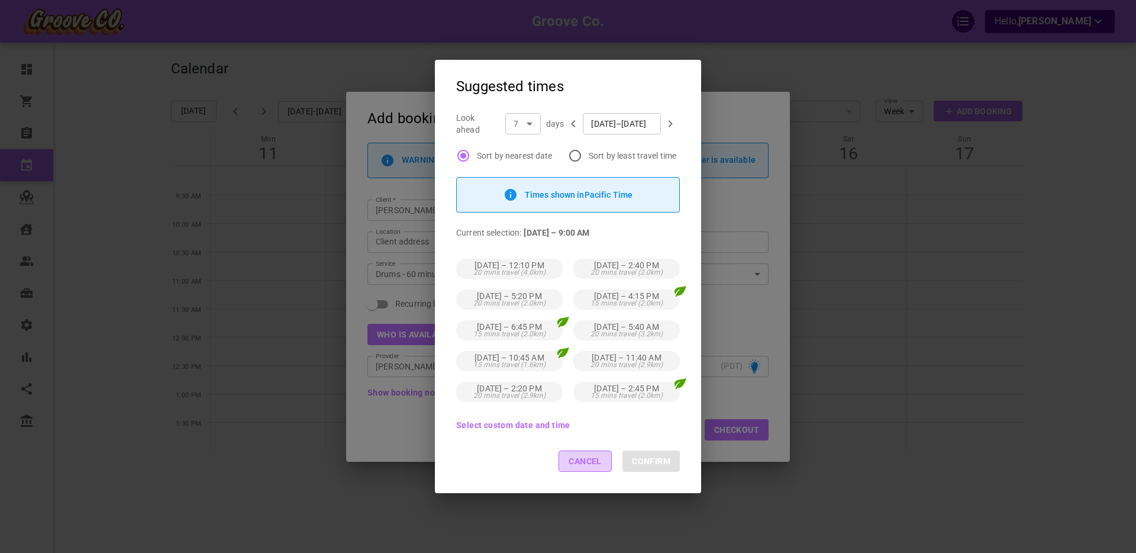
click at [587, 461] on button "Cancel" at bounding box center [584, 460] width 53 height 21
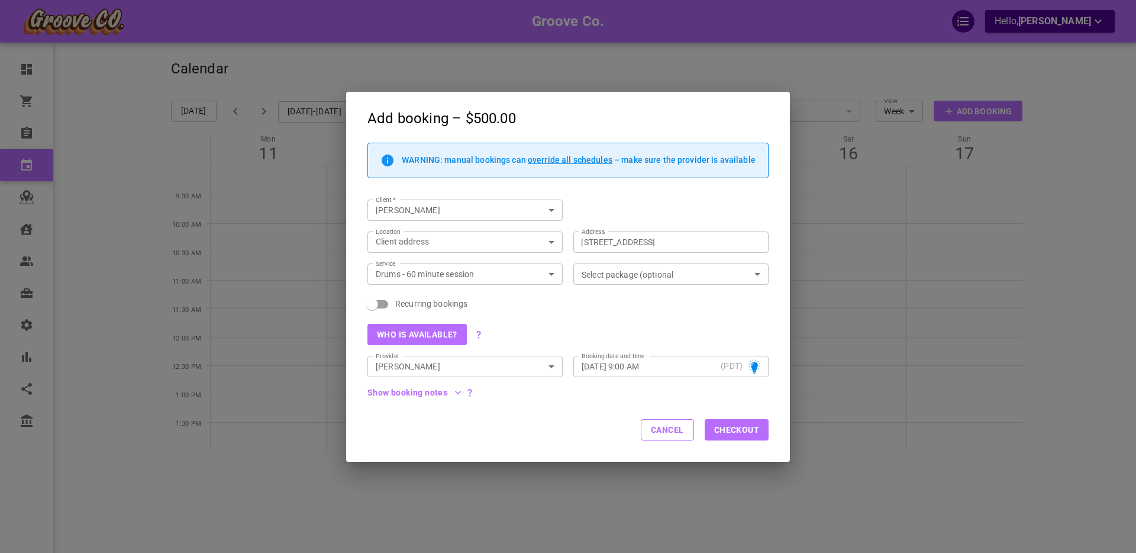
click at [411, 302] on span "Recurring bookings" at bounding box center [431, 304] width 72 height 12
click at [406, 302] on input "Recurring bookings" at bounding box center [371, 304] width 67 height 22
checkbox input "true"
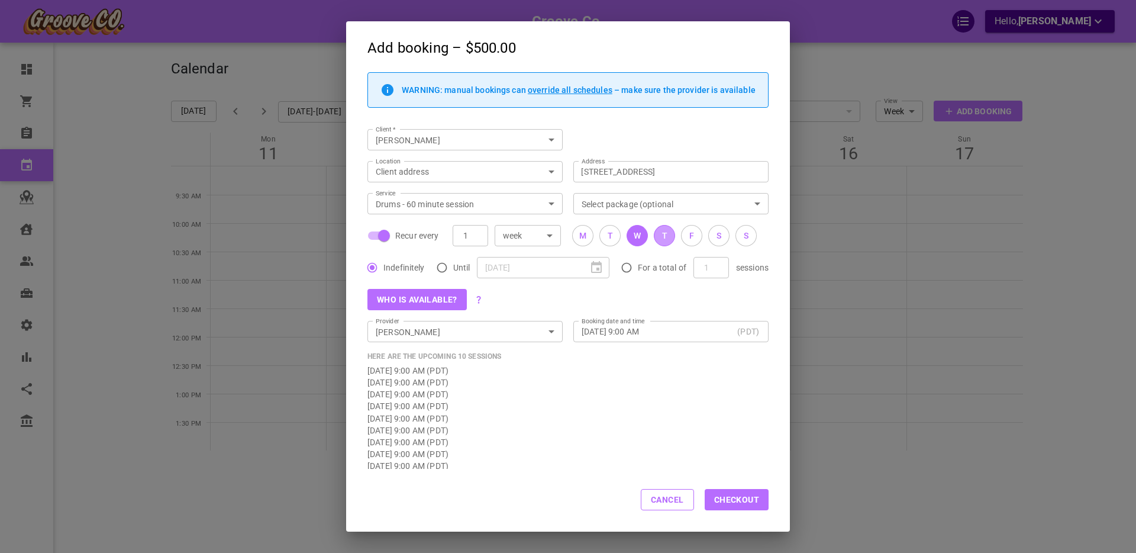
click at [674, 235] on button "T" at bounding box center [664, 235] width 21 height 21
click at [687, 235] on button "F" at bounding box center [691, 235] width 21 height 21
click at [419, 299] on button "Who is available?" at bounding box center [416, 299] width 99 height 21
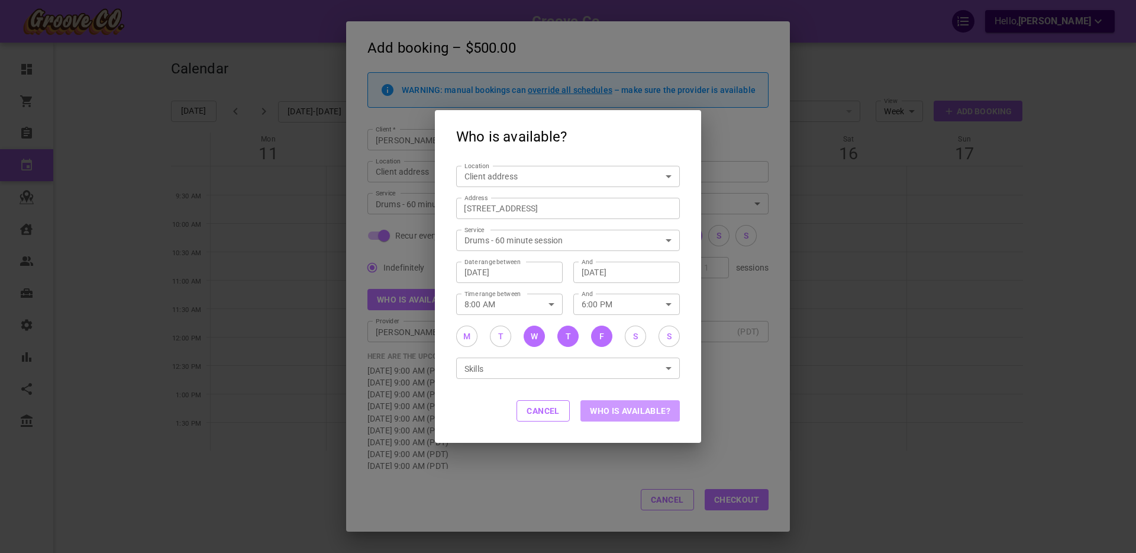
click at [617, 411] on button "Who is available?" at bounding box center [629, 410] width 99 height 21
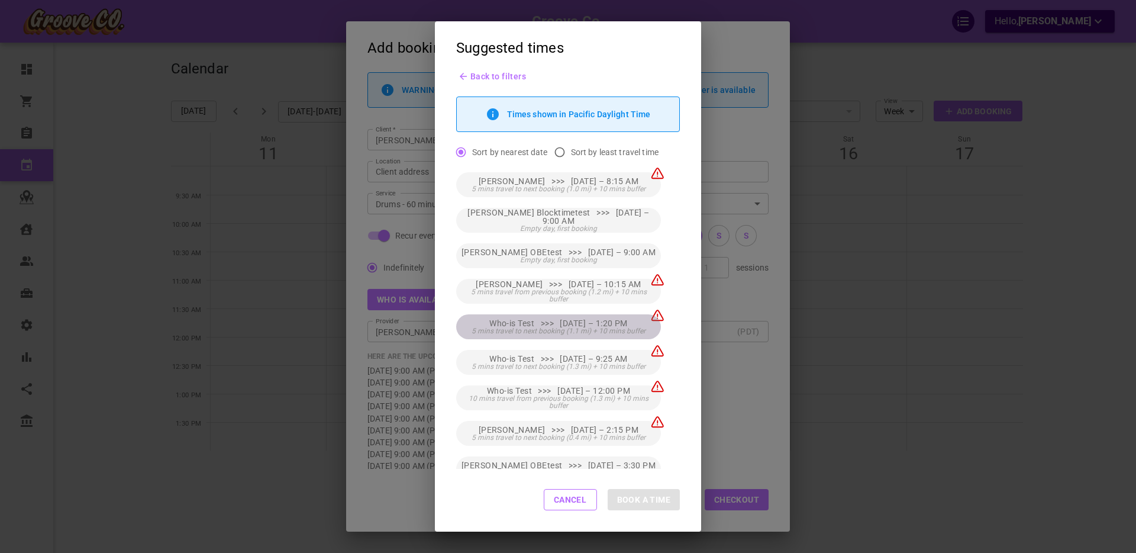
click at [594, 327] on span "5 mins travel to next booking (1.1 mi) + 10 mins buffer" at bounding box center [558, 330] width 174 height 7
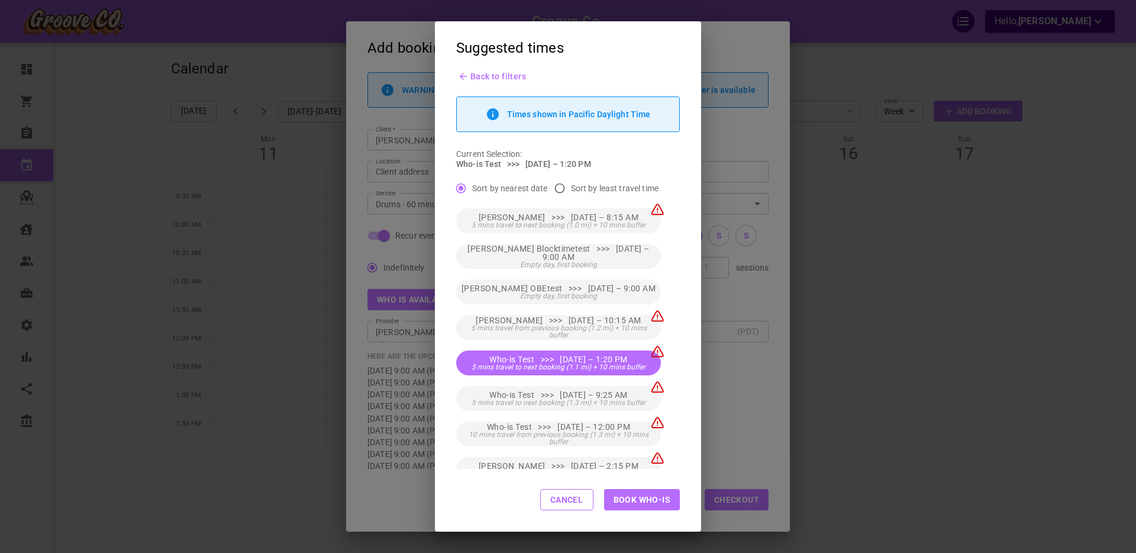
scroll to position [5, 0]
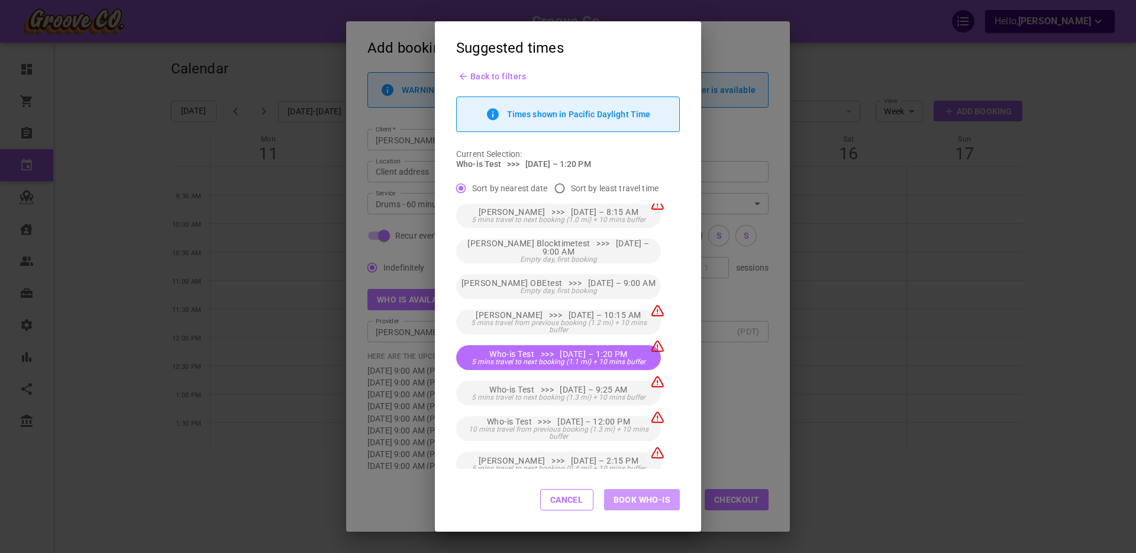
click at [644, 499] on button "Book Who-is" at bounding box center [642, 499] width 76 height 21
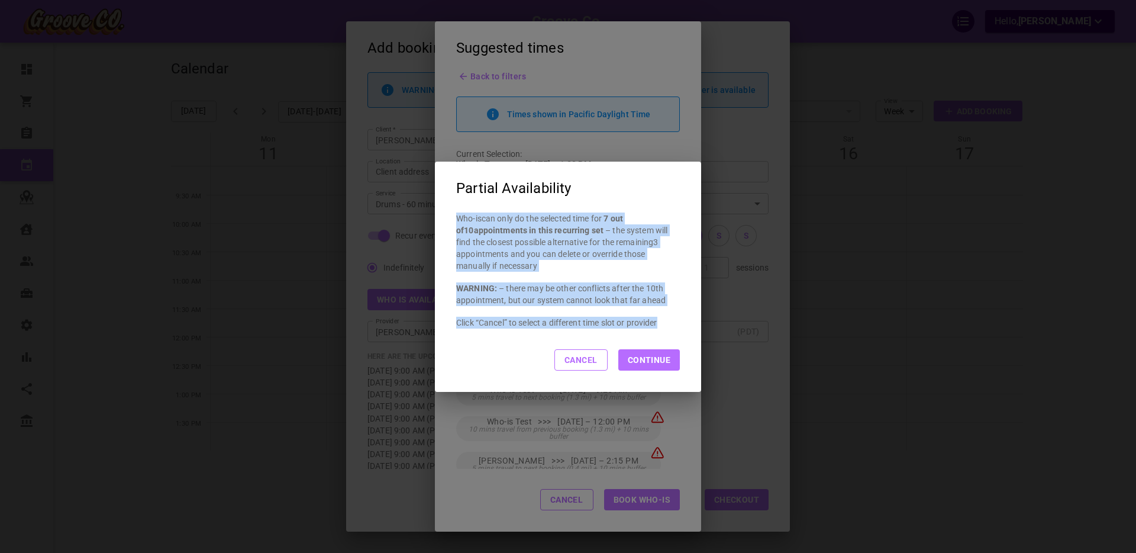
drag, startPoint x: 456, startPoint y: 218, endPoint x: 663, endPoint y: 321, distance: 230.7
click at [663, 321] on div "Who-is can only do the selected time for 7 out of 10 appointments in this recur…" at bounding box center [568, 270] width 266 height 117
click at [584, 264] on p "Who-is can only do the selected time for 7 out of 10 appointments in this recur…" at bounding box center [568, 242] width 224 height 60
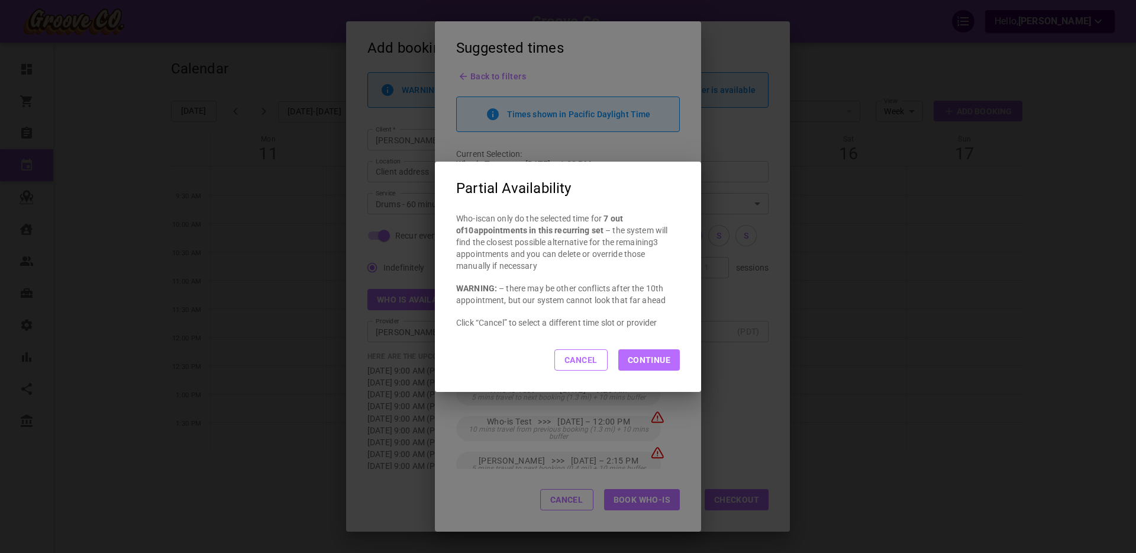
click at [648, 358] on button "Continue" at bounding box center [649, 359] width 62 height 21
type input "Who-is Test"
type input "Wed, Aug 13, 2025 – 1:20 PM"
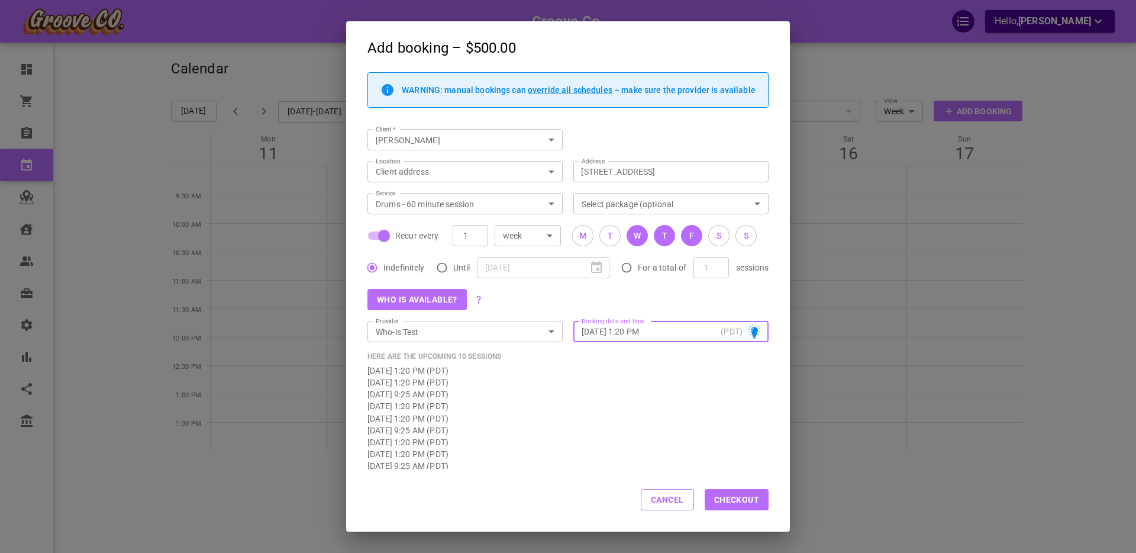
click at [743, 500] on button "Checkout" at bounding box center [737, 499] width 64 height 21
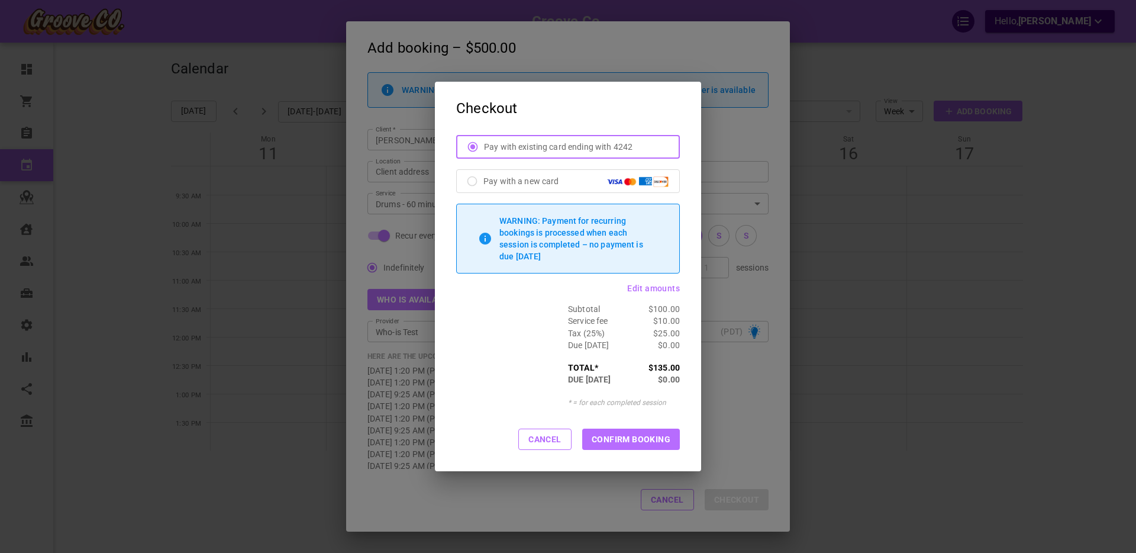
click at [625, 435] on button "CONFIRM BOOKING" at bounding box center [631, 438] width 98 height 21
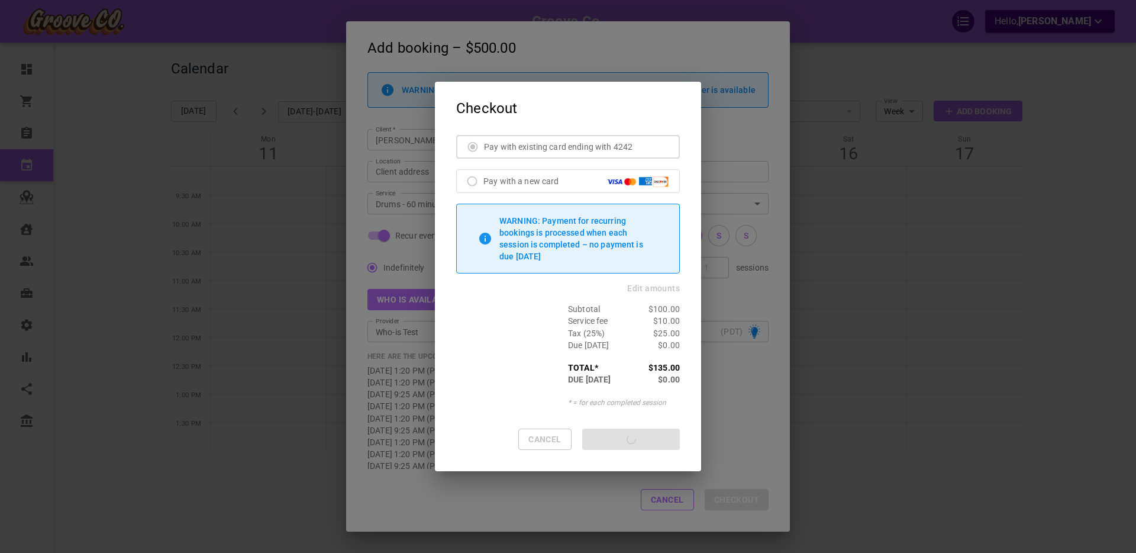
checkbox input "false"
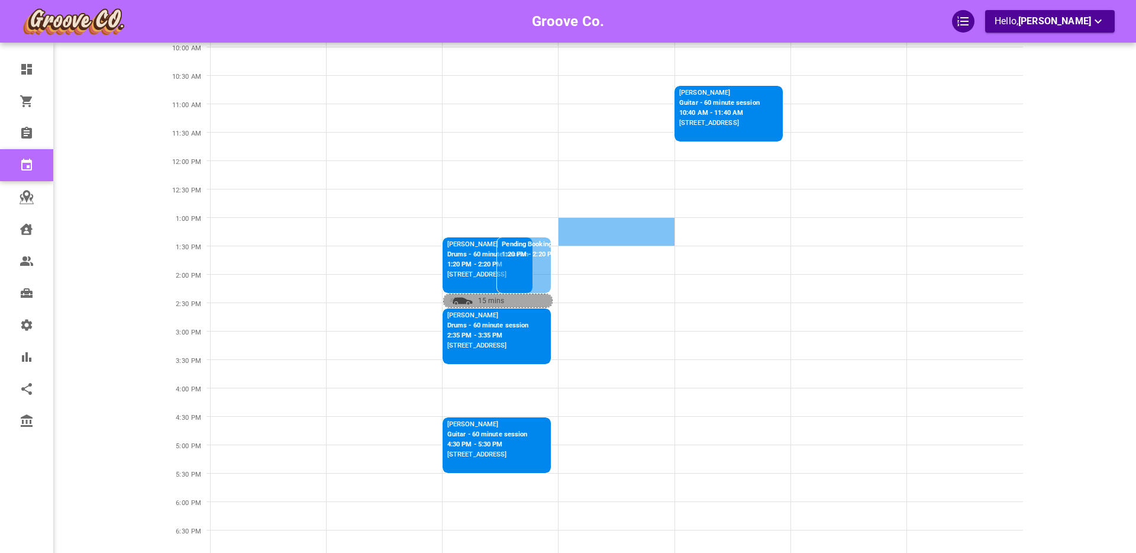
scroll to position [519, 0]
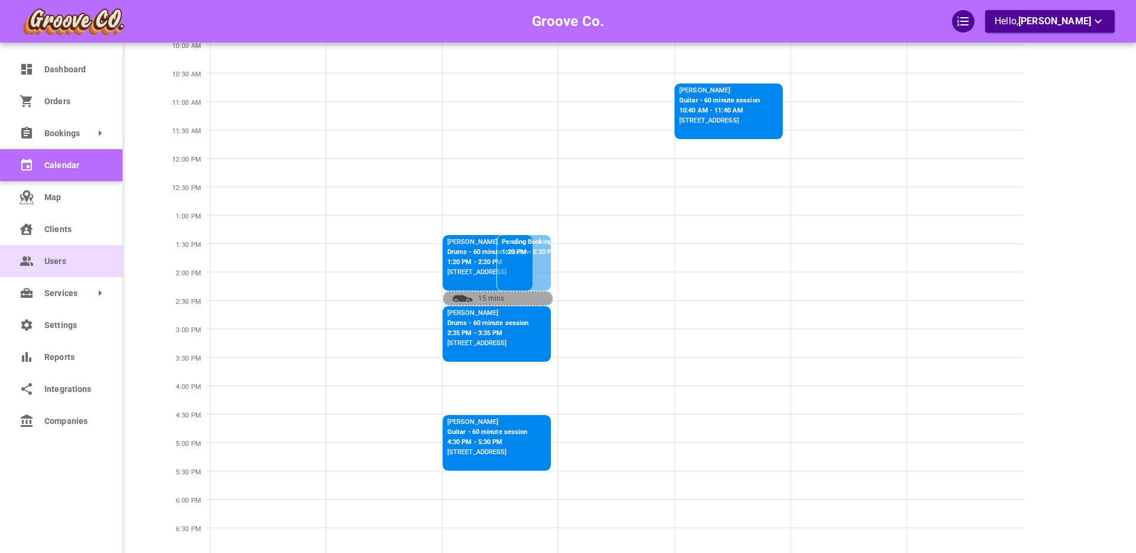
click at [61, 263] on span "Users" at bounding box center [72, 261] width 57 height 12
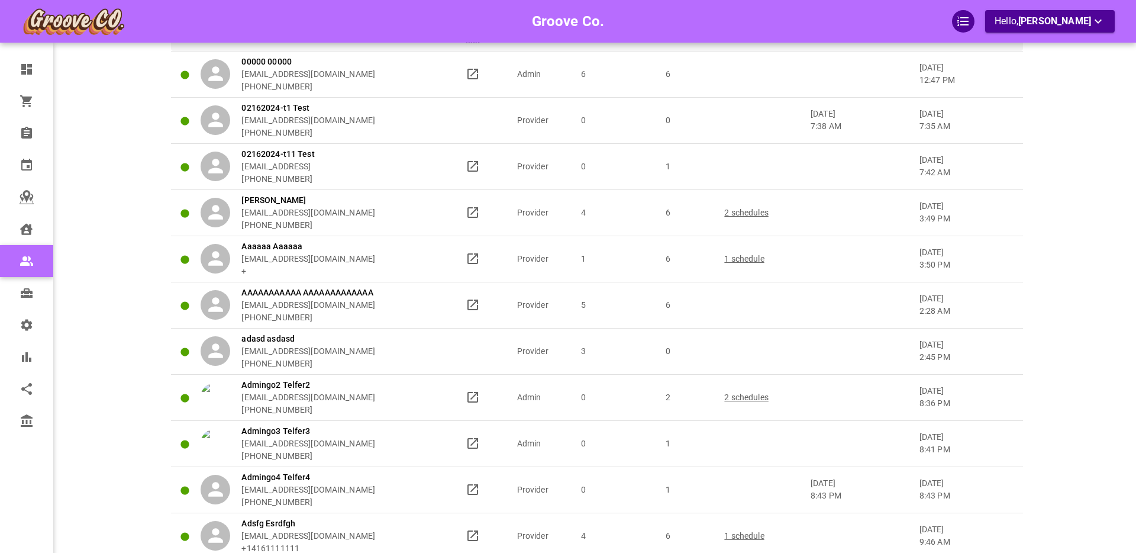
scroll to position [519, 0]
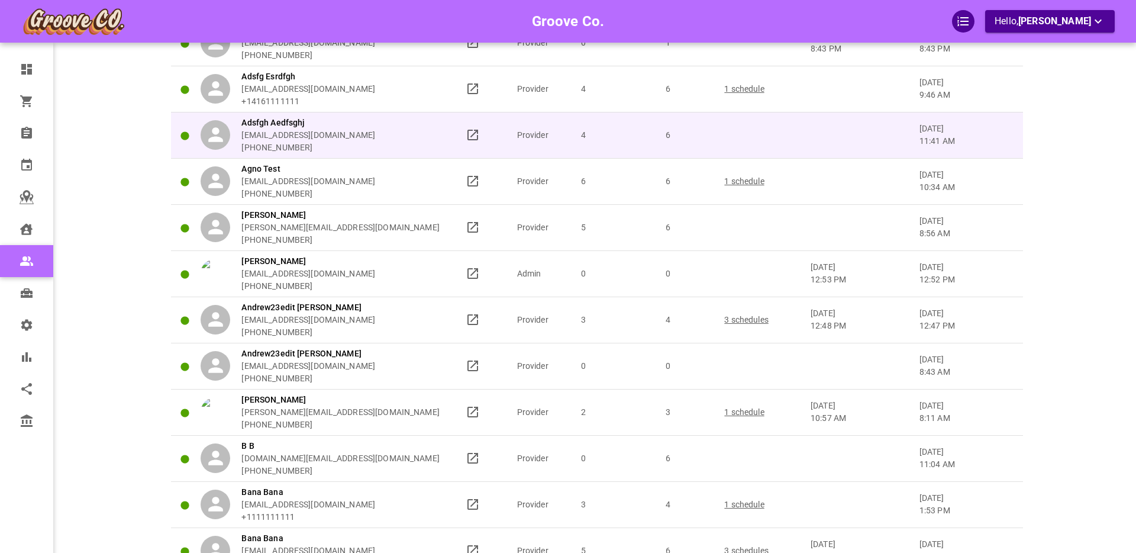
click at [432, 133] on div "Adsfgh Aedfsghj sdhkjsf@dfskl.com +14165555555" at bounding box center [328, 135] width 254 height 37
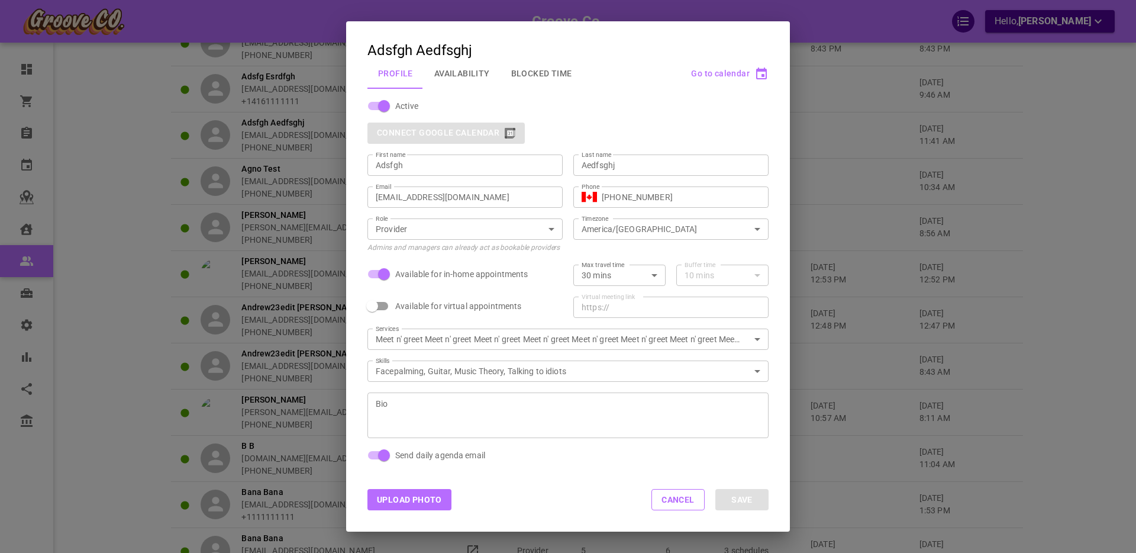
click at [534, 67] on button "Blocked Time" at bounding box center [541, 73] width 82 height 31
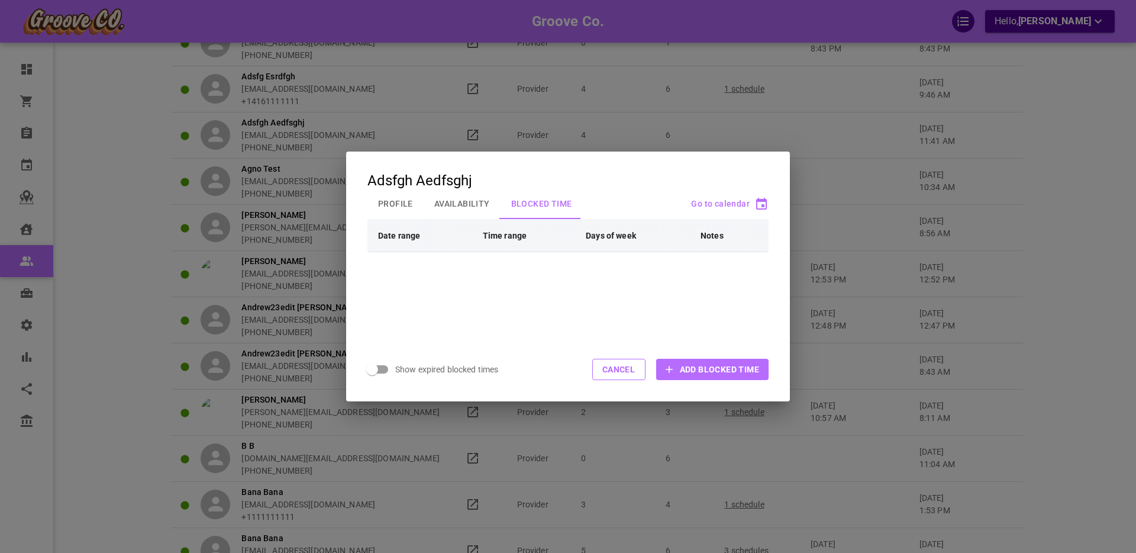
click at [682, 369] on span "Add Blocked Time" at bounding box center [719, 369] width 79 height 12
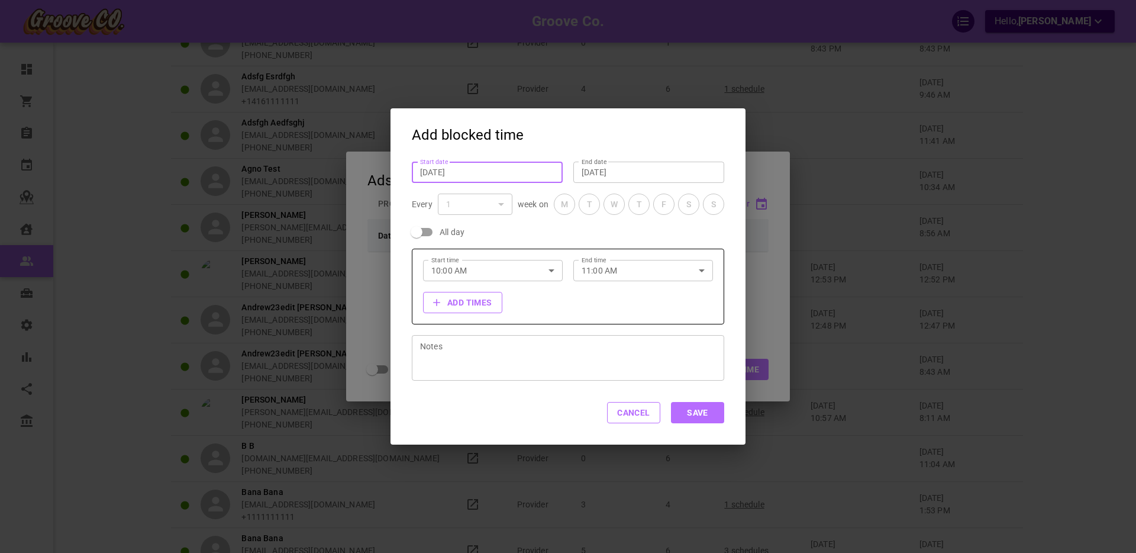
click at [441, 172] on input "Aug 13, 2025" at bounding box center [487, 172] width 134 height 12
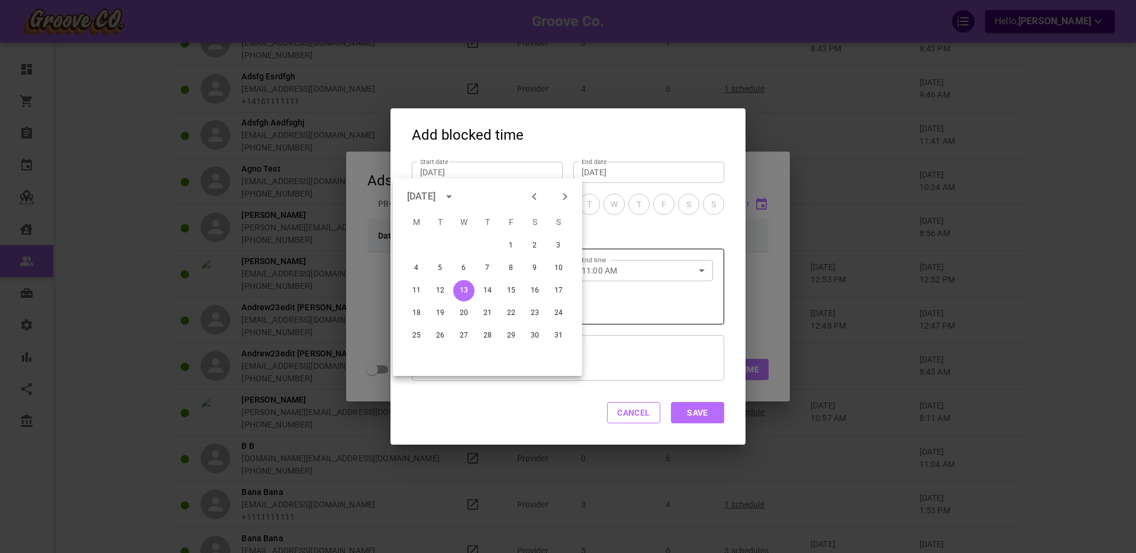
click at [489, 157] on div "Start date Aug 13, 2025 Start date" at bounding box center [481, 167] width 161 height 32
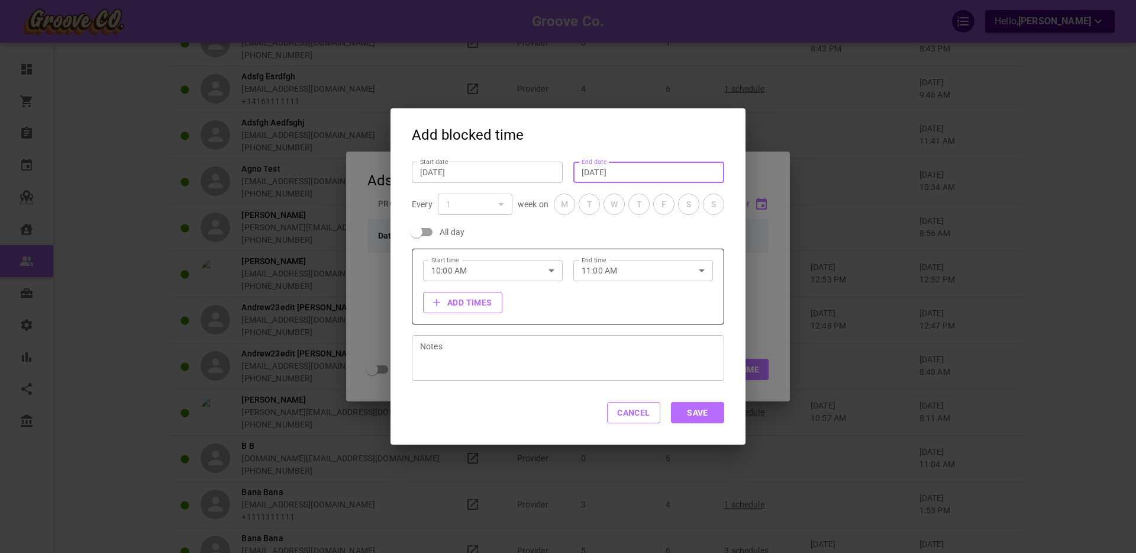
click at [601, 174] on input "Aug 13, 2025" at bounding box center [648, 172] width 134 height 12
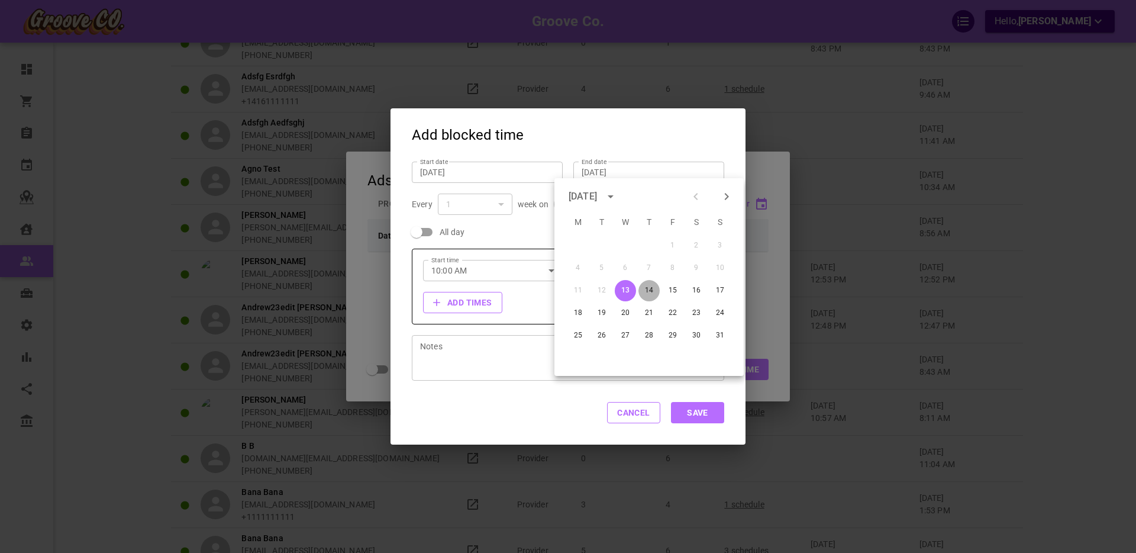
click at [647, 293] on button "14" at bounding box center [648, 290] width 21 height 21
type input "Aug 14, 2025"
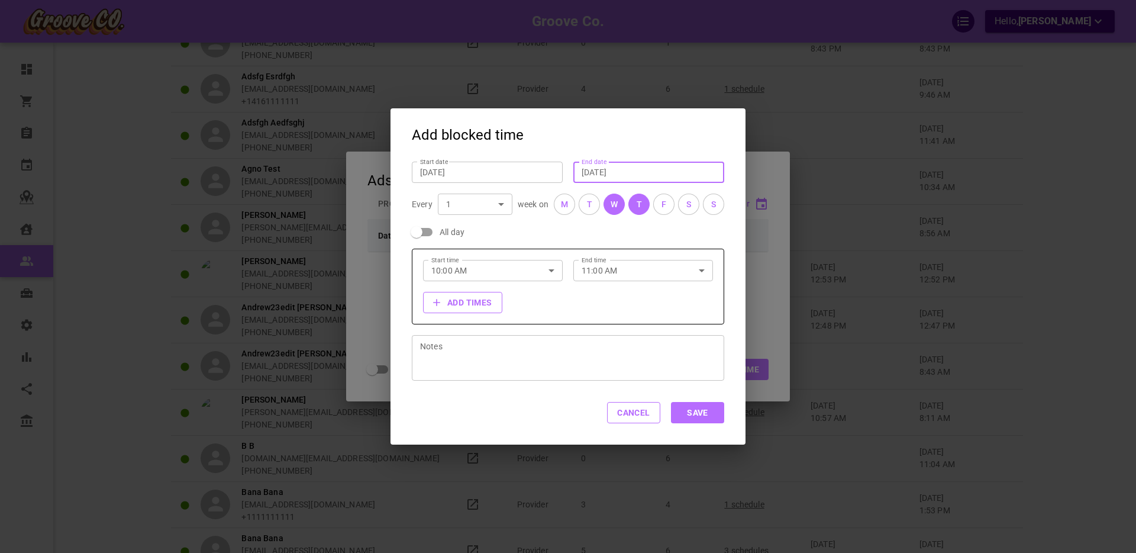
click at [684, 202] on button "S" at bounding box center [688, 203] width 21 height 21
click at [588, 208] on div "T" at bounding box center [589, 204] width 5 height 12
click at [657, 207] on button "F" at bounding box center [663, 203] width 21 height 21
click at [644, 417] on button "Cancel" at bounding box center [633, 412] width 53 height 21
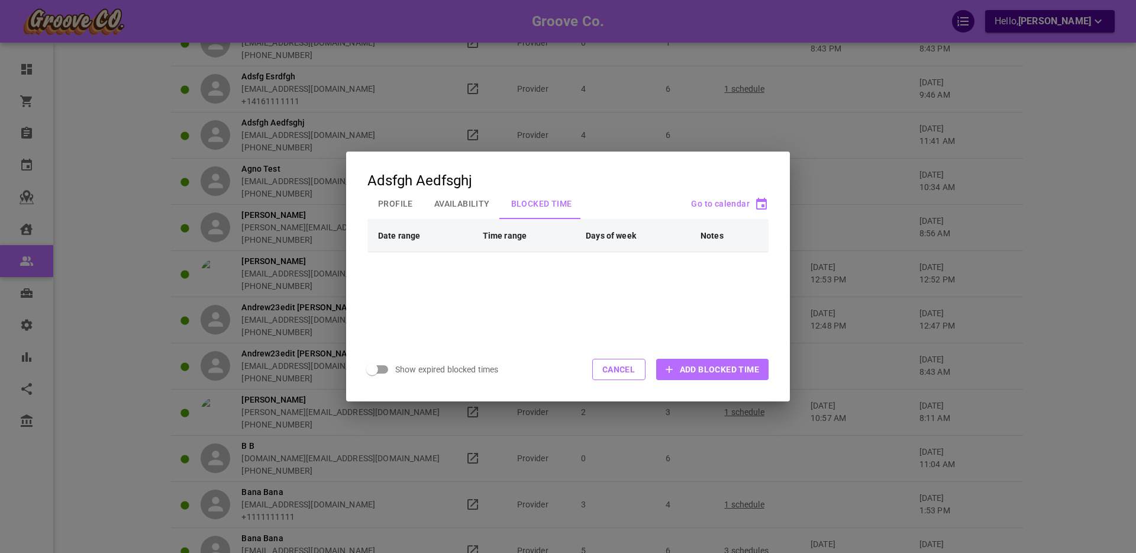
click at [682, 371] on span "Add Blocked Time" at bounding box center [719, 369] width 79 height 12
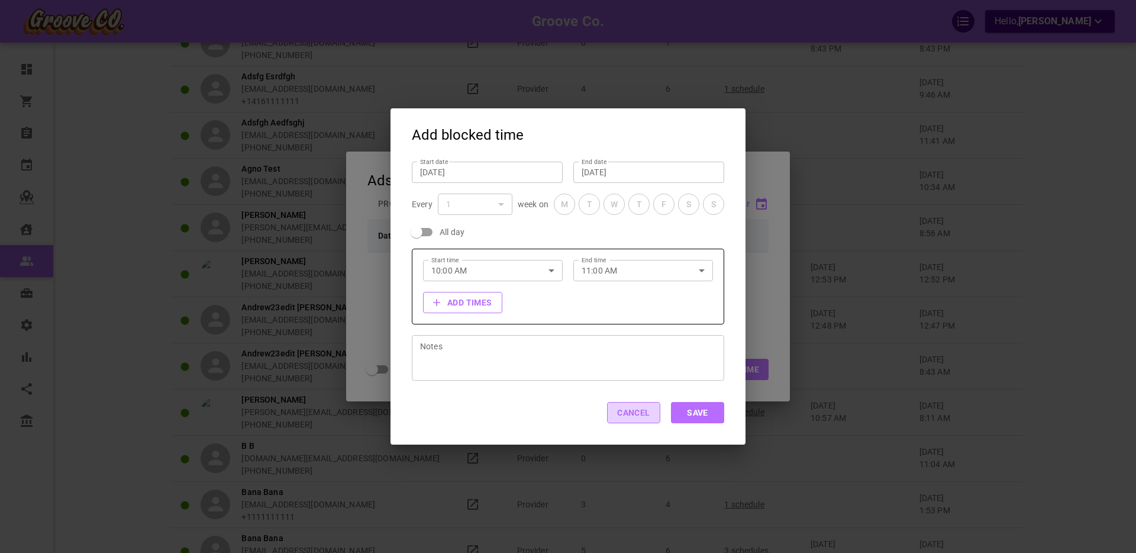
click at [629, 419] on button "Cancel" at bounding box center [633, 412] width 53 height 21
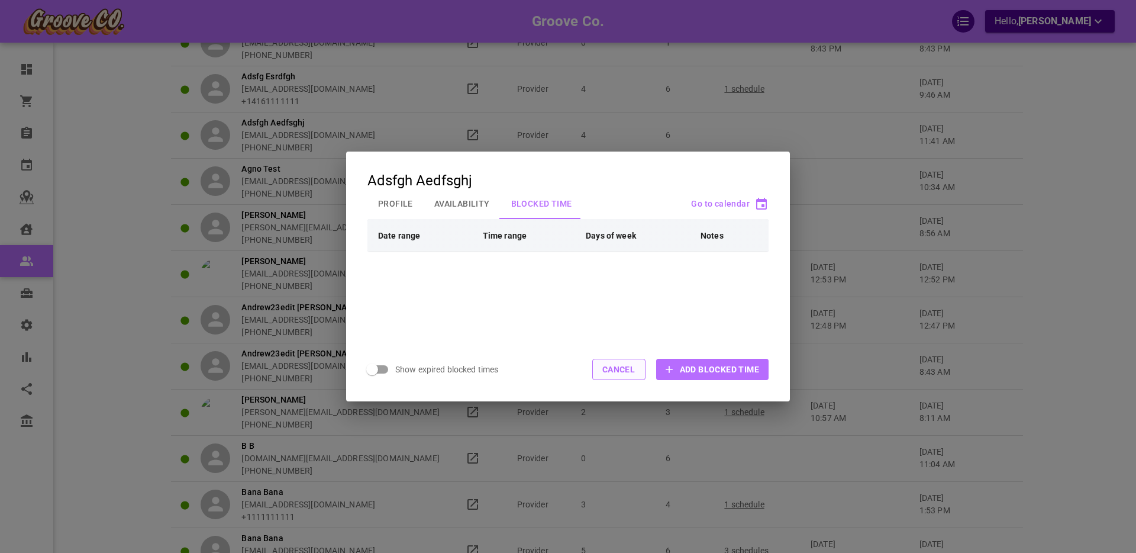
click at [619, 368] on button "Cancel" at bounding box center [618, 368] width 53 height 21
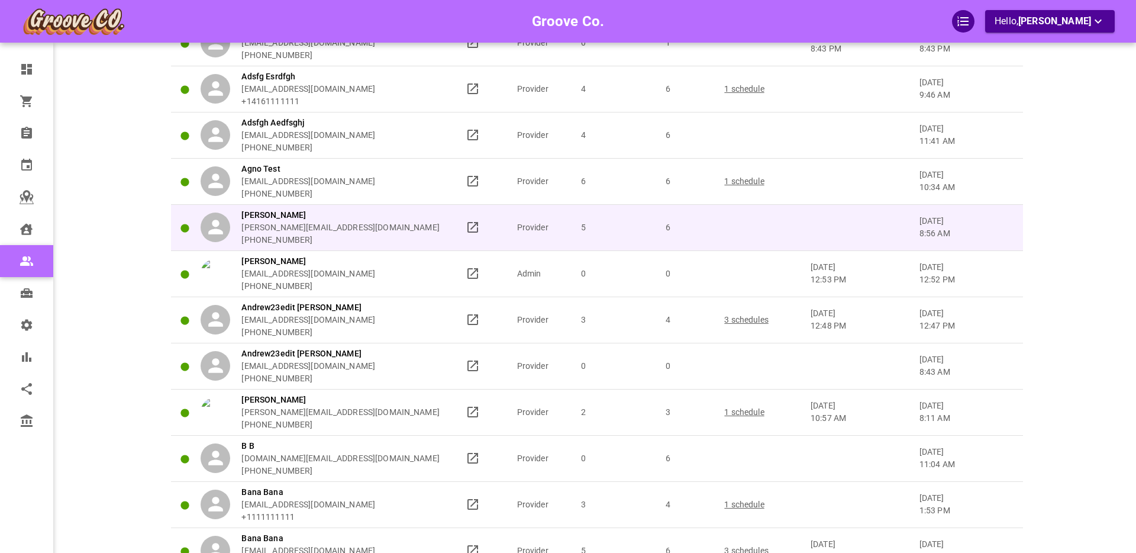
click at [382, 233] on div "Amon Rah omar+groovar@gomarketbox.com +14168360759" at bounding box center [328, 227] width 254 height 37
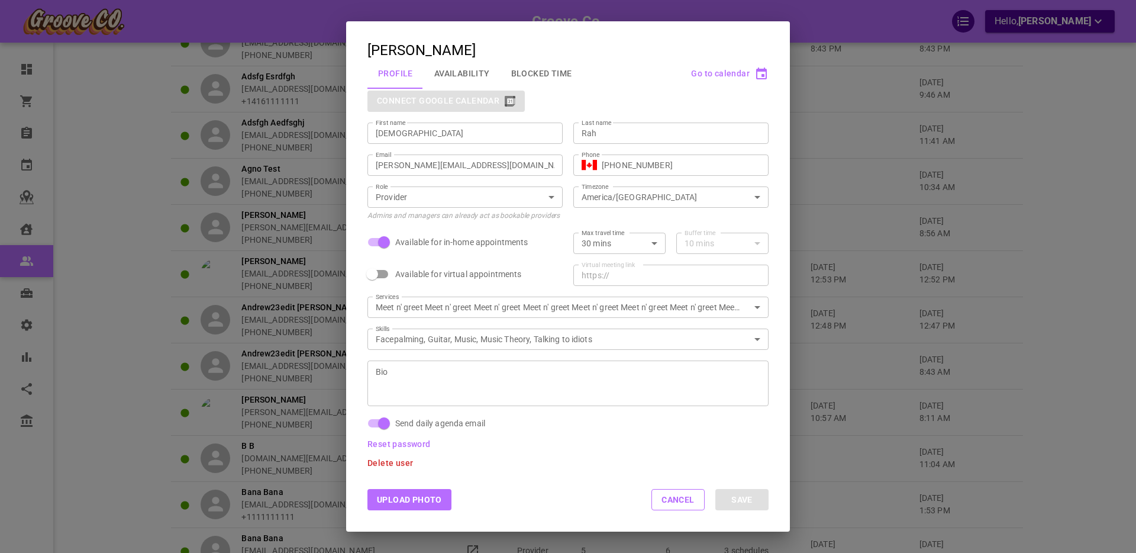
scroll to position [0, 0]
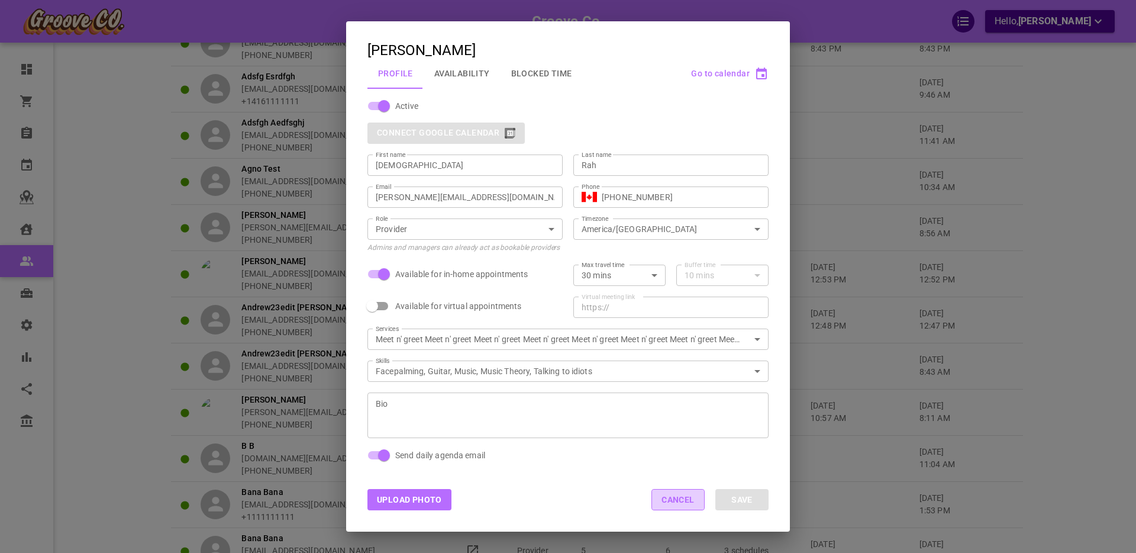
click at [656, 499] on button "Cancel" at bounding box center [677, 499] width 53 height 21
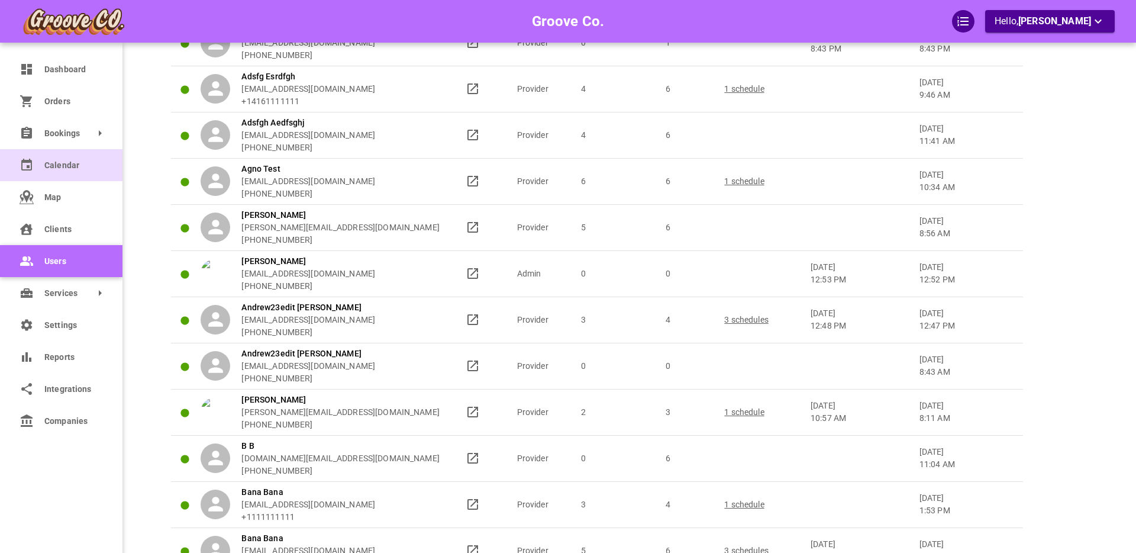
click at [68, 169] on span "Calendar" at bounding box center [72, 165] width 57 height 12
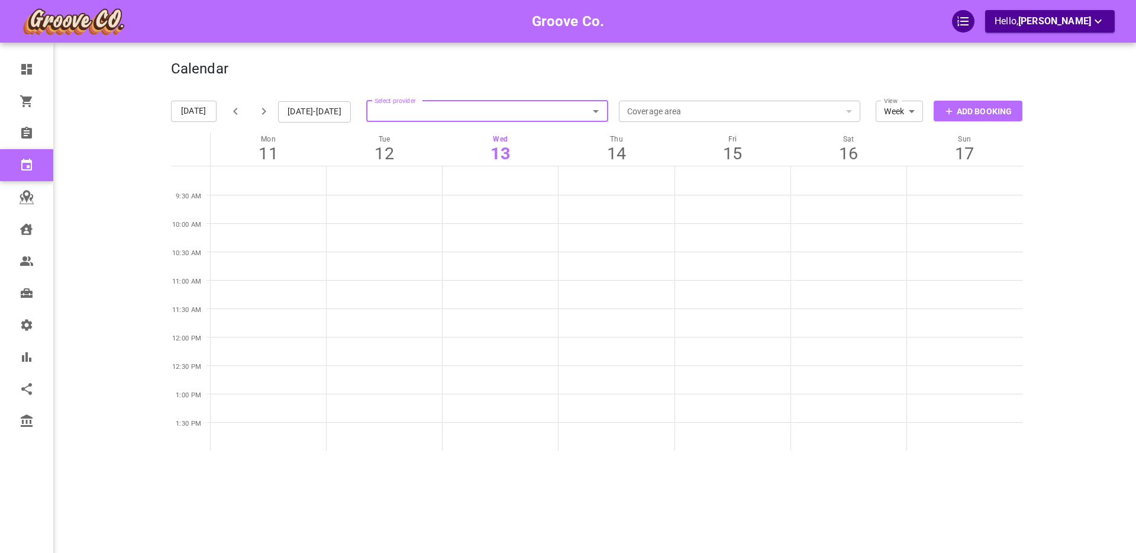
click at [969, 110] on p "Add Booking" at bounding box center [984, 111] width 55 height 12
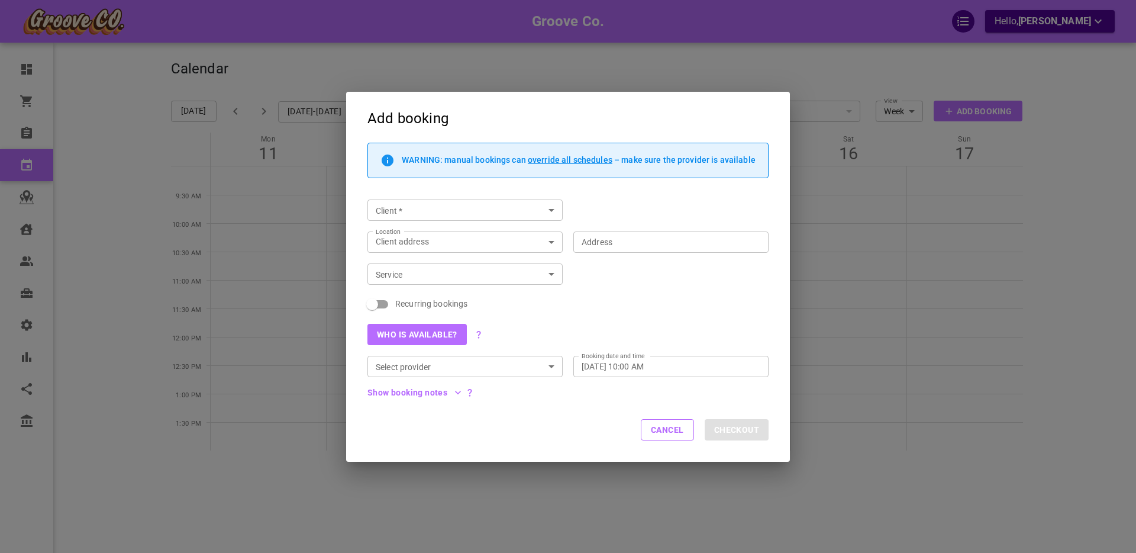
click at [669, 435] on button "Cancel" at bounding box center [667, 429] width 53 height 21
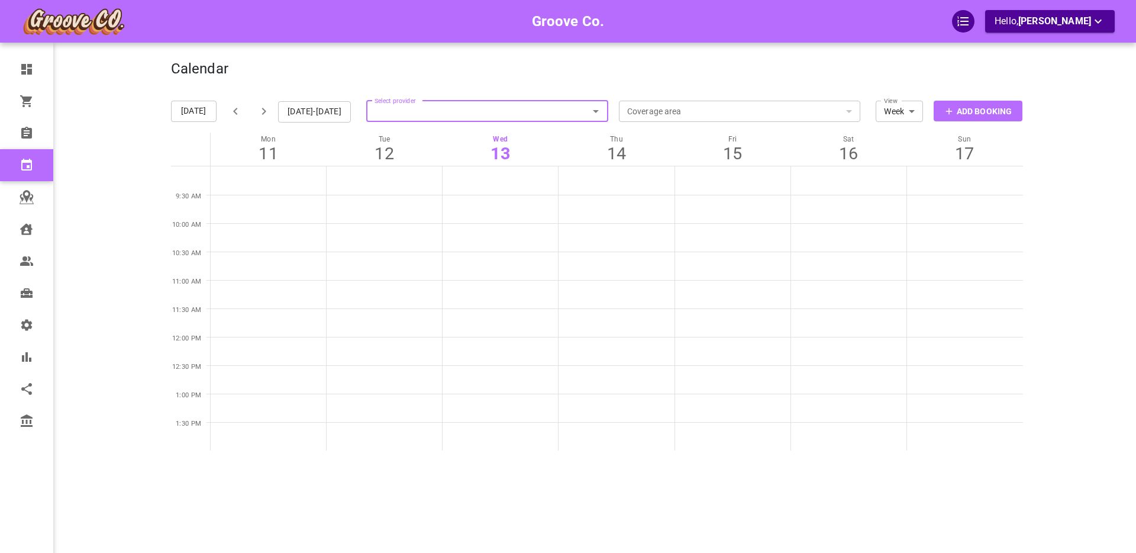
click at [968, 113] on p "Add Booking" at bounding box center [984, 111] width 55 height 12
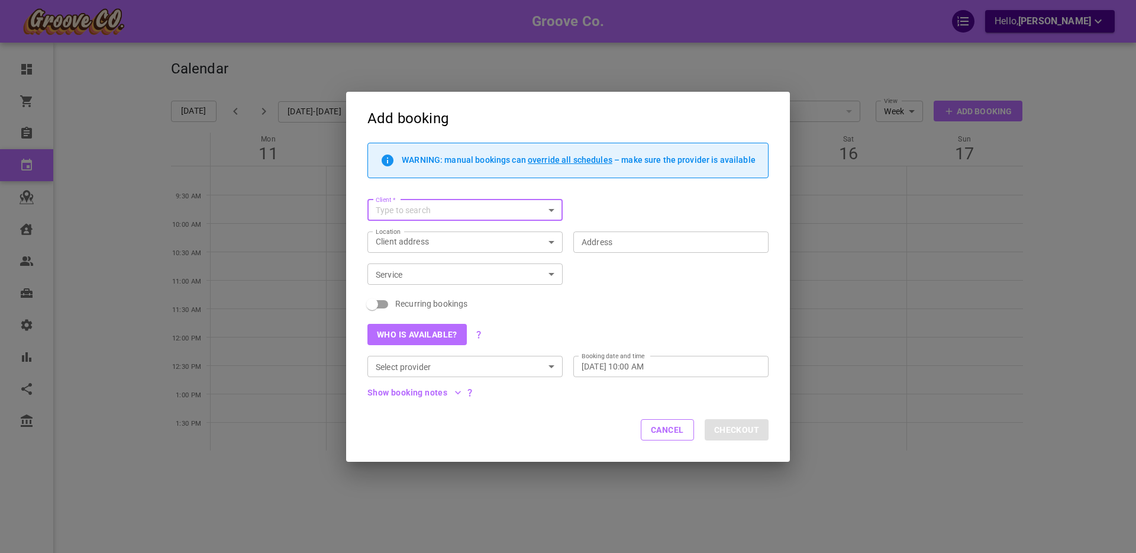
click at [422, 208] on input "Client   *" at bounding box center [455, 210] width 169 height 15
click at [417, 244] on span "boris+goodclient@gomarketbox.com" at bounding box center [465, 241] width 176 height 8
type input "Boris GoodClient"
type input "1440 W 16th Ave, Vancouver, BC V6J 2L6, Canada"
drag, startPoint x: 754, startPoint y: 241, endPoint x: 683, endPoint y: 245, distance: 71.1
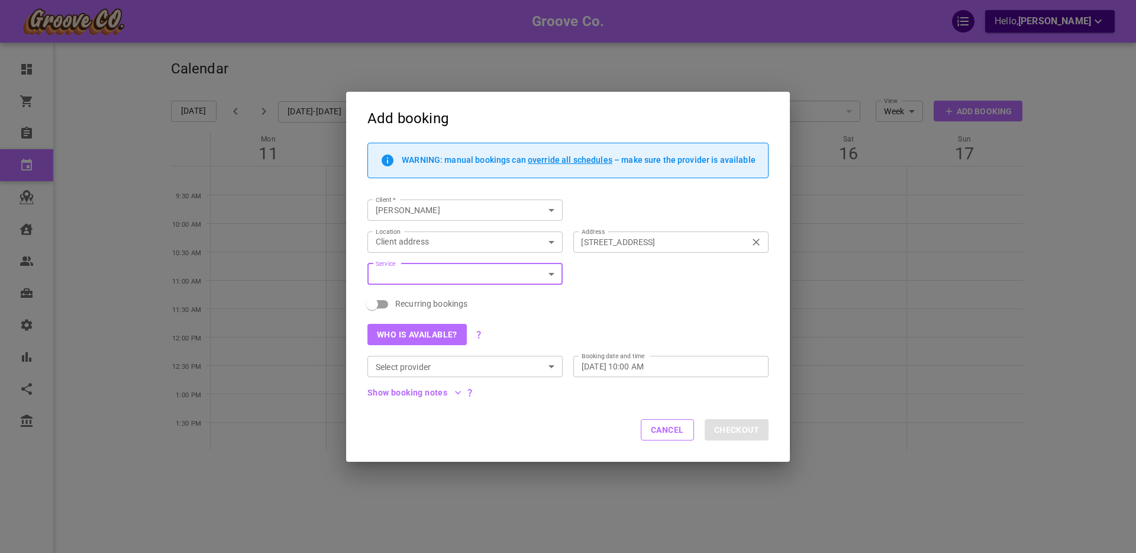
click at [754, 241] on icon "Clear" at bounding box center [756, 242] width 12 height 12
click at [753, 241] on input "1440 W 16th Ave, Vancouver, BC V6J 2L6, Canada" at bounding box center [664, 241] width 177 height 15
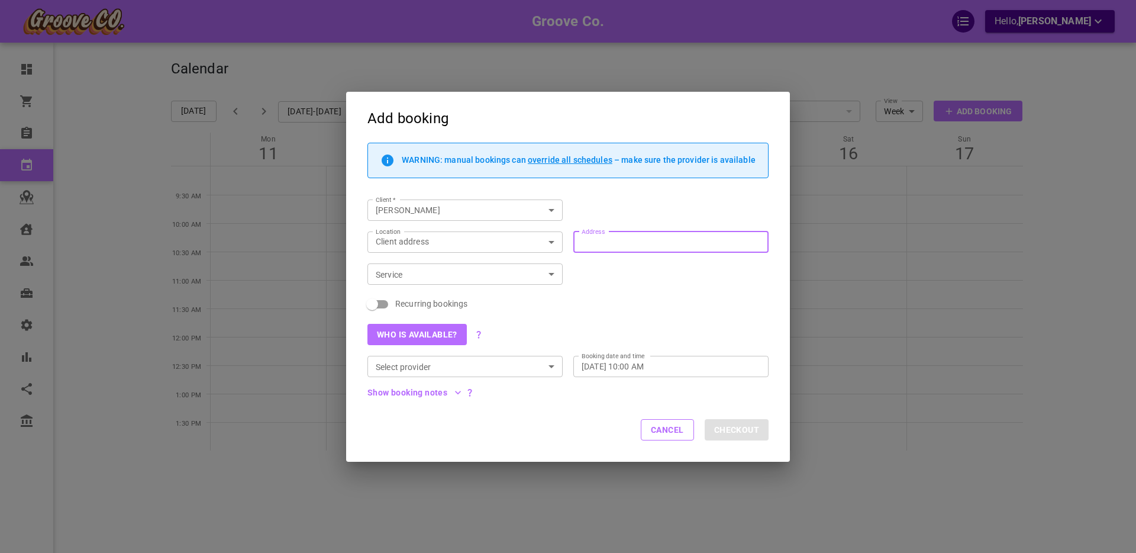
click at [651, 244] on input "Address Address" at bounding box center [664, 241] width 177 height 15
type input "2080"
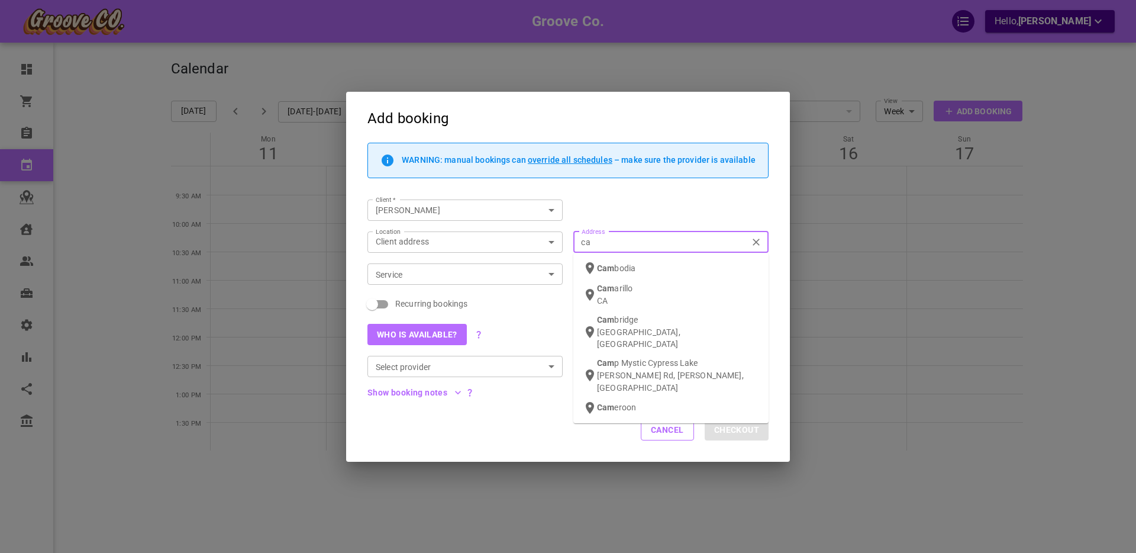
type input "c"
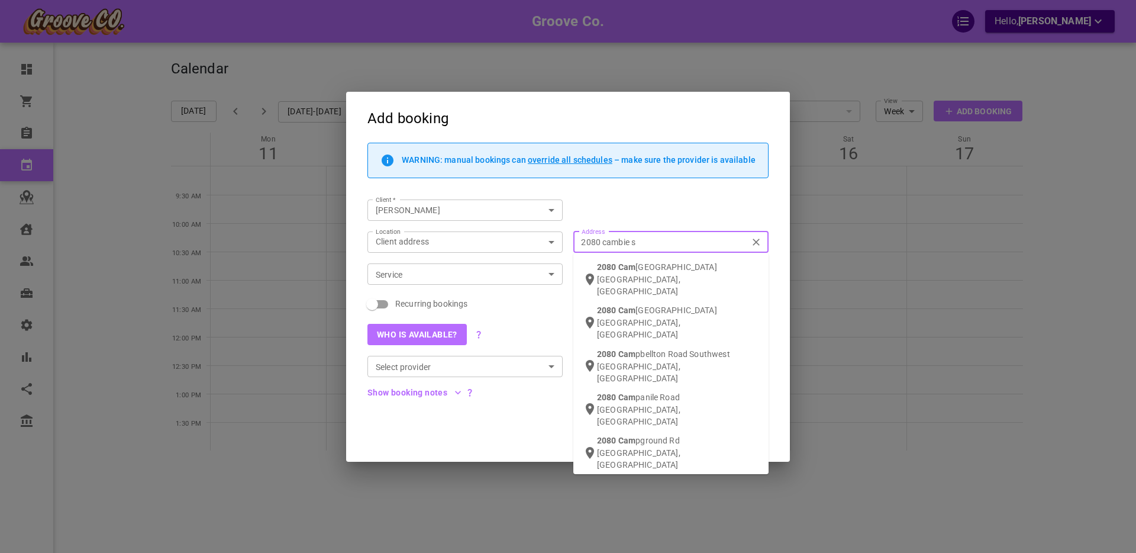
type input "2080 cambie st"
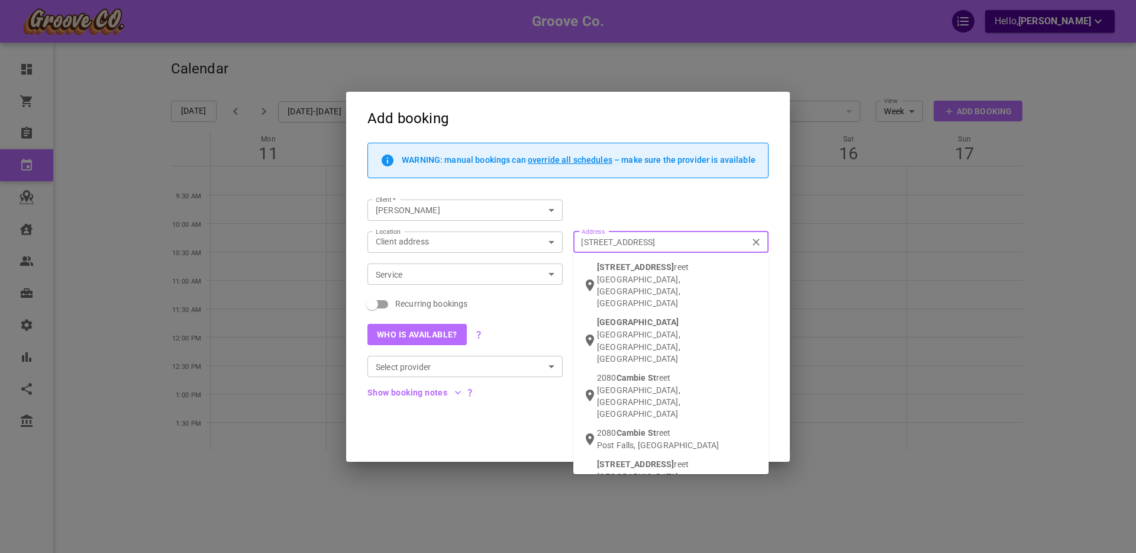
click at [652, 267] on span "2080 Cambie St" at bounding box center [635, 266] width 77 height 9
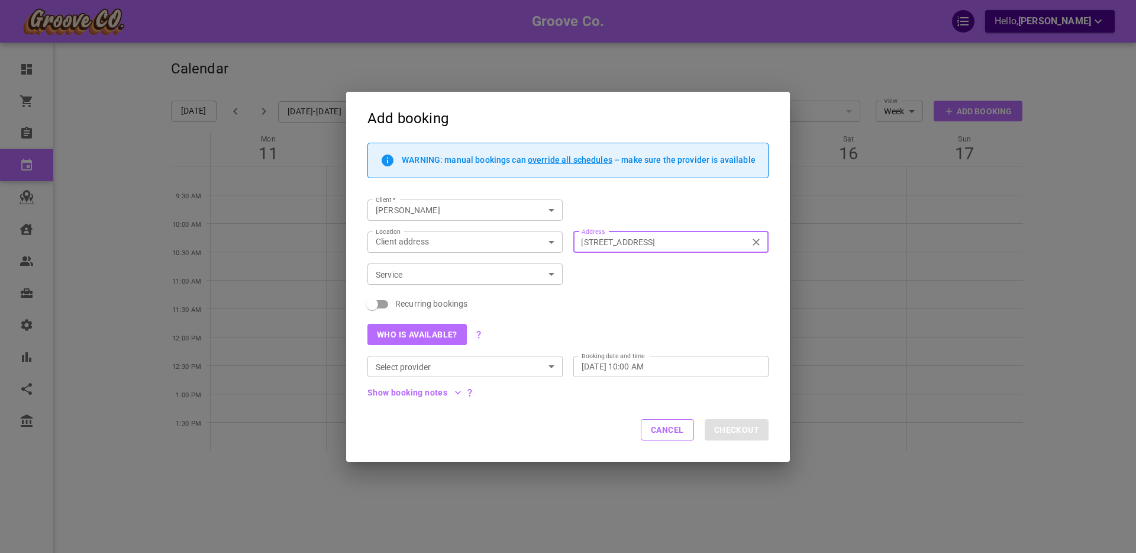
type input "2080 Cambie St., Vancouver, BC V5Z 4T1, Canada"
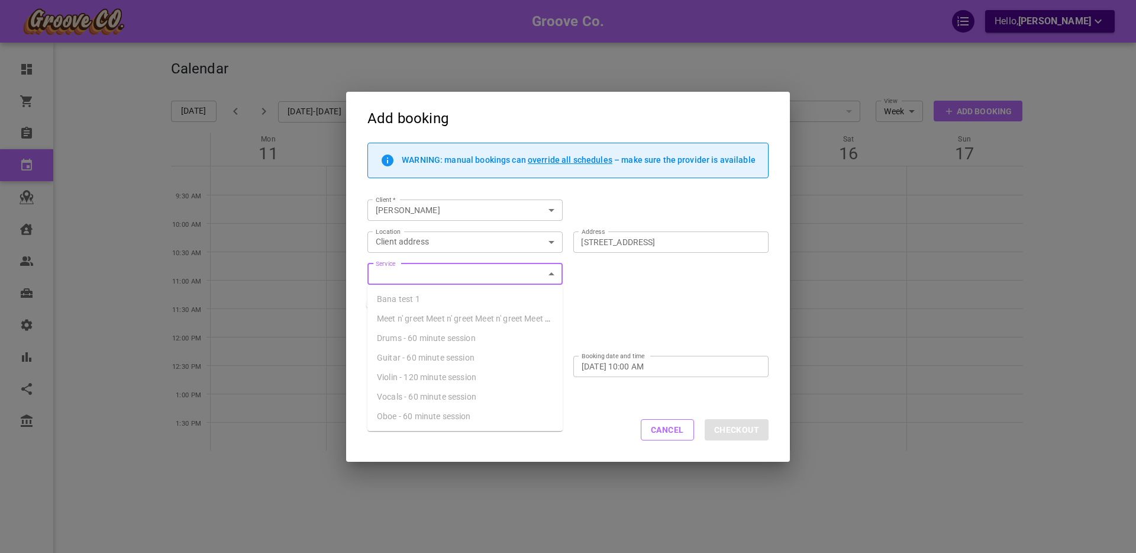
click at [428, 277] on input "Service" at bounding box center [455, 274] width 169 height 15
click at [428, 340] on span "Drums - 60 minute session" at bounding box center [426, 337] width 99 height 9
type input "Drums - 60 minute session"
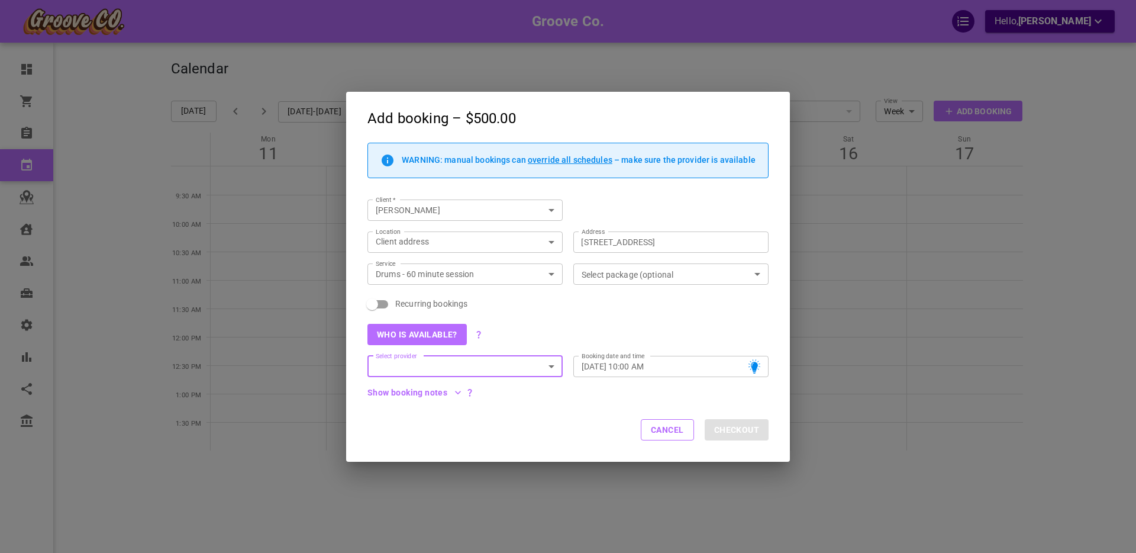
click at [757, 274] on icon "Open" at bounding box center [757, 274] width 6 height 3
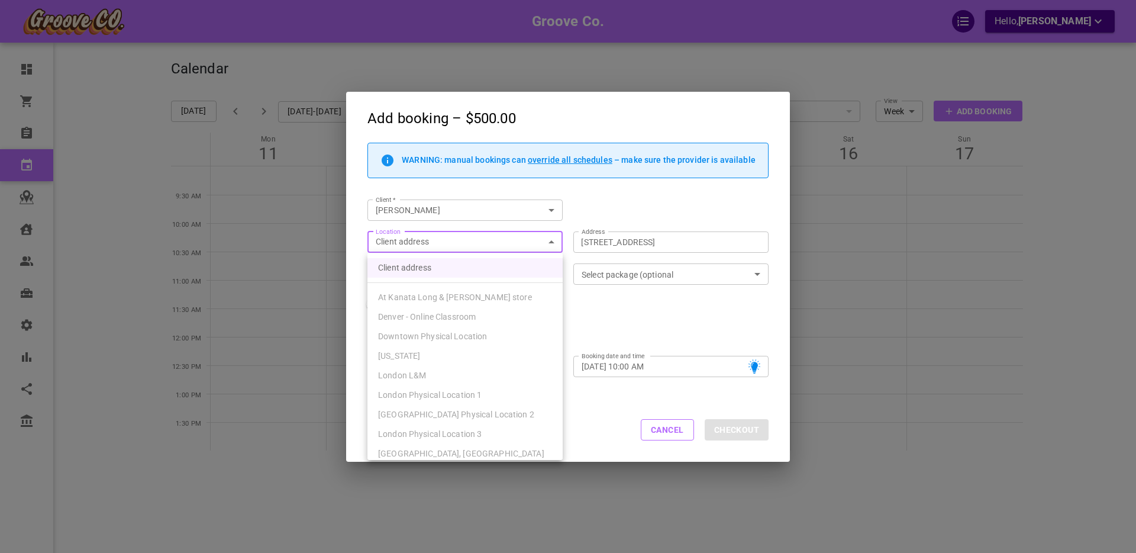
click at [415, 239] on body "Groove Co. Hello, Boris Sandford Dashboard Orders Bookings Calendar Map Clients…" at bounding box center [568, 312] width 1136 height 625
click at [417, 298] on li "At Kanata Long & [PERSON_NAME] store" at bounding box center [464, 297] width 195 height 20
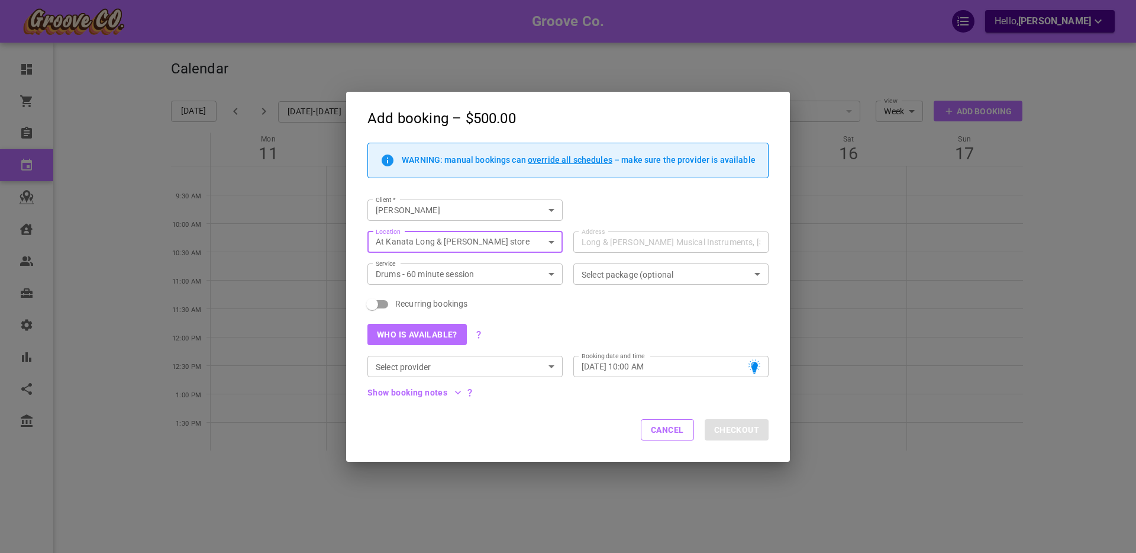
type input "d3379430-308c-4f22-a2d2-6665d0cbf8b6"
drag, startPoint x: 665, startPoint y: 427, endPoint x: 495, endPoint y: 389, distance: 173.9
click at [665, 427] on button "Cancel" at bounding box center [667, 429] width 53 height 21
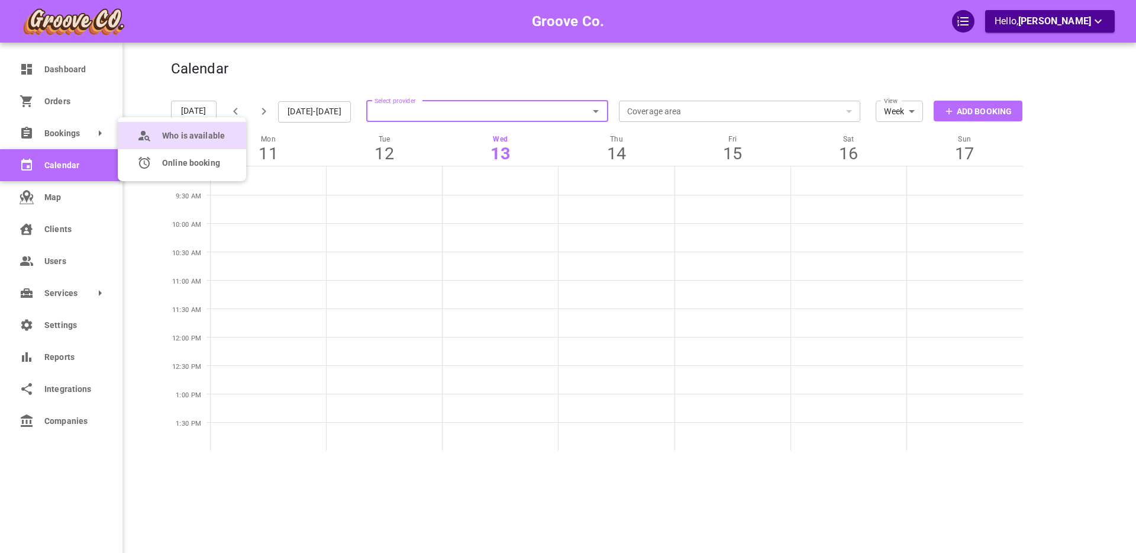
click at [189, 135] on span "Who is available" at bounding box center [193, 136] width 63 height 12
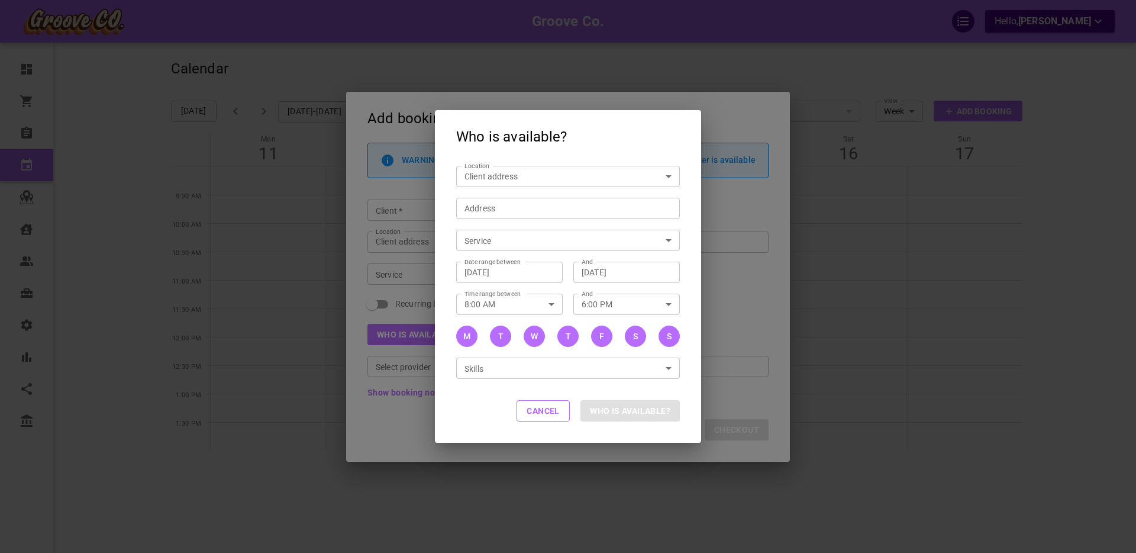
click at [485, 171] on body "Groove Co. Hello, Boris Sandford Dashboard Orders Bookings Calendar Map Clients…" at bounding box center [568, 312] width 1136 height 625
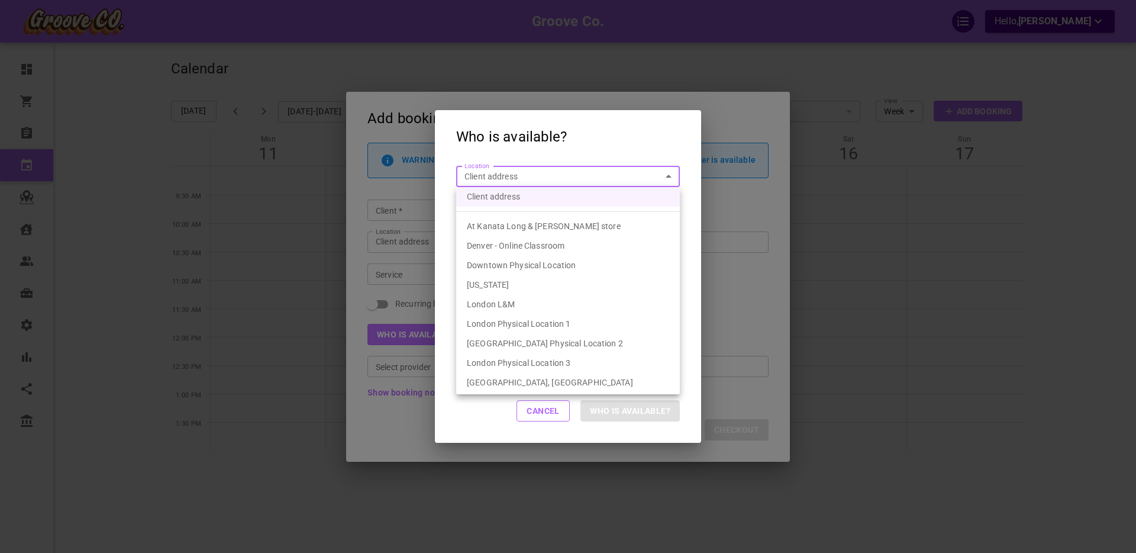
click at [485, 171] on div at bounding box center [568, 276] width 1136 height 553
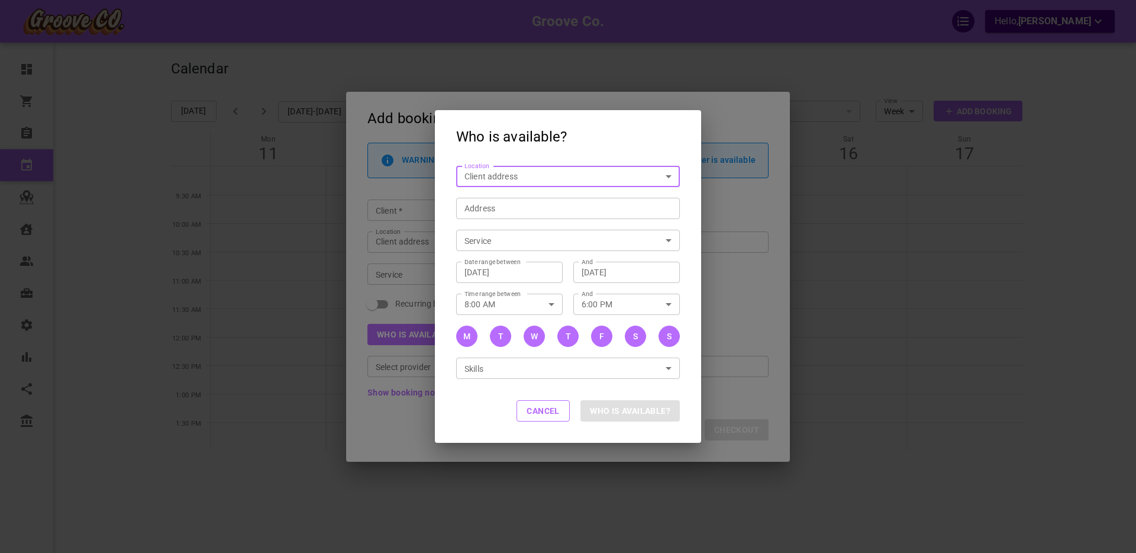
click at [475, 206] on input "Address Address" at bounding box center [561, 208] width 205 height 15
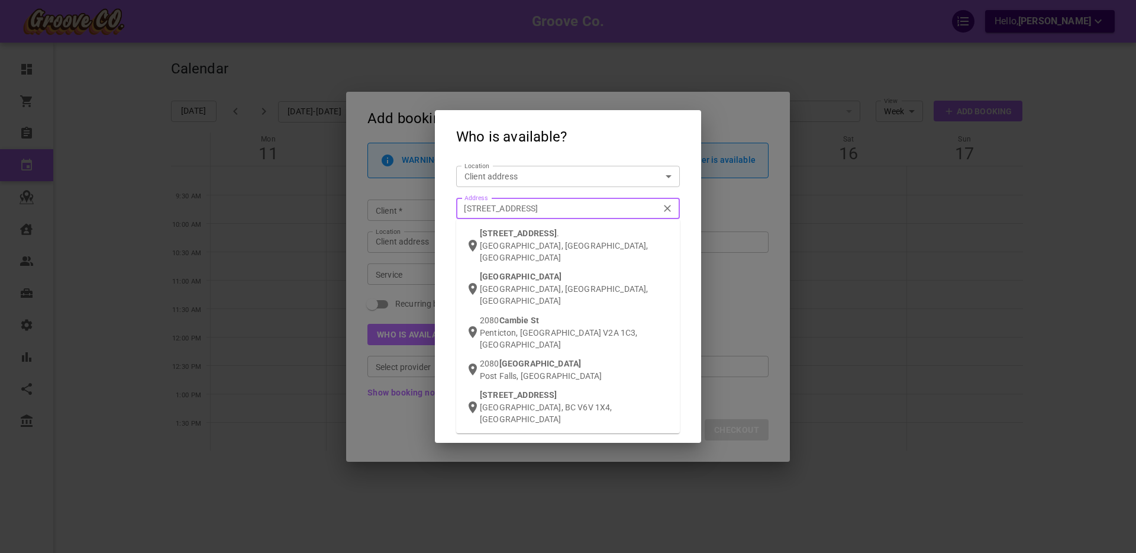
type input "2080 cambie st van"
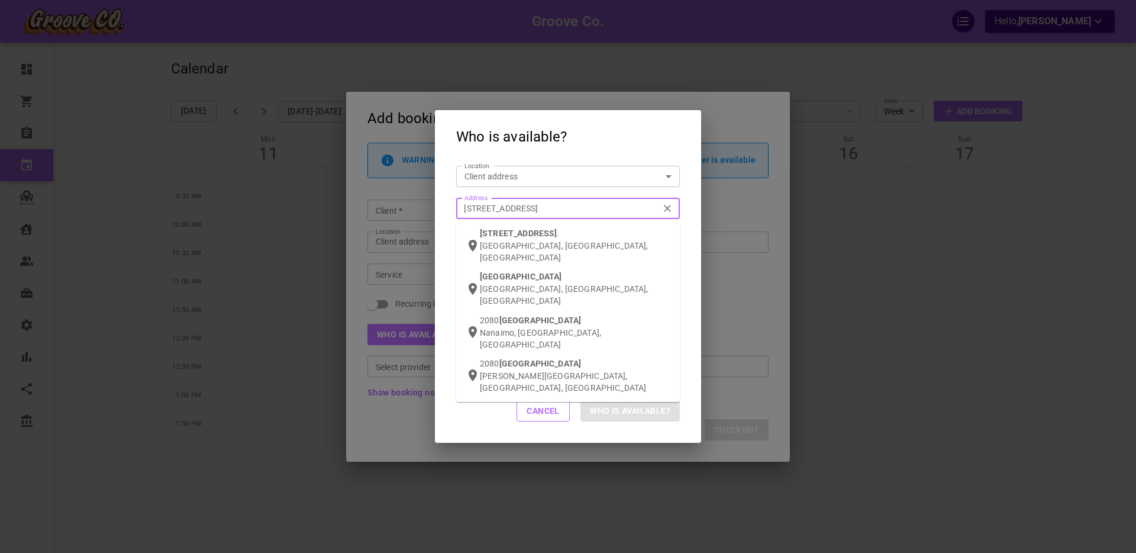
click at [506, 240] on p "Vancouver, BC, Canada" at bounding box center [575, 252] width 190 height 24
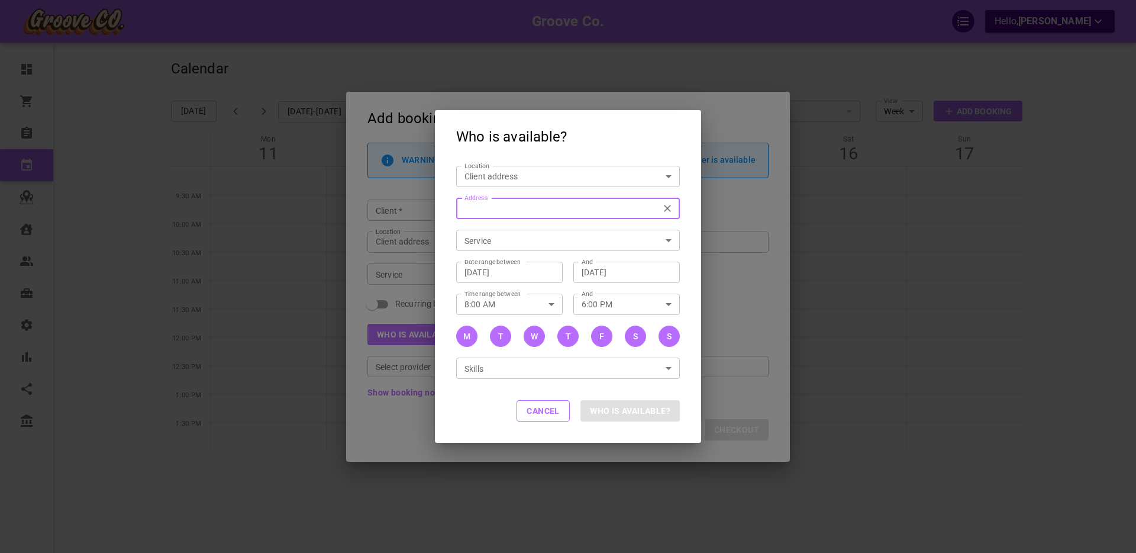
type input "2080 Cambie St., Vancouver, BC V5Z 4T1, Canada"
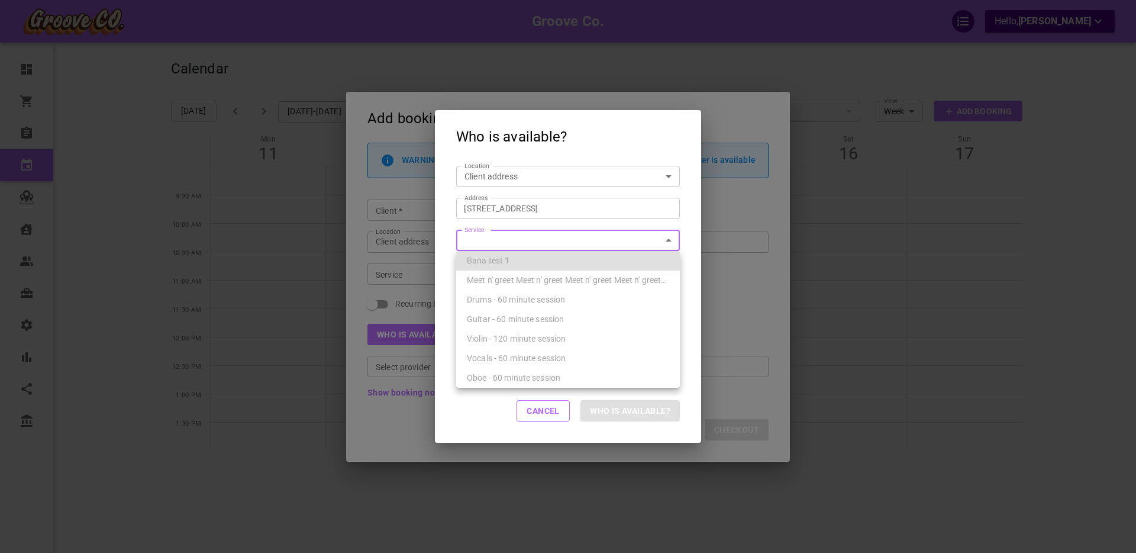
click at [500, 240] on body "Groove Co. Hello, Boris Sandford Dashboard Orders Bookings Calendar Map Clients…" at bounding box center [568, 312] width 1136 height 625
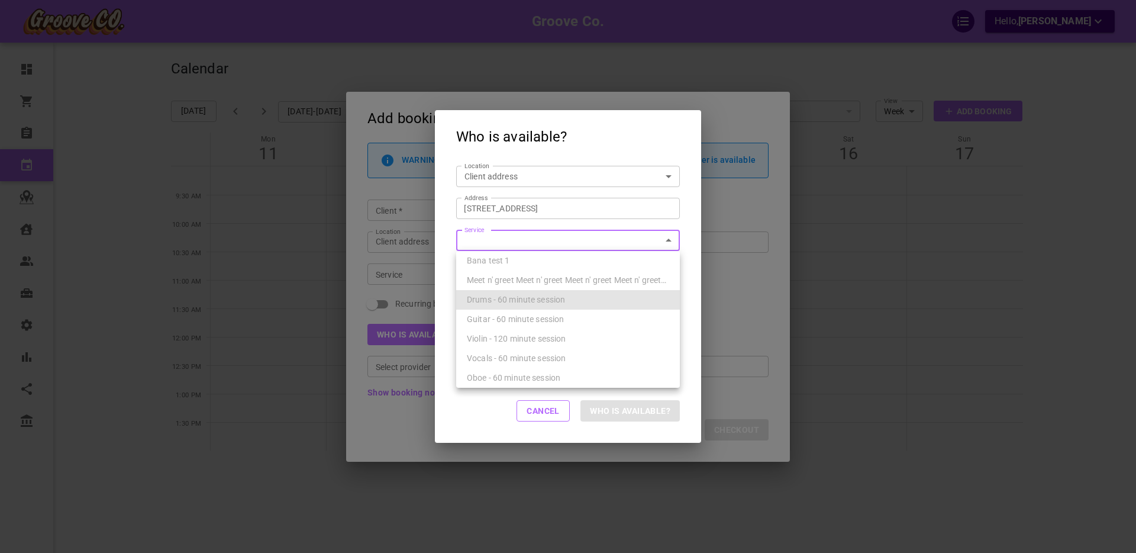
click at [497, 298] on span "Drums - 60 minute session" at bounding box center [516, 299] width 98 height 9
type input "Drums - 60 minute session"
type input "7f283d96-84a8-4f83-83f8-52bfe7559fc3"
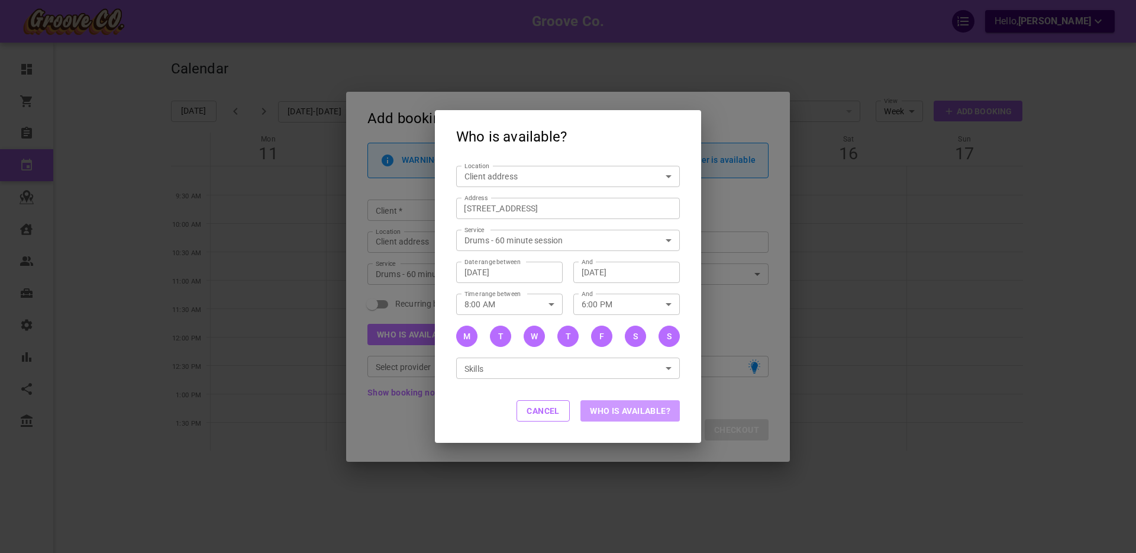
click at [622, 409] on button "Who is available?" at bounding box center [629, 410] width 99 height 21
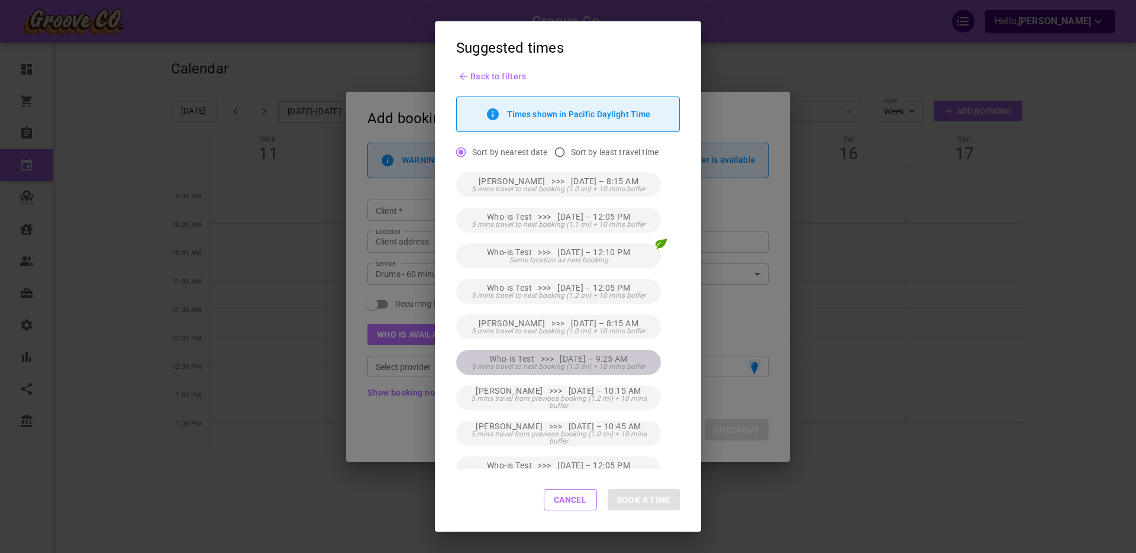
click at [610, 363] on span "5 mins travel to next booking (1.3 mi) + 10 mins buffer" at bounding box center [558, 366] width 174 height 7
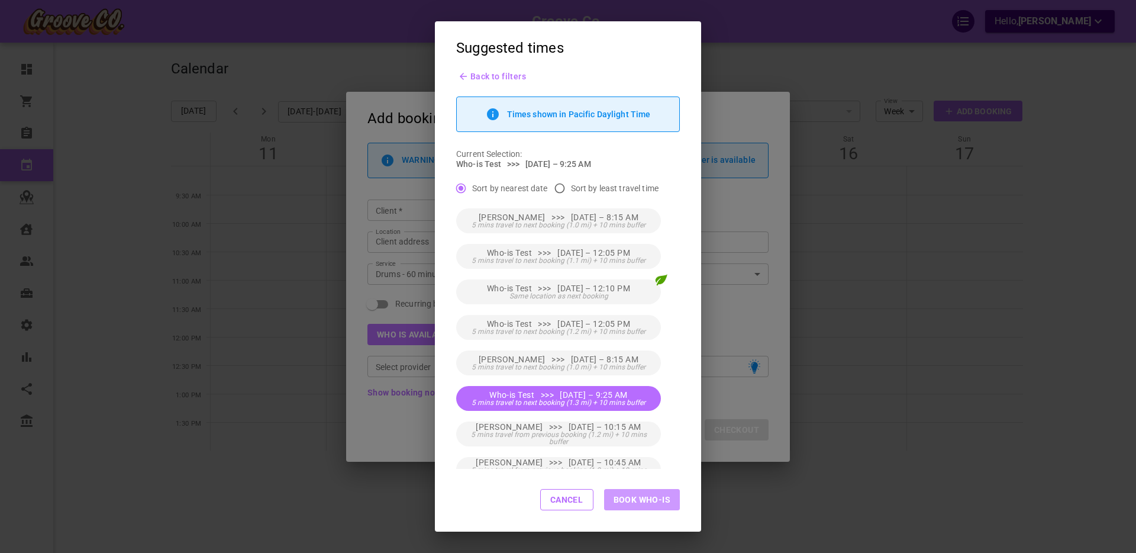
click at [644, 497] on button "Book Who-is" at bounding box center [642, 499] width 76 height 21
type input "Who-is Test"
type input "Fri, Aug 15, 2025 – 9:25 AM"
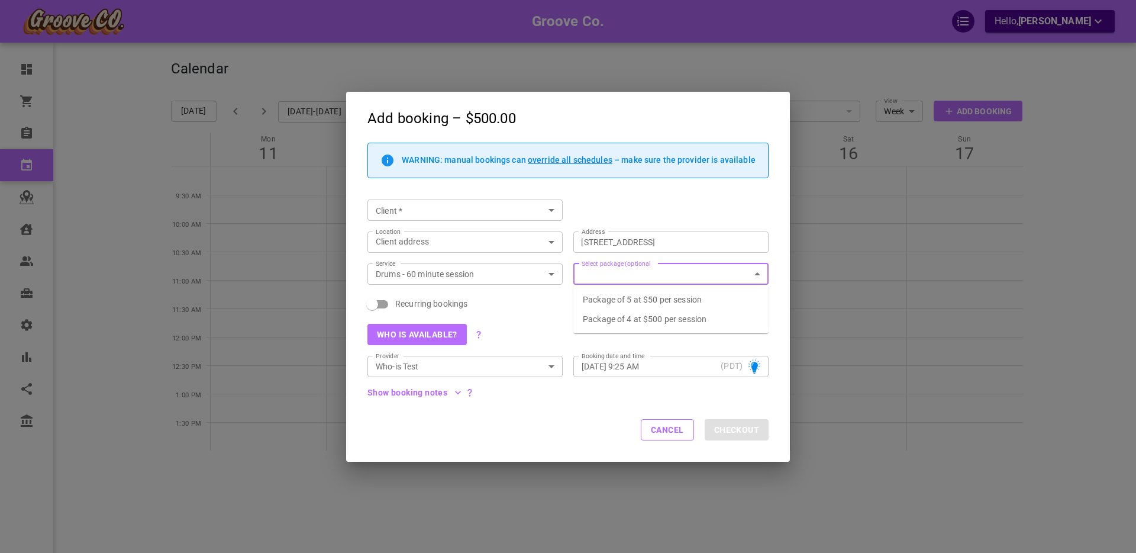
click at [641, 273] on input "Select package (optional" at bounding box center [661, 274] width 169 height 15
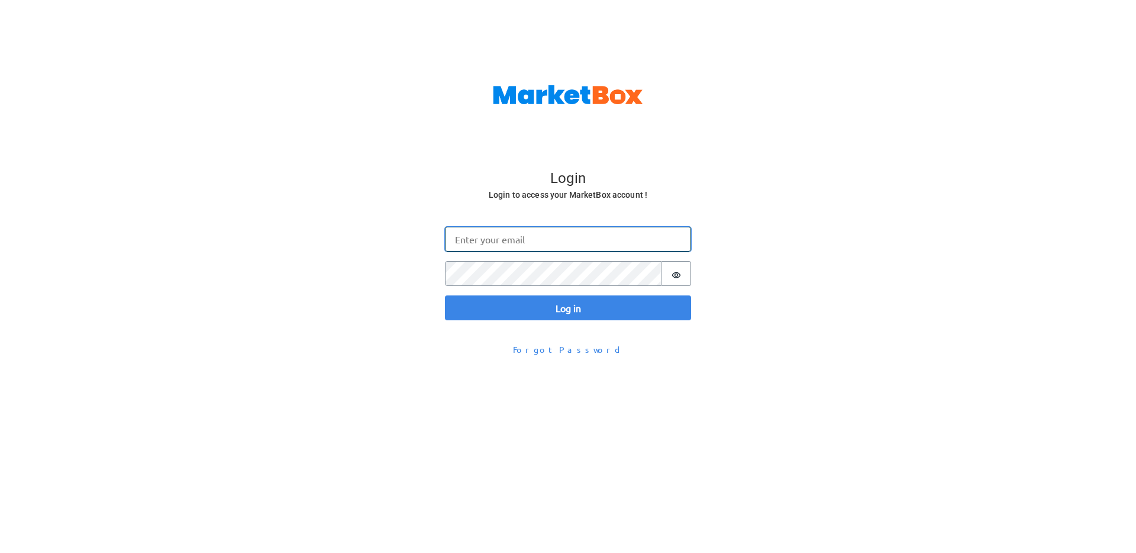
click at [497, 241] on input "Email" at bounding box center [568, 239] width 246 height 25
type input "[PERSON_NAME][EMAIL_ADDRESS][DOMAIN_NAME]"
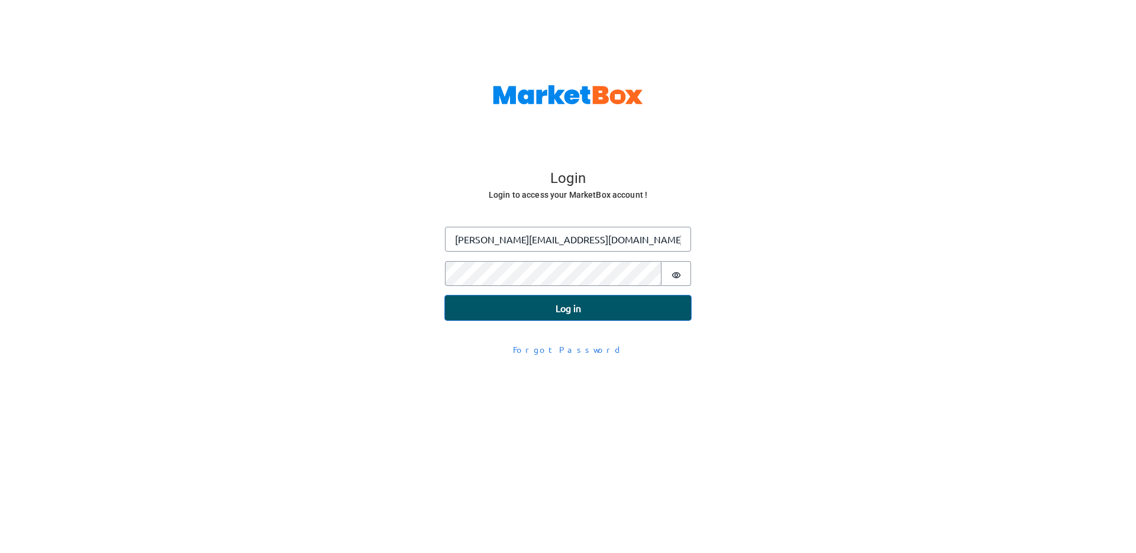
click at [510, 316] on button "Log in" at bounding box center [568, 307] width 246 height 25
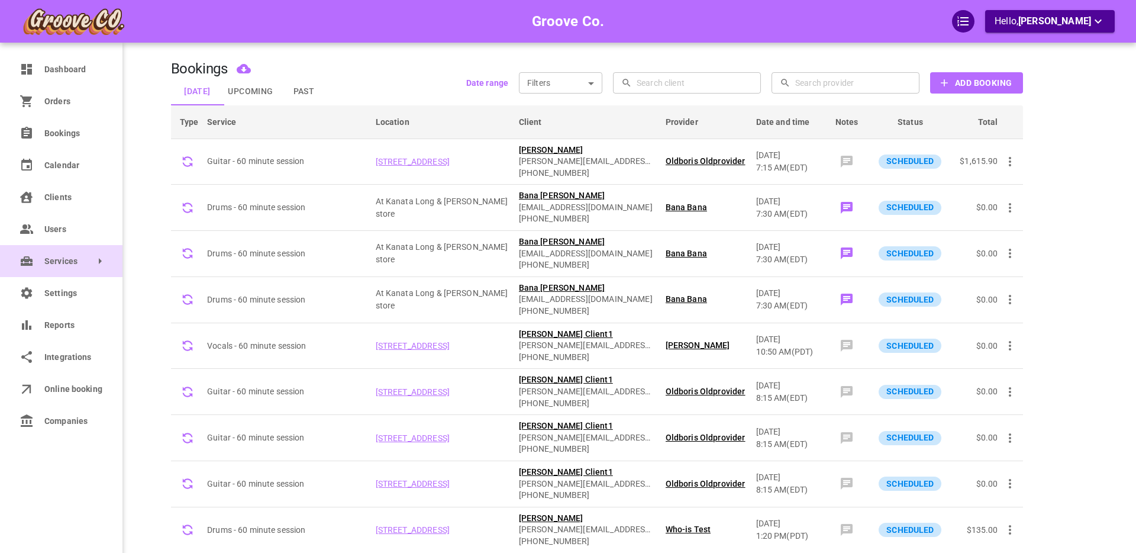
click at [44, 265] on span "Services" at bounding box center [44, 261] width 0 height 12
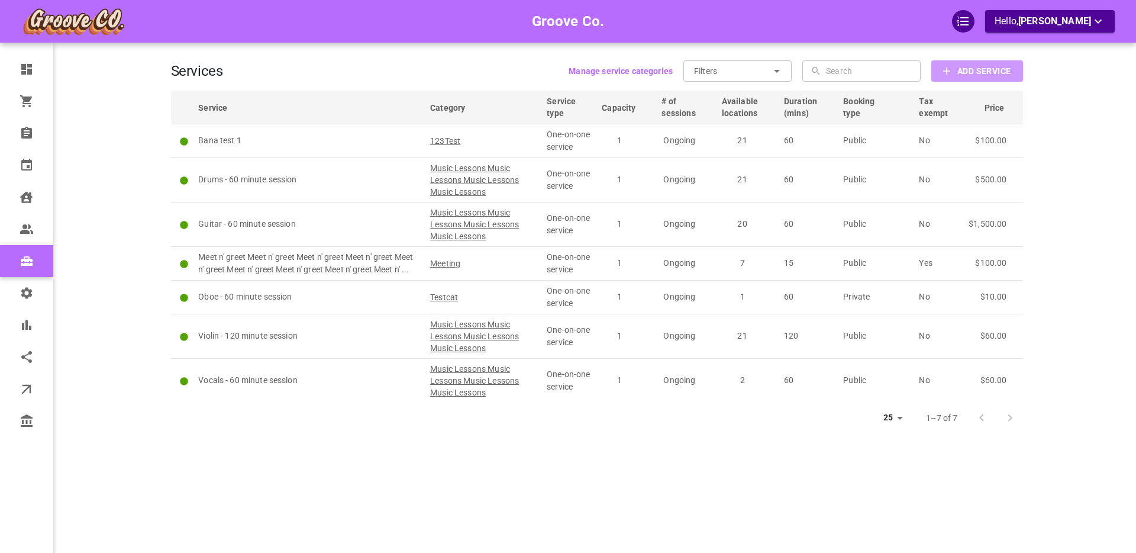
click at [962, 72] on b "Add Service" at bounding box center [983, 71] width 53 height 15
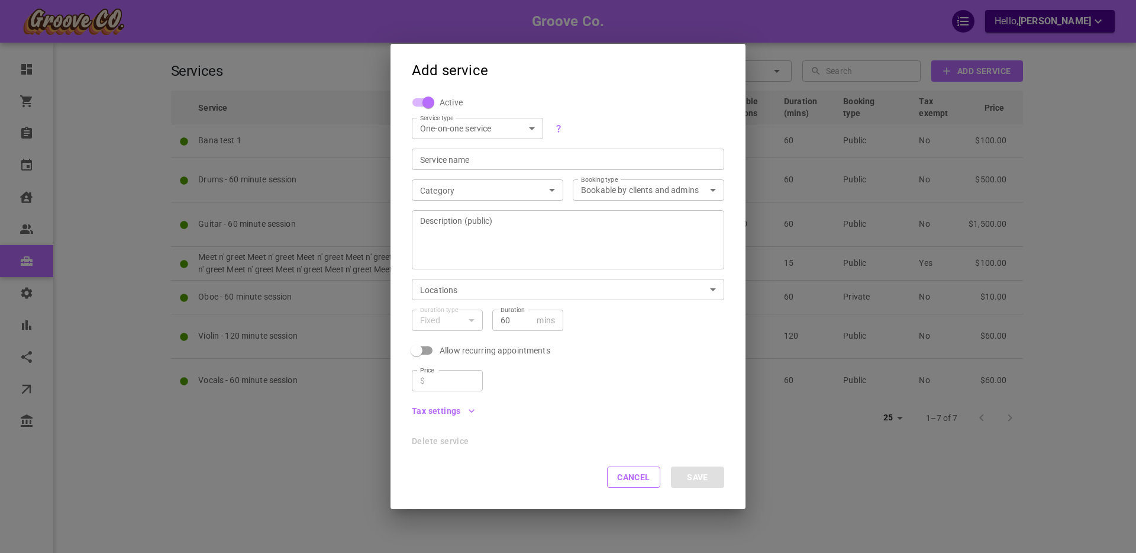
click at [455, 130] on body "Groove Co. Hello, Boris Sandford Dashboard Orders Bookings Calendar Clients Use…" at bounding box center [568, 312] width 1136 height 625
click at [448, 169] on li "Group service" at bounding box center [477, 169] width 131 height 20
type input "GROUP"
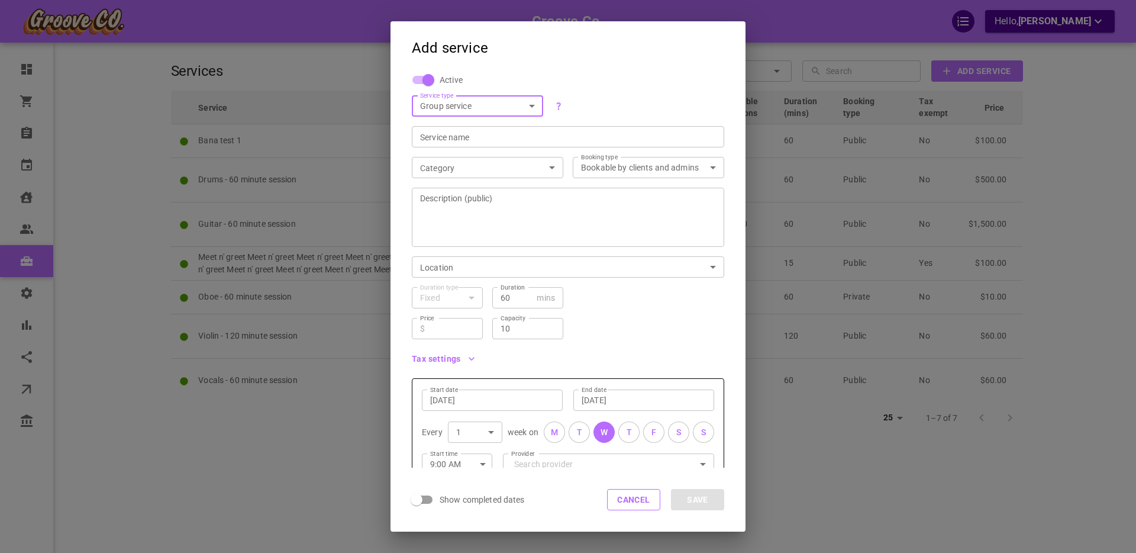
click at [440, 137] on input "Service name" at bounding box center [568, 137] width 296 height 12
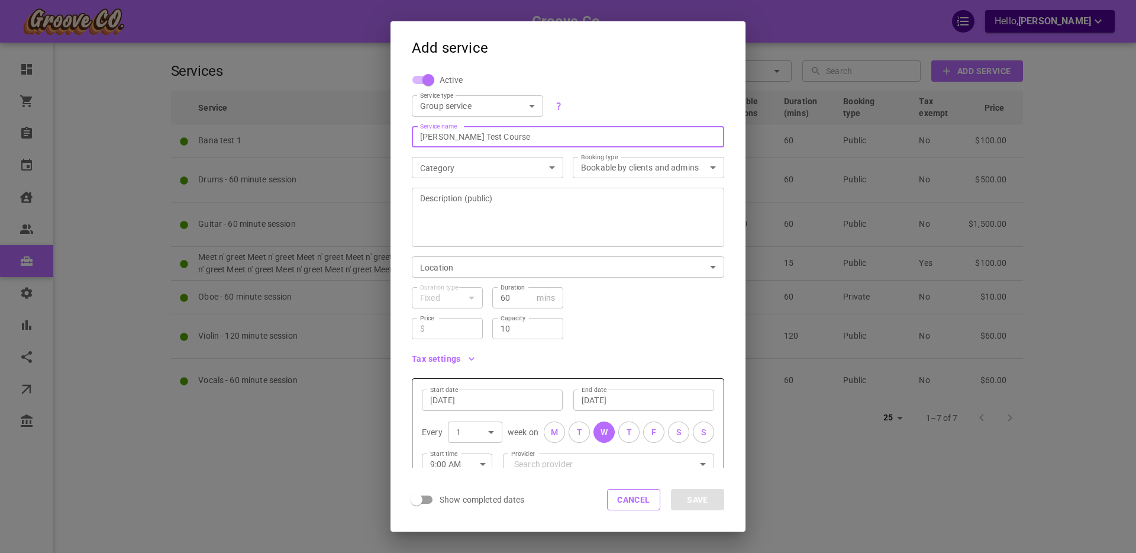
type input "[PERSON_NAME] Test Course"
click at [459, 173] on body "Groove Co. Hello, Boris Sandford Dashboard Orders Bookings Calendar Clients Use…" at bounding box center [568, 312] width 1136 height 625
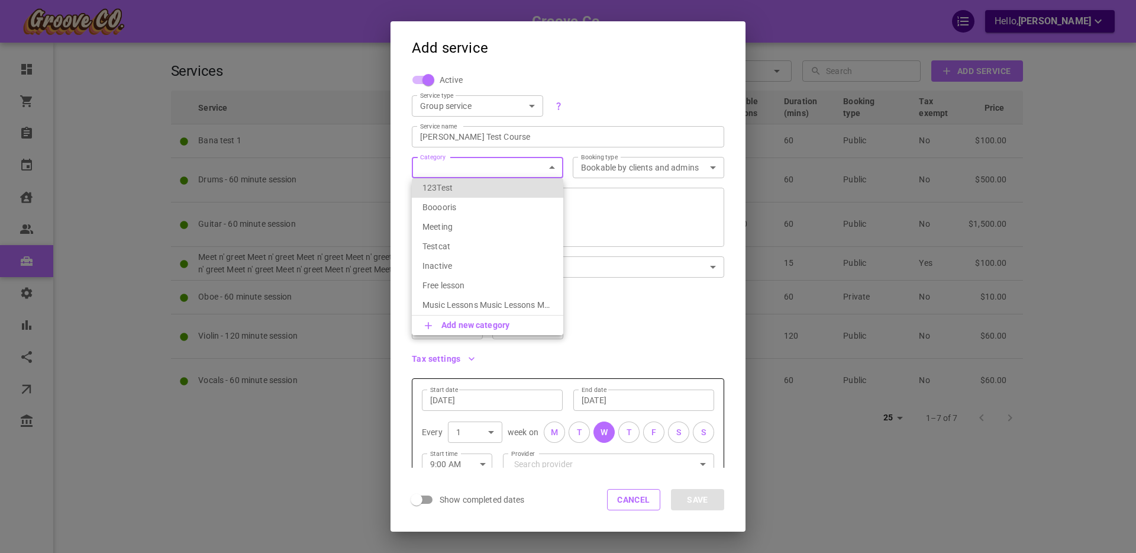
click at [449, 208] on p "Booooris" at bounding box center [487, 207] width 130 height 12
type input "Booooris"
click at [494, 209] on textarea "Description (public)" at bounding box center [568, 217] width 296 height 71
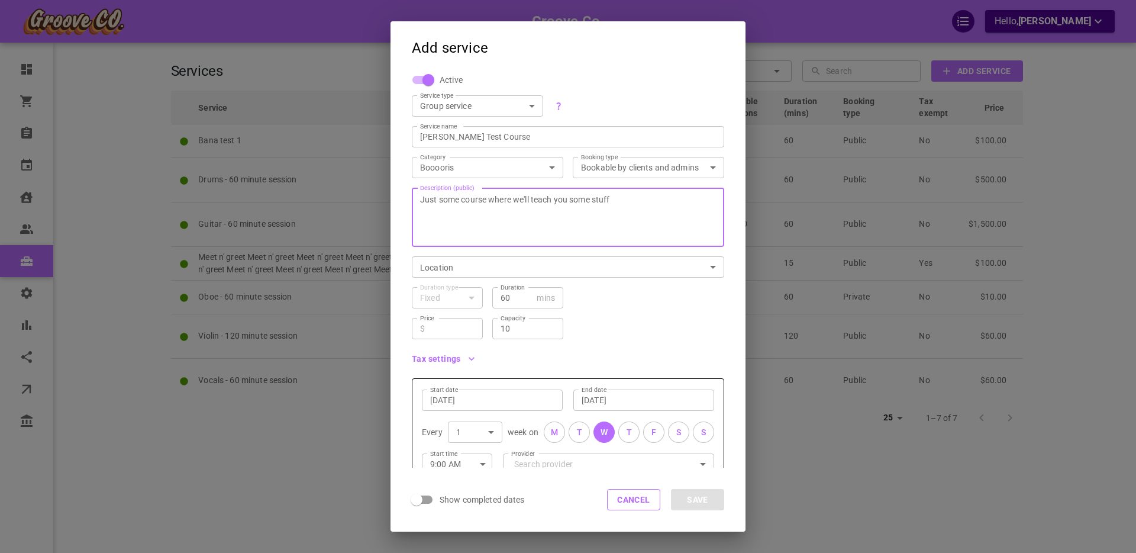
type textarea "Just some course where we'll teach you some stuff"
click at [517, 267] on body "Groove Co. Hello, Boris Sandford Dashboard Orders Bookings Calendar Clients Use…" at bounding box center [568, 312] width 1136 height 625
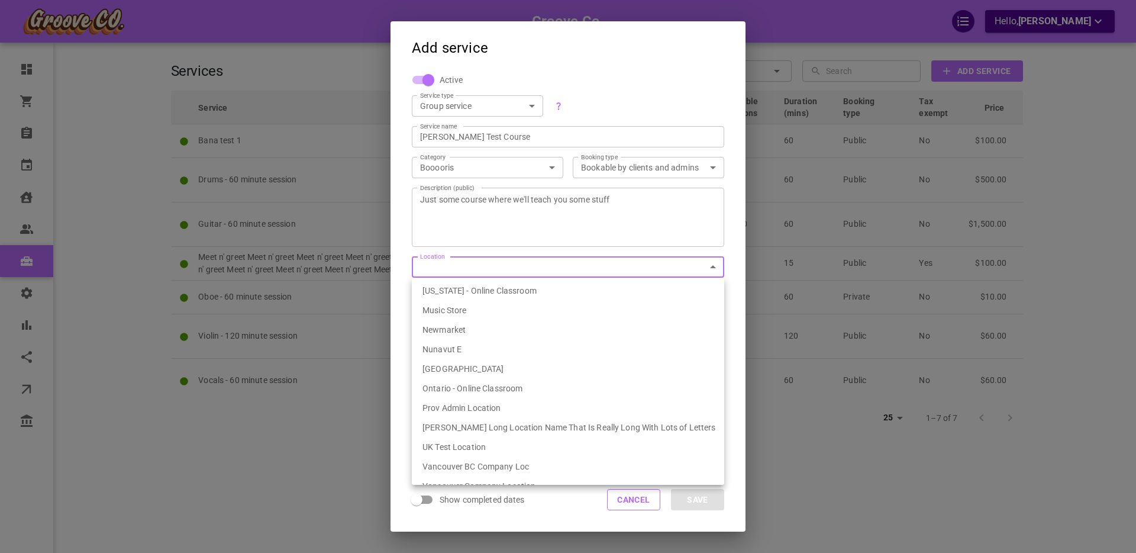
scroll to position [203, 0]
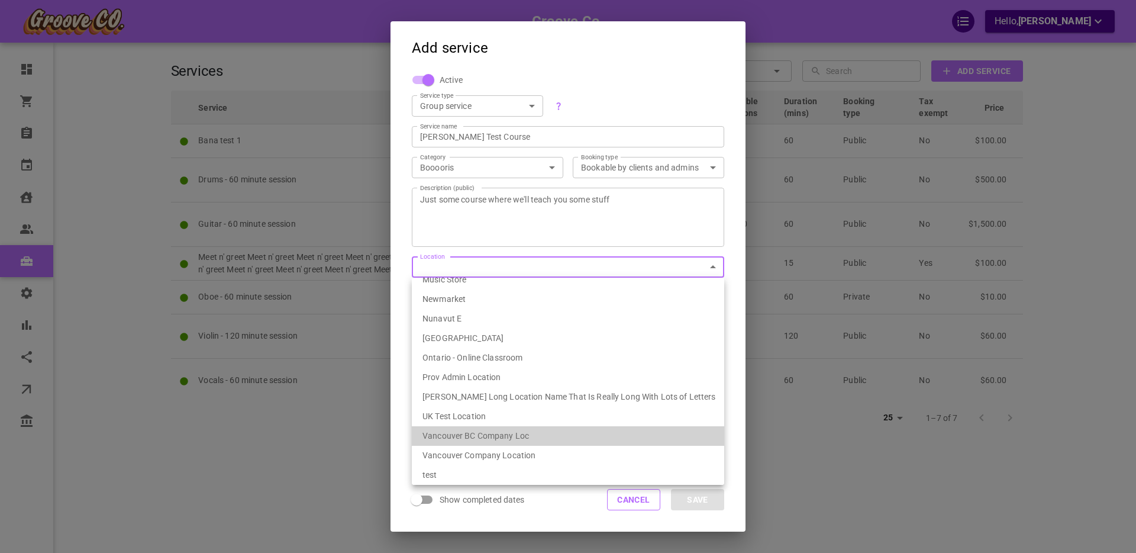
click at [492, 434] on li "Vancouver BC Company Loc" at bounding box center [568, 436] width 312 height 20
type input "539ef6fa-1bae-4334-9153-77231d086627"
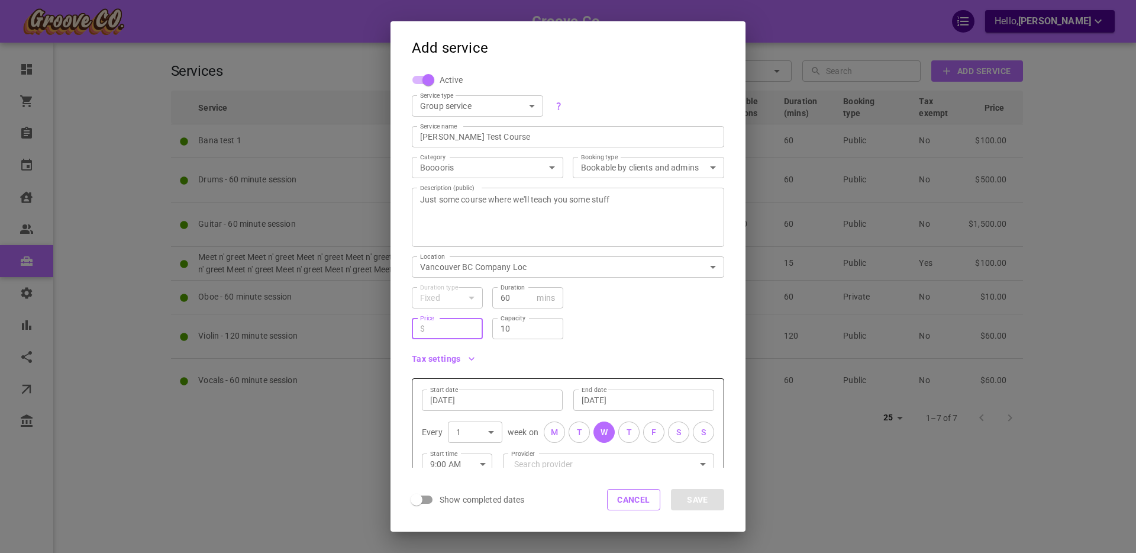
click at [448, 326] on input "Price" at bounding box center [451, 328] width 45 height 12
type input "250.00"
click at [584, 306] on div "Duration type Fixed Fixed Duration type Duration 60 mins Duration" at bounding box center [563, 292] width 322 height 31
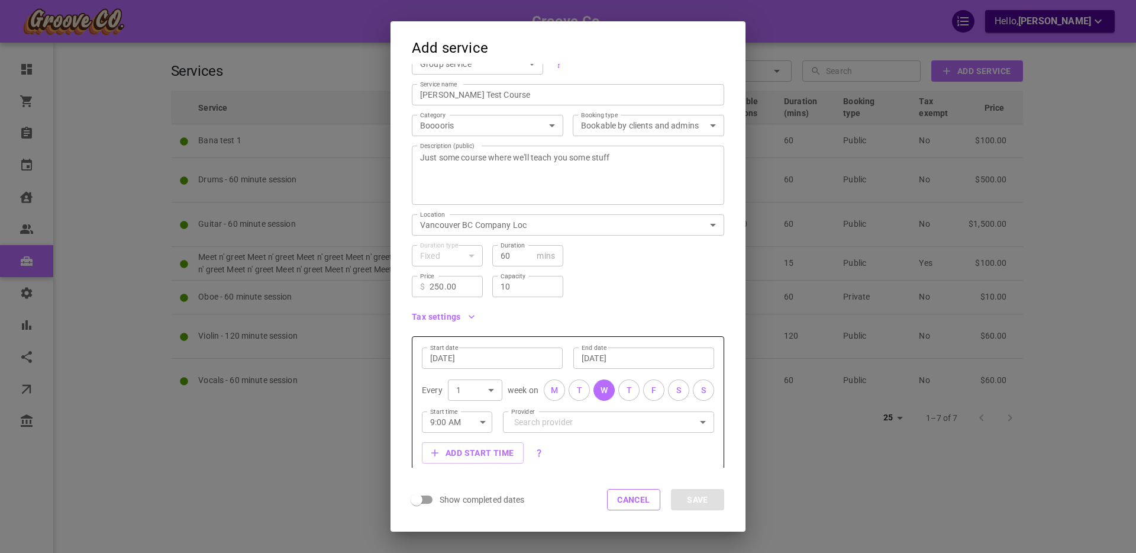
scroll to position [104, 0]
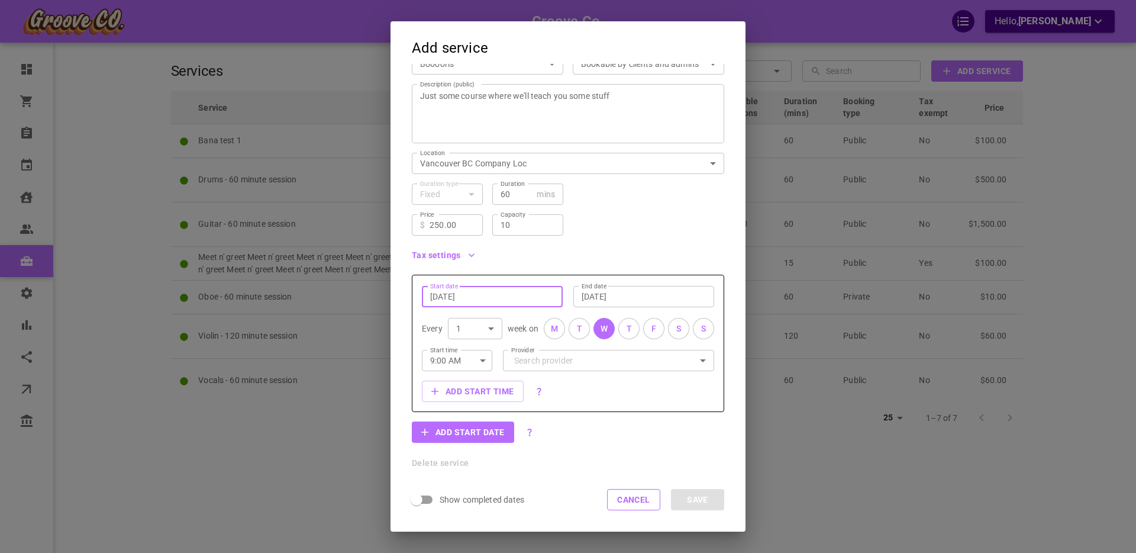
click at [458, 293] on input "Aug 13, 2025" at bounding box center [492, 296] width 124 height 12
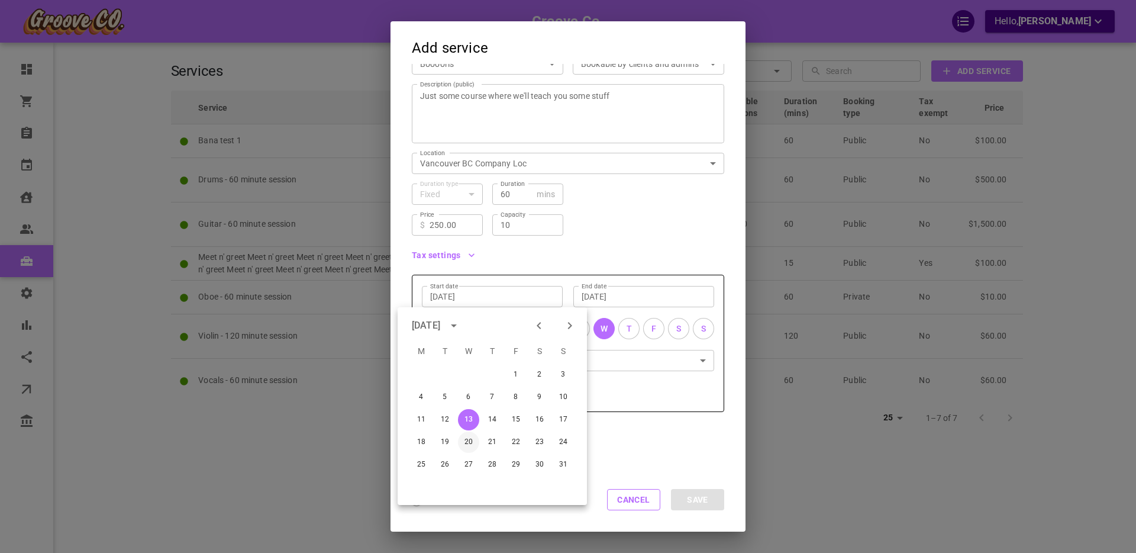
click at [468, 441] on button "20" at bounding box center [468, 441] width 21 height 21
type input "Aug 20, 2025"
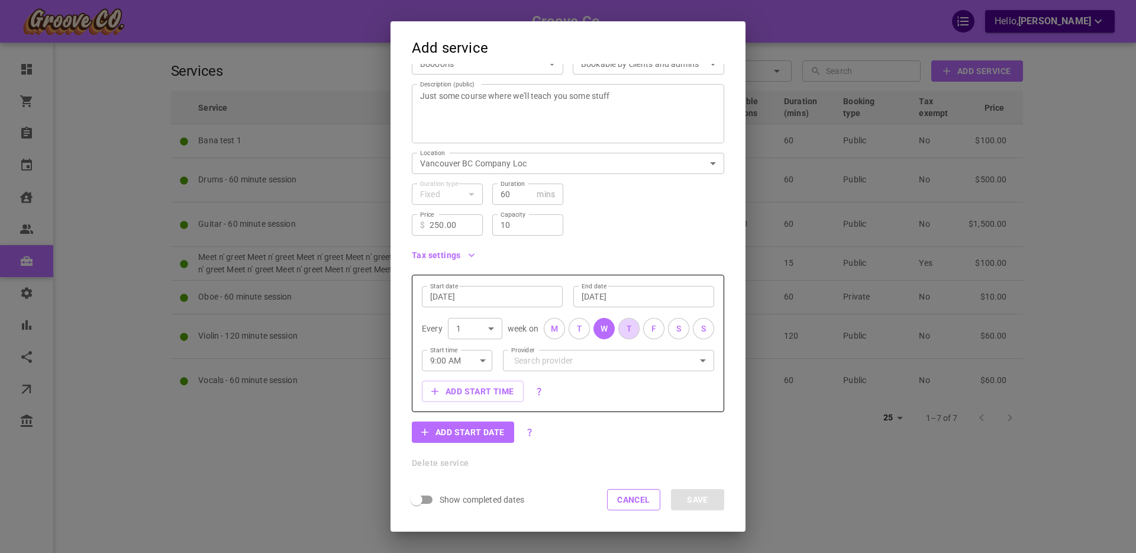
drag, startPoint x: 632, startPoint y: 332, endPoint x: 639, endPoint y: 329, distance: 8.2
click at [632, 332] on button "T" at bounding box center [628, 328] width 21 height 21
click at [650, 328] on button "F" at bounding box center [653, 328] width 21 height 21
click at [563, 363] on input "Provider" at bounding box center [608, 360] width 195 height 21
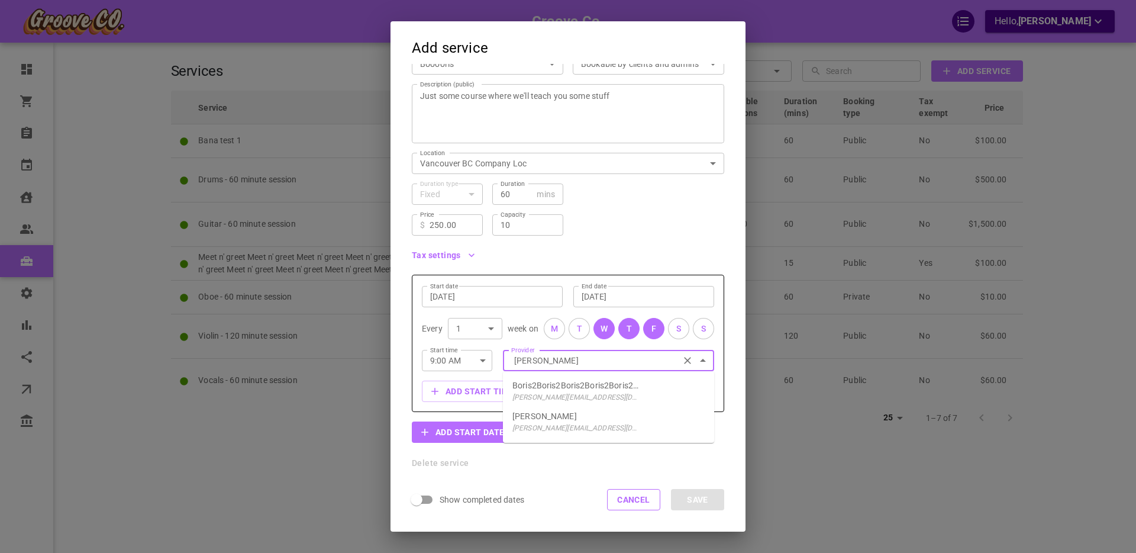
click at [546, 419] on p "Boris Provider" at bounding box center [544, 416] width 64 height 12
type input "Boris Provider"
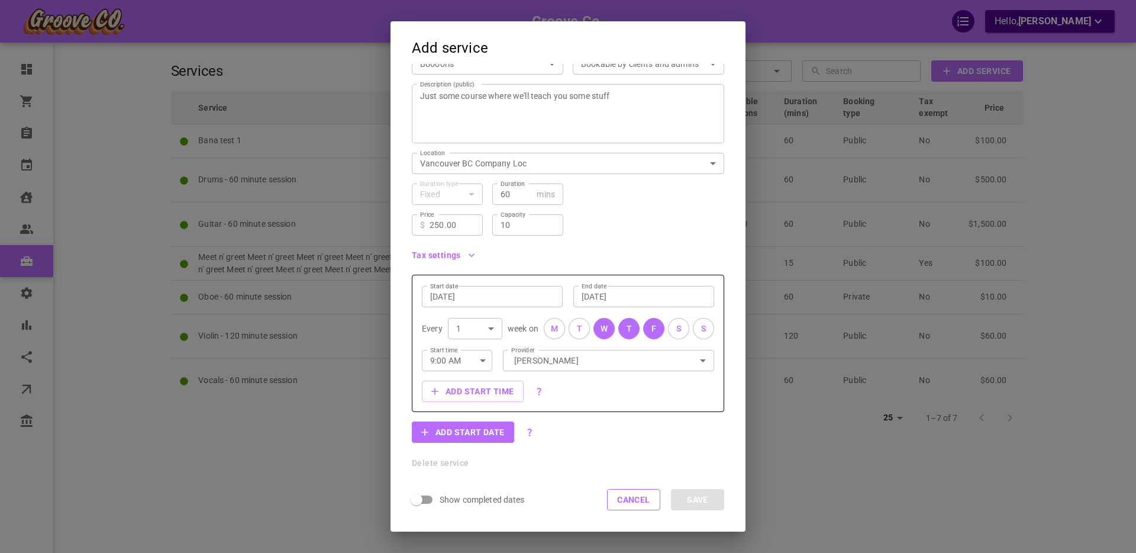
click at [568, 393] on div "Add start time" at bounding box center [568, 390] width 292 height 21
click at [466, 390] on button "Add start time" at bounding box center [473, 390] width 102 height 21
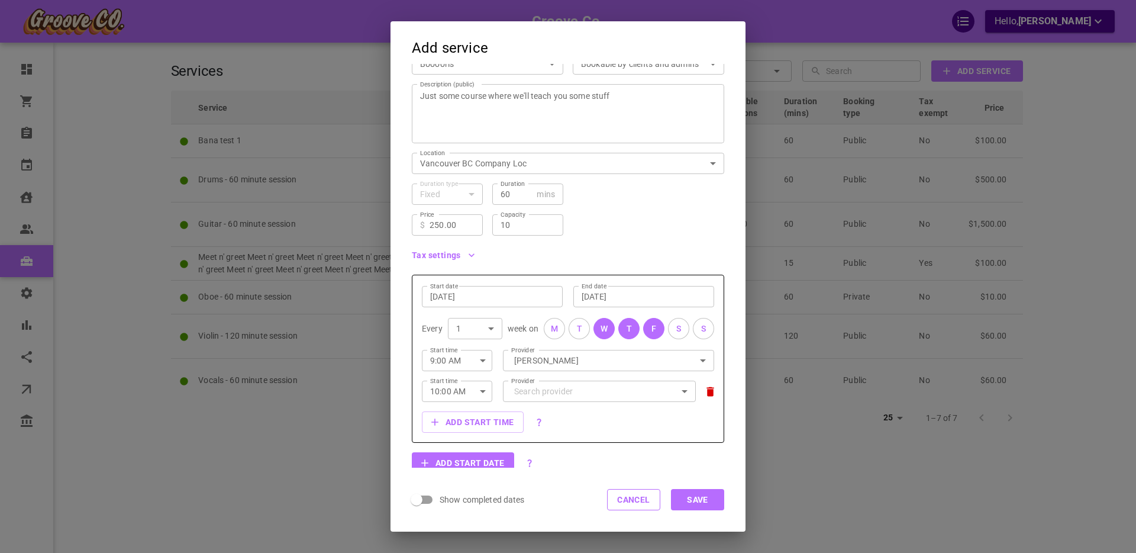
click at [715, 391] on icon at bounding box center [710, 391] width 12 height 12
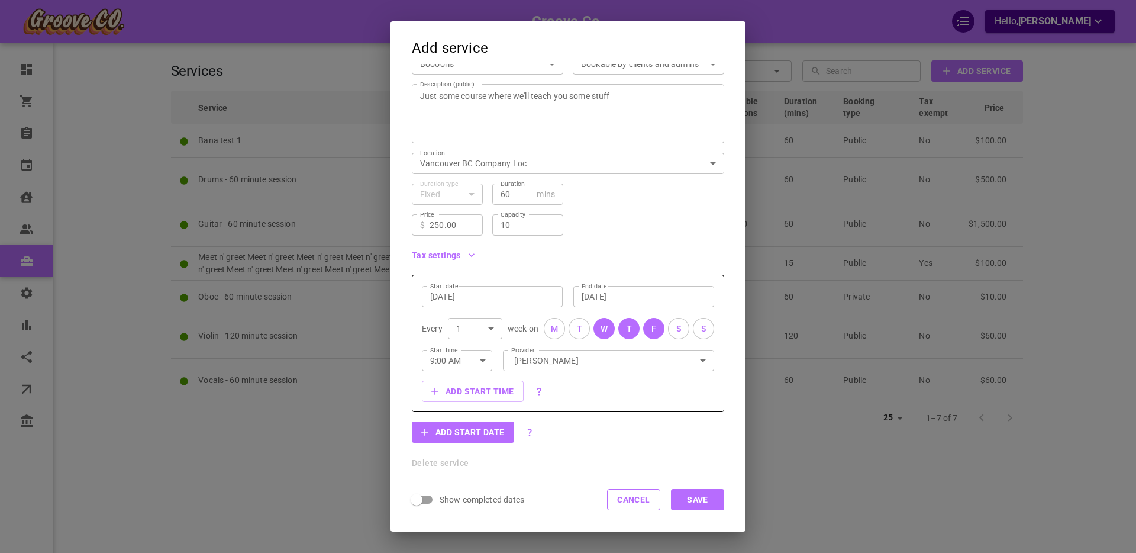
click at [617, 296] on input "Sep 13, 2025" at bounding box center [643, 296] width 124 height 12
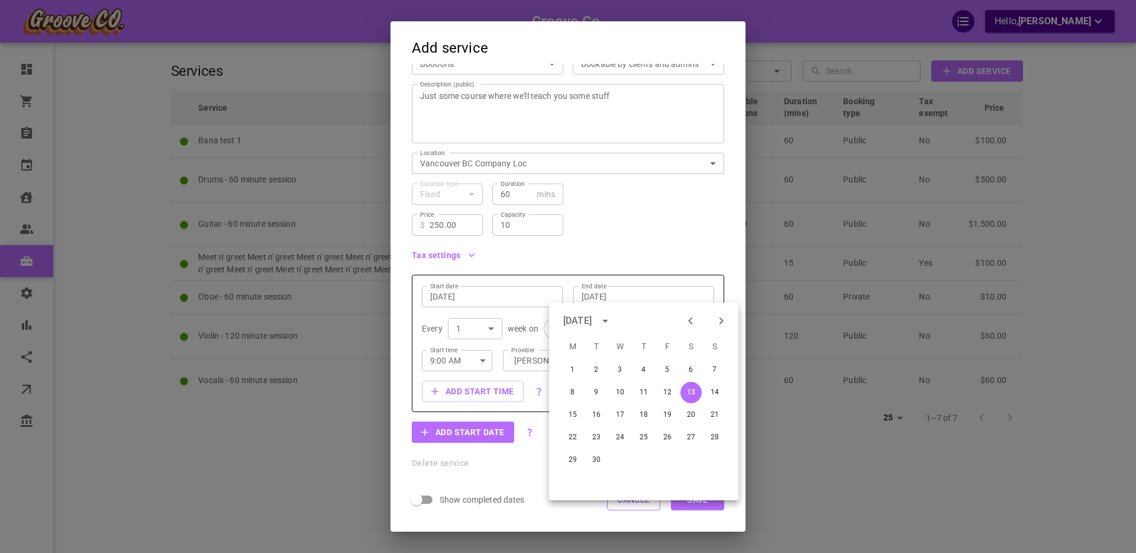
click at [693, 318] on icon "Previous month" at bounding box center [690, 321] width 14 height 14
click at [667, 458] on button "29" at bounding box center [667, 459] width 21 height 21
type input "Aug 29, 2025"
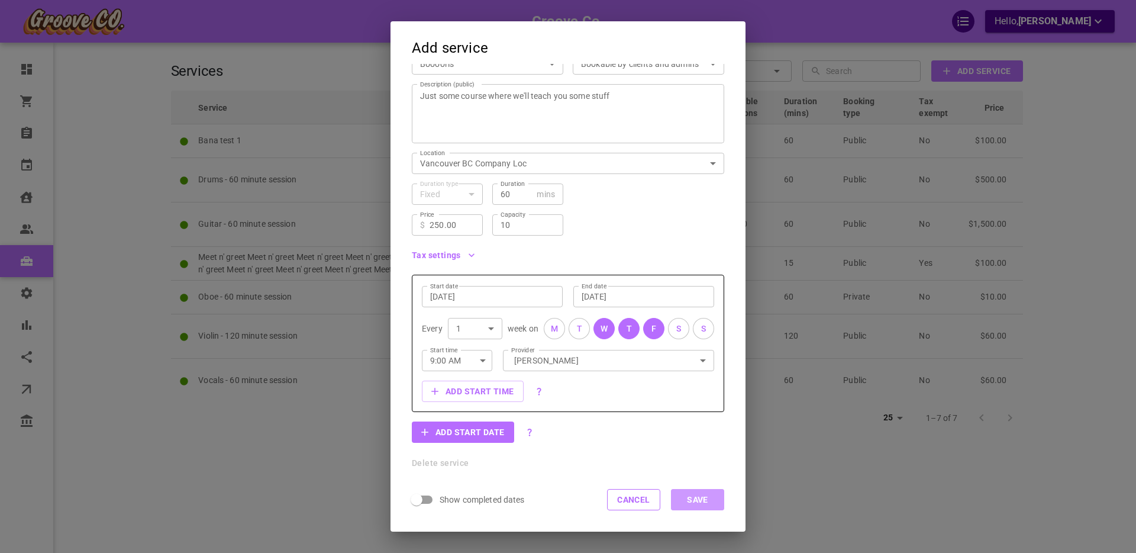
click at [699, 500] on button "Save" at bounding box center [697, 499] width 53 height 21
click at [624, 499] on button "Cancel" at bounding box center [633, 499] width 53 height 21
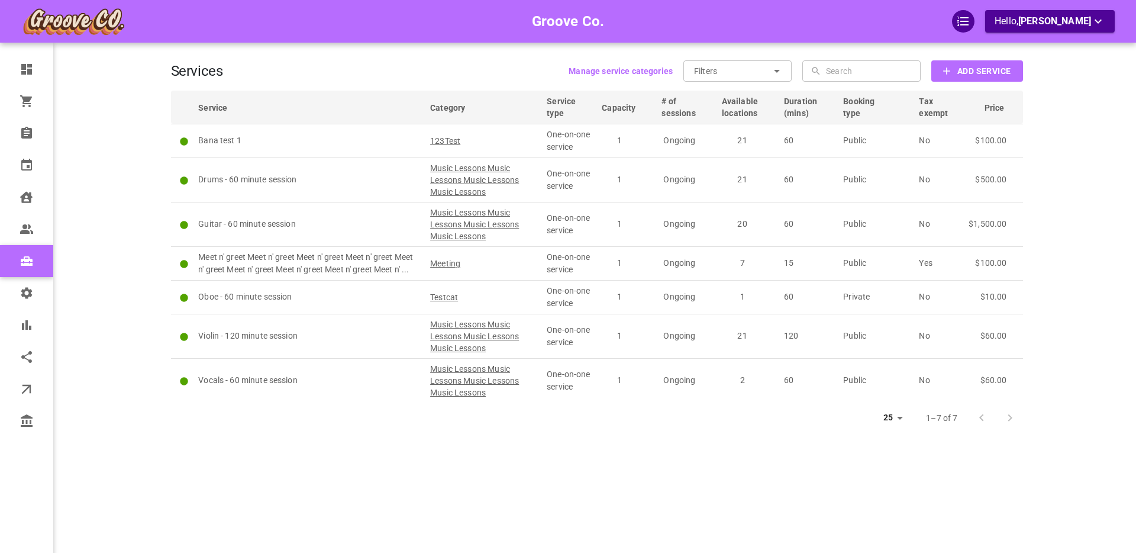
click at [413, 466] on div "Services Manage service categories Filters ​ ​ ​ ​ Add Service Service Category…" at bounding box center [597, 294] width 852 height 553
